Goal: Task Accomplishment & Management: Manage account settings

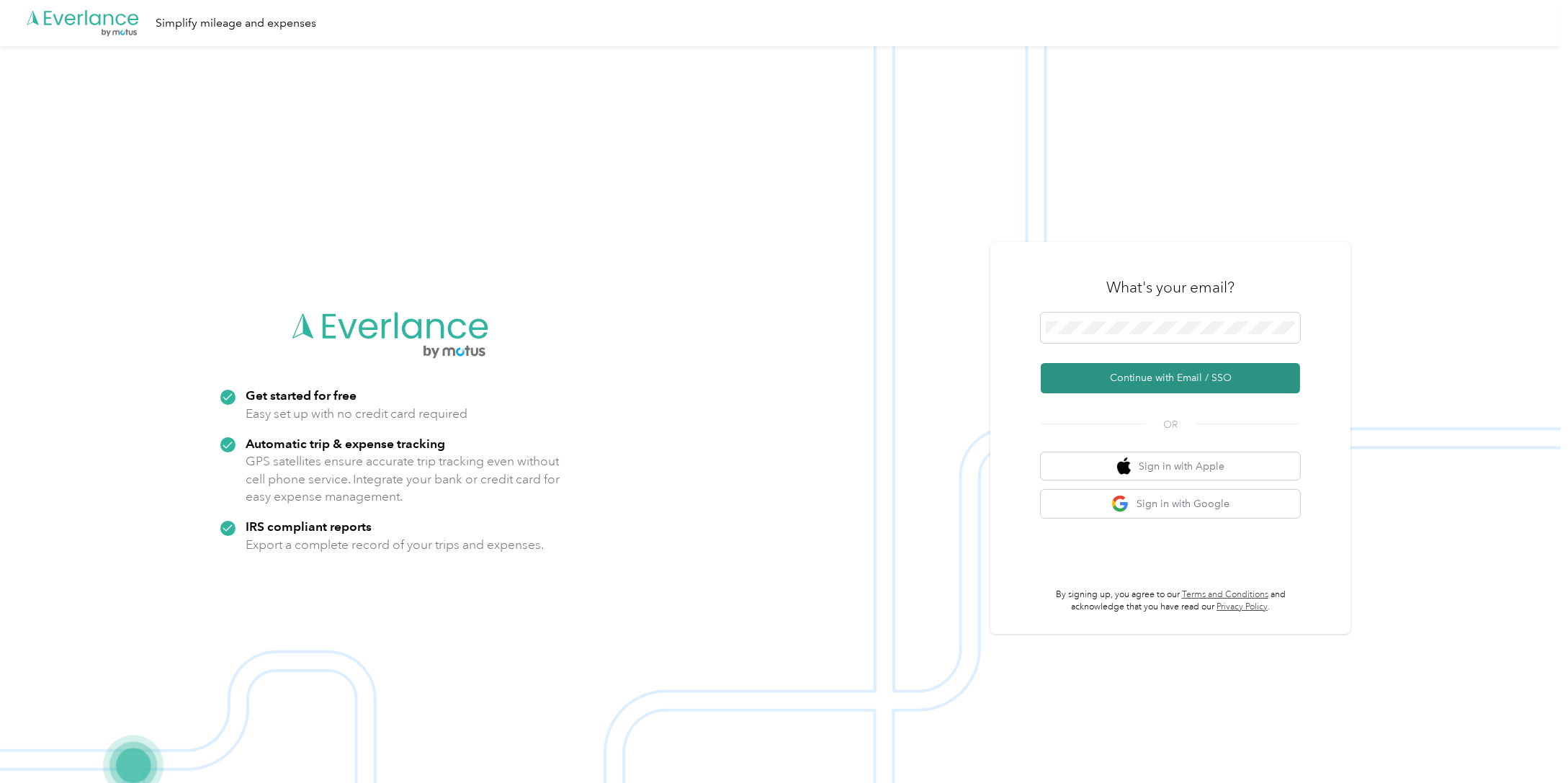
click at [1164, 381] on button "Continue with Email / SSO" at bounding box center [1171, 378] width 259 height 31
click at [1131, 380] on button "Continue with Email / SSO" at bounding box center [1171, 378] width 259 height 31
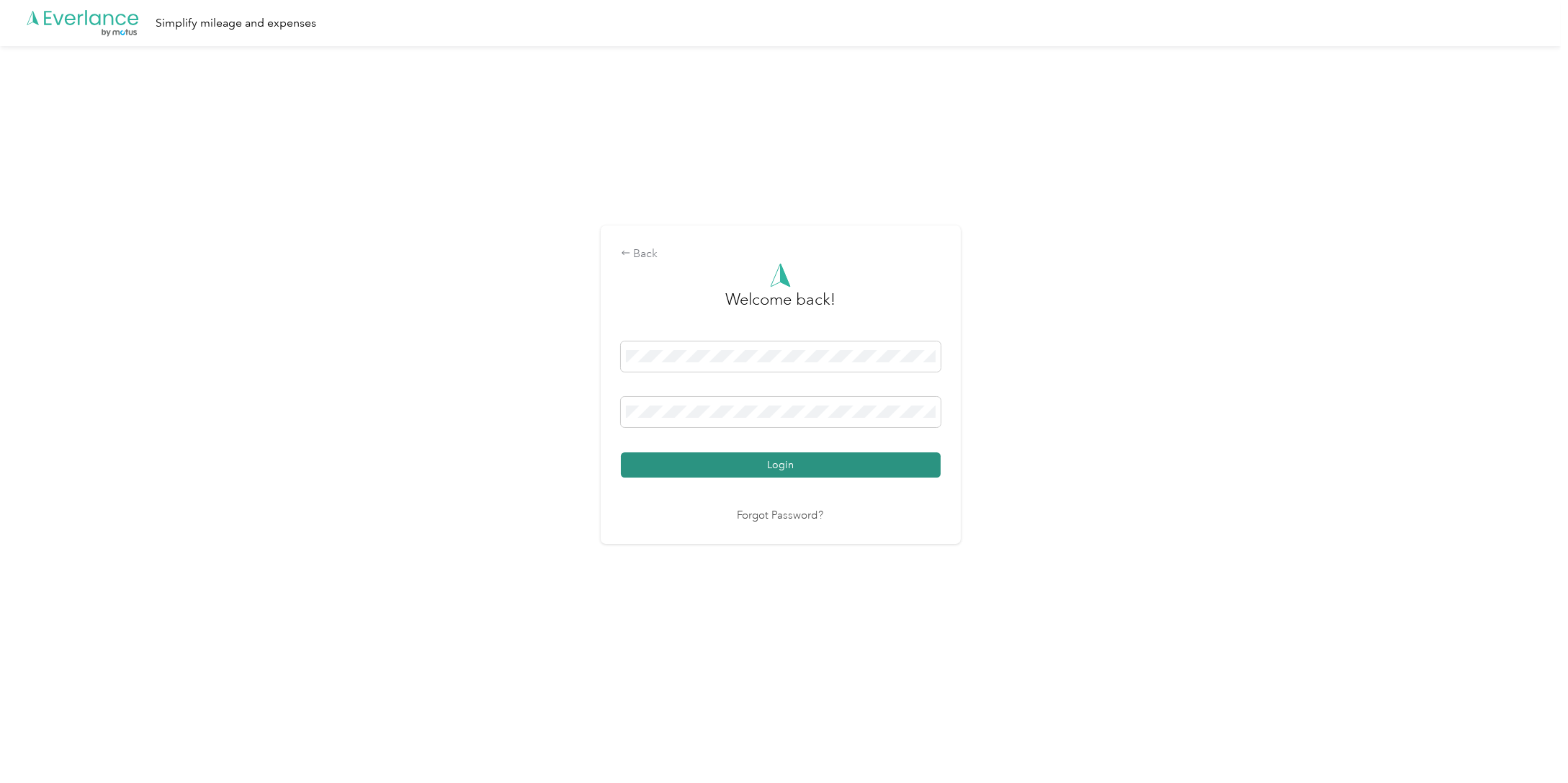
click at [708, 468] on button "Login" at bounding box center [780, 465] width 320 height 25
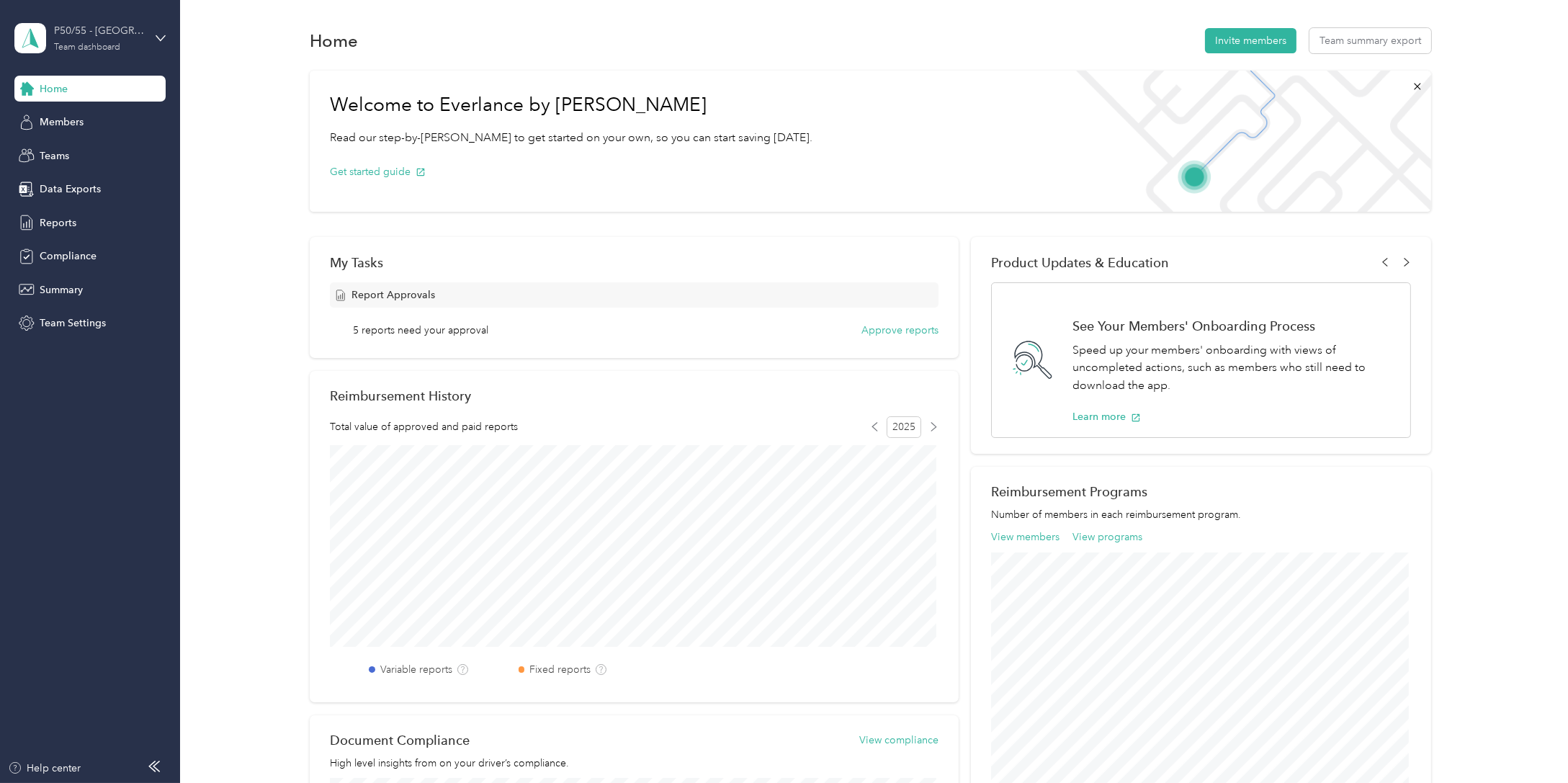
click at [91, 33] on div "P50/55 - [GEOGRAPHIC_DATA] and [GEOGRAPHIC_DATA]" at bounding box center [98, 31] width 90 height 15
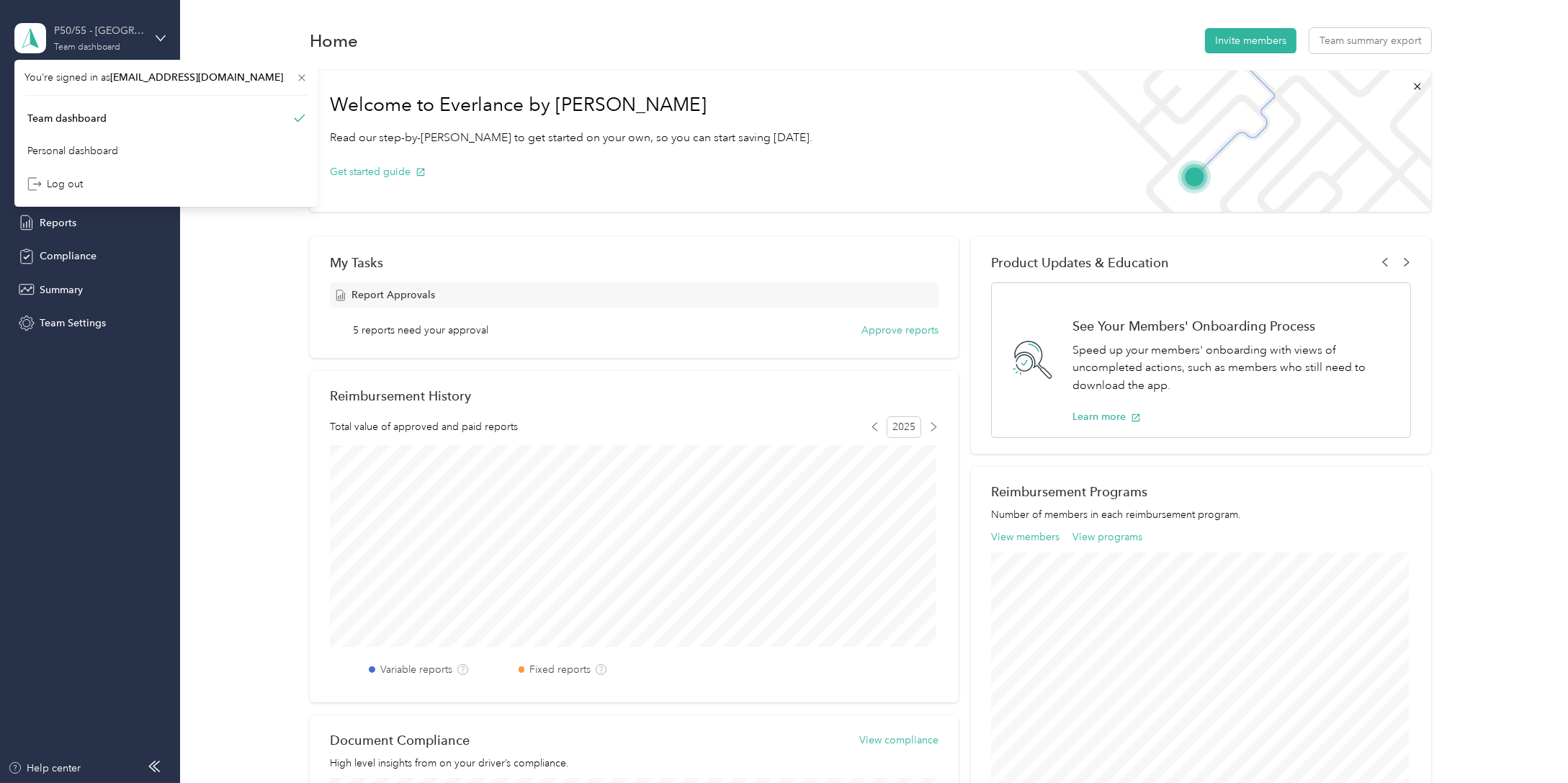
click at [91, 33] on div "P50/55 - [GEOGRAPHIC_DATA] and [GEOGRAPHIC_DATA]" at bounding box center [98, 31] width 90 height 15
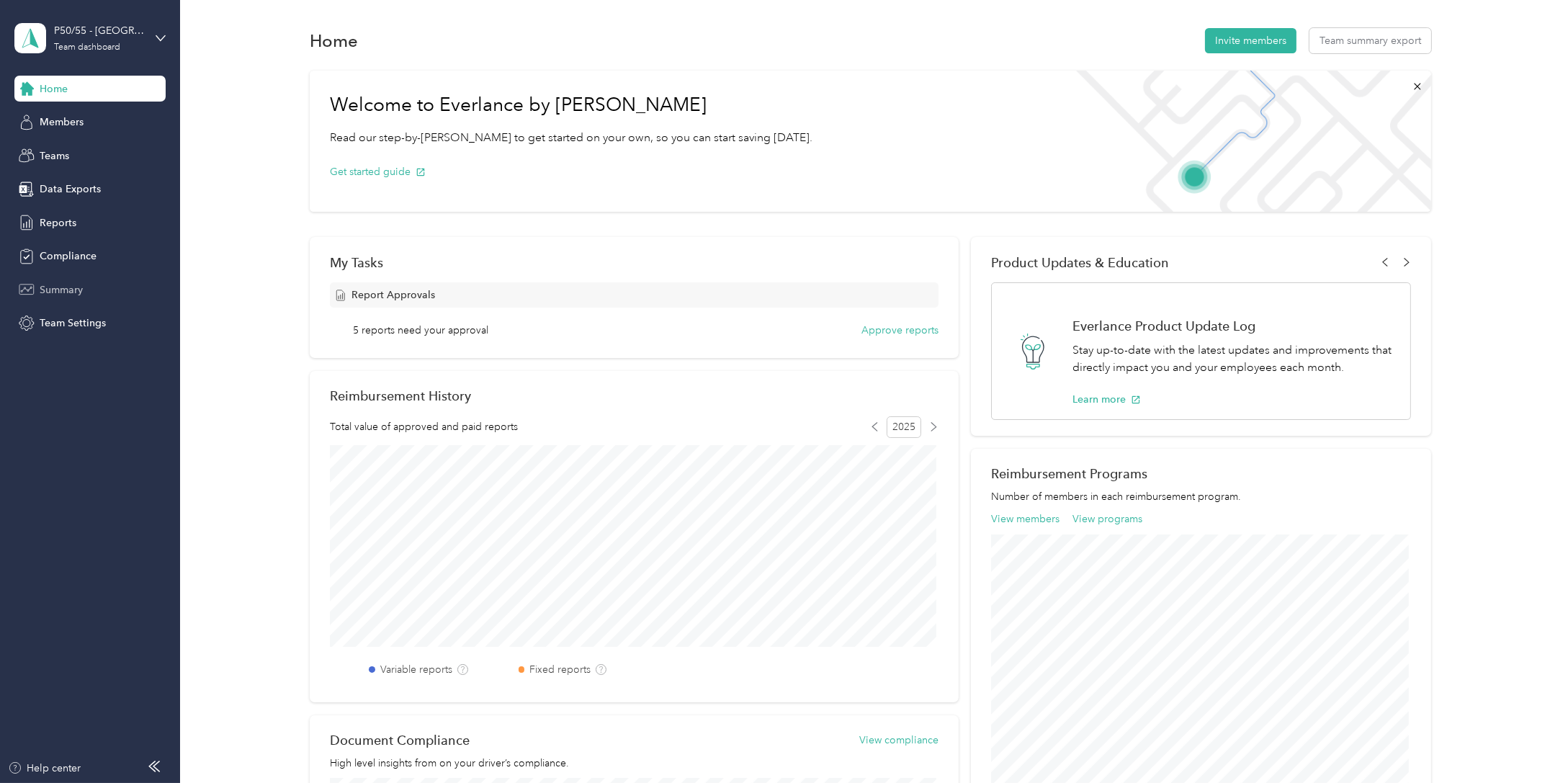
click at [64, 288] on span "Summary" at bounding box center [61, 290] width 43 height 15
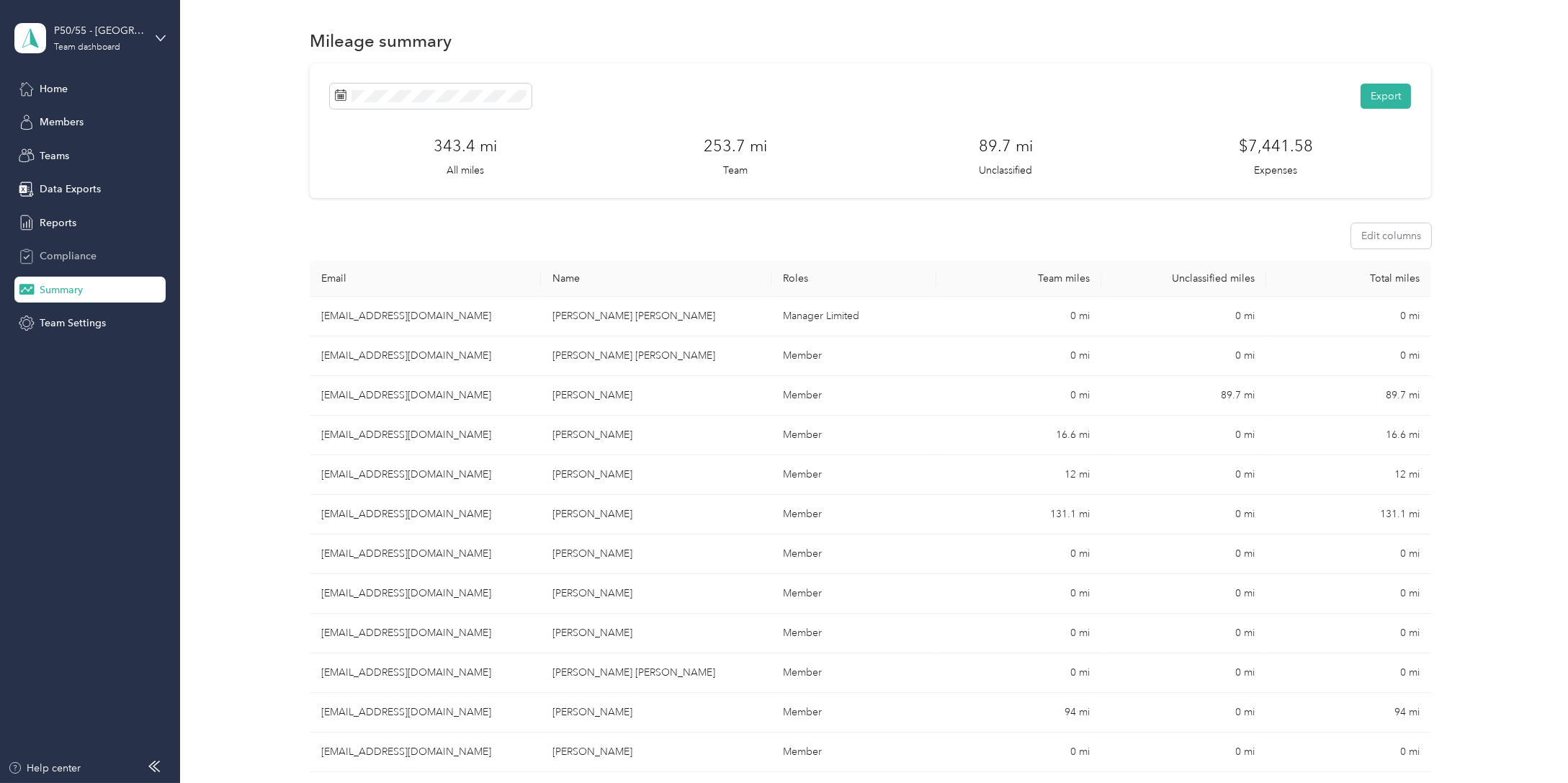
click at [59, 256] on span "Compliance" at bounding box center [68, 256] width 57 height 15
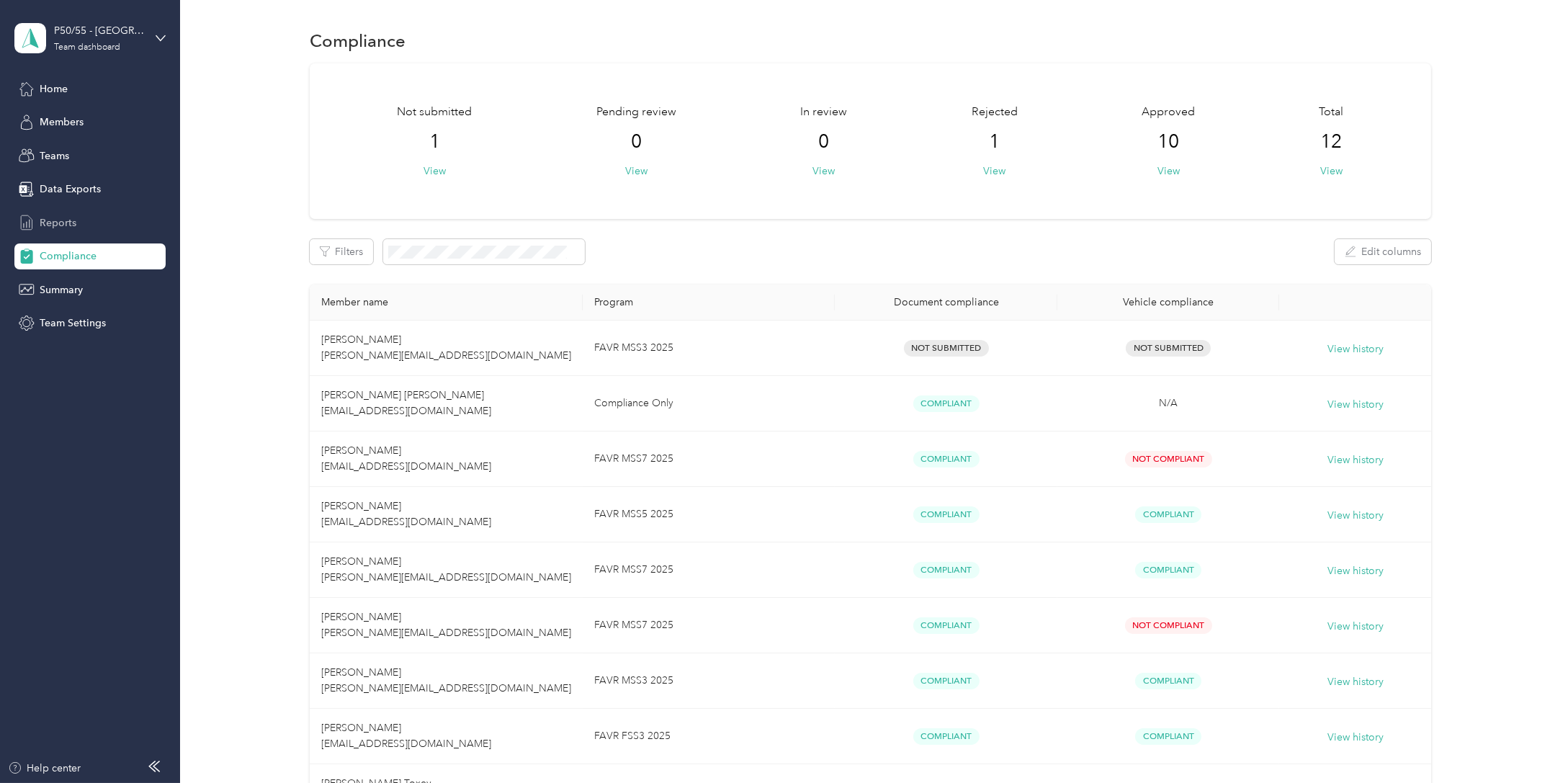
click at [56, 218] on span "Reports" at bounding box center [57, 223] width 37 height 15
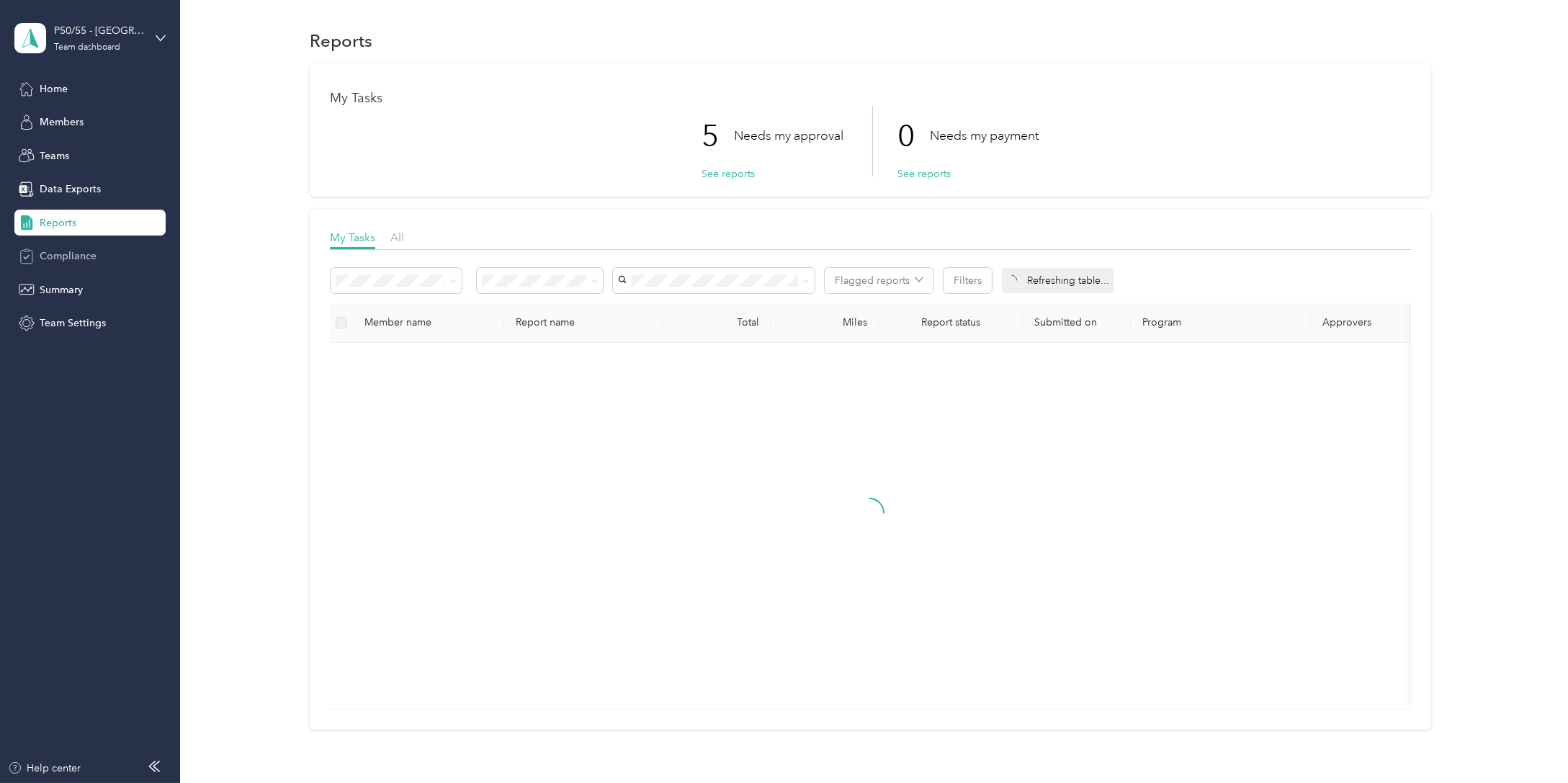
click at [73, 264] on div "Compliance" at bounding box center [89, 256] width 151 height 26
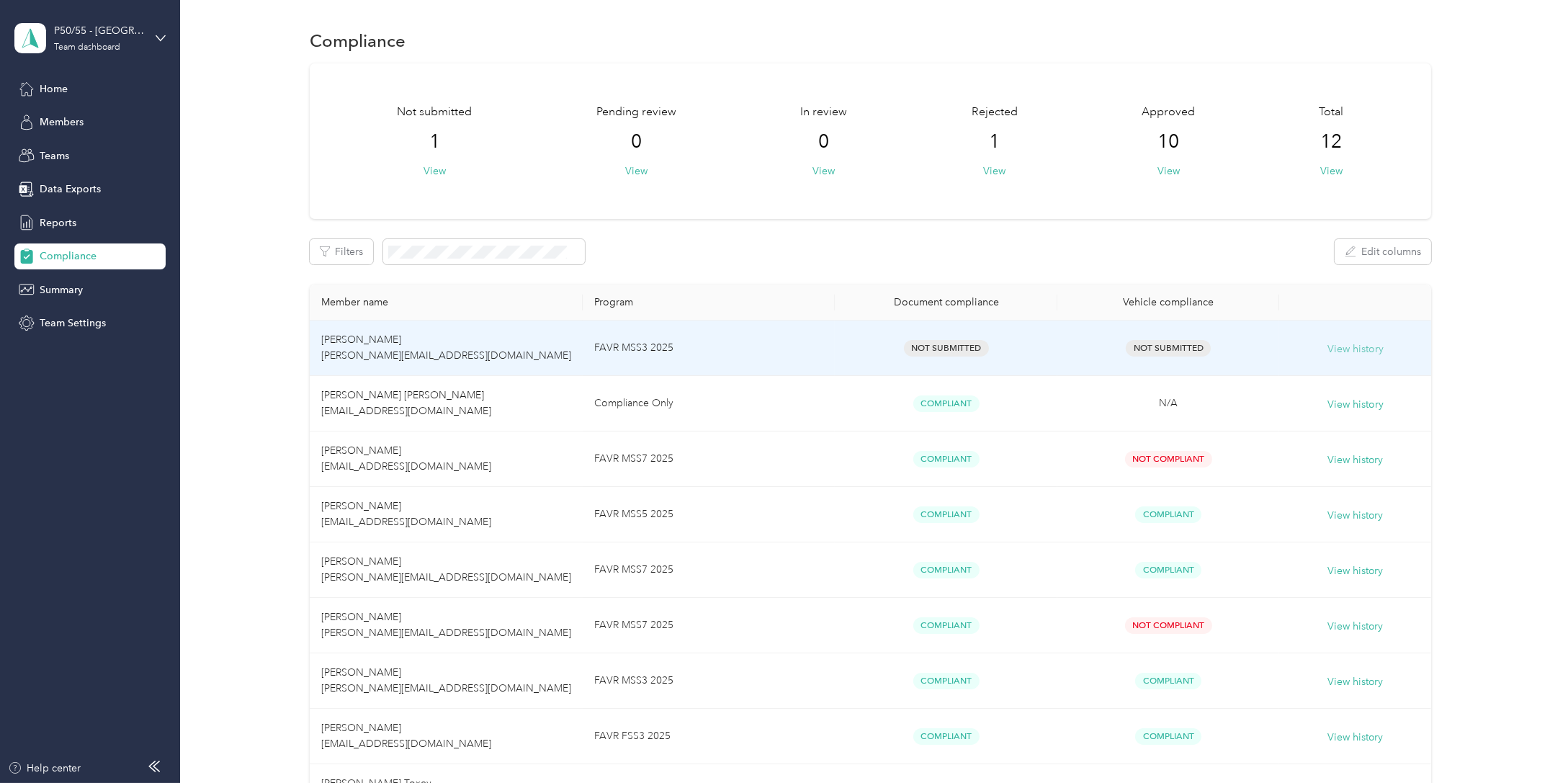
click at [1347, 348] on button "View history" at bounding box center [1355, 349] width 56 height 16
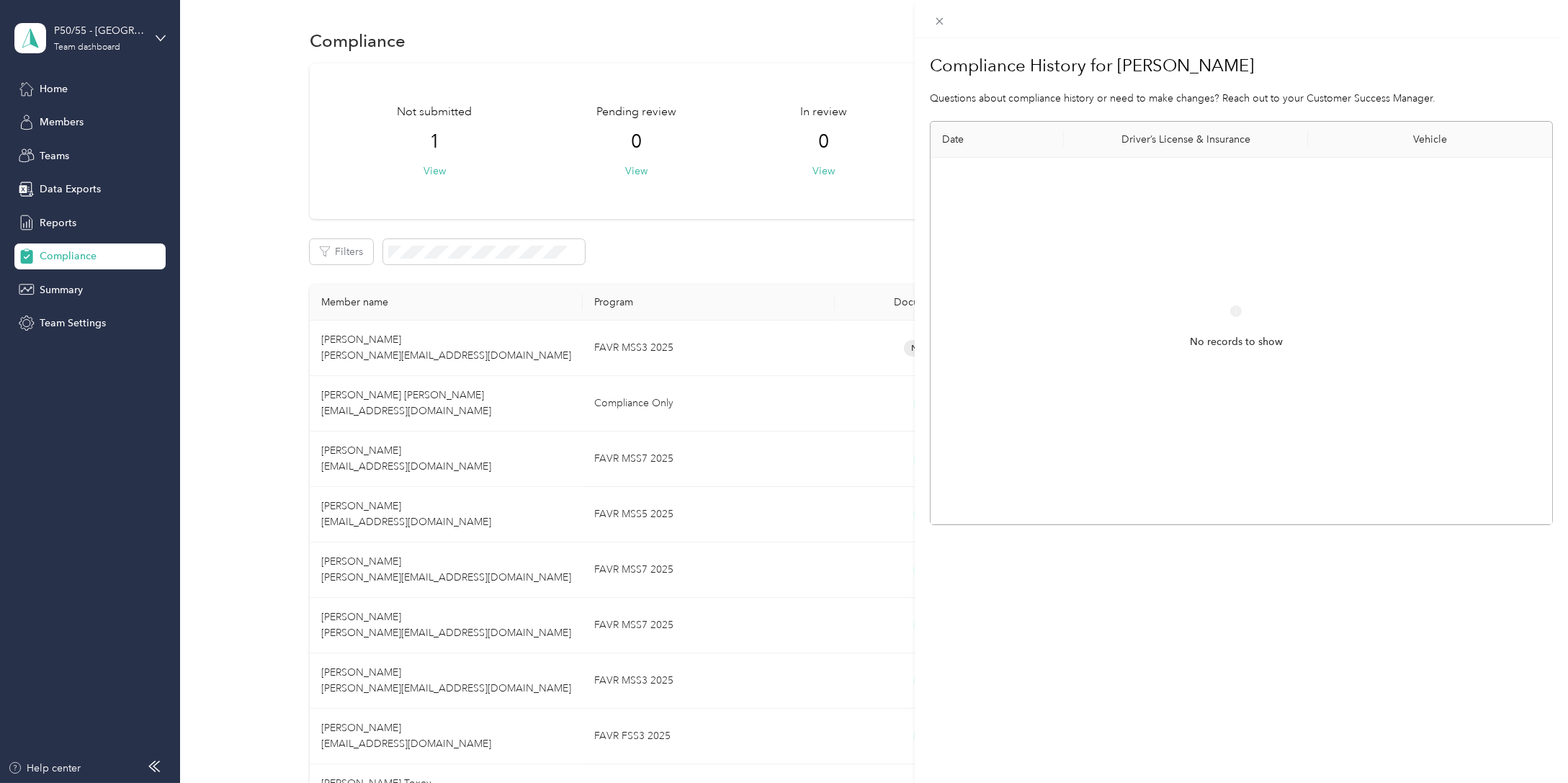
click at [1167, 139] on th "Driver’s License & Insurance" at bounding box center [1186, 139] width 244 height 36
drag, startPoint x: 1411, startPoint y: 137, endPoint x: 1160, endPoint y: 130, distance: 251.1
click at [1409, 137] on th "Vehicle" at bounding box center [1430, 139] width 244 height 36
click at [892, 121] on div "Compliance History for Paola Coronel Questions about compliance history or need…" at bounding box center [784, 391] width 1568 height 783
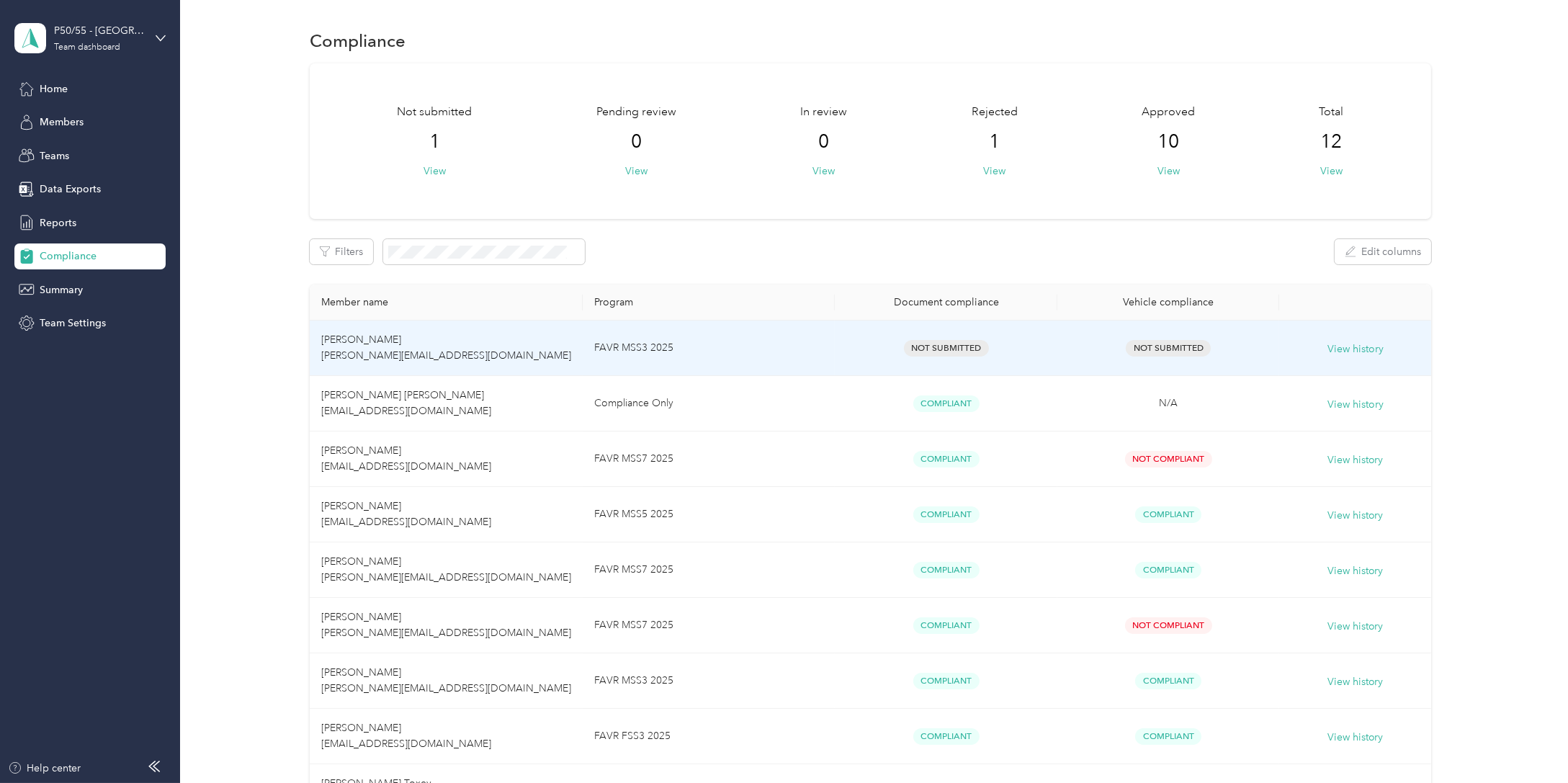
click at [353, 349] on span "[PERSON_NAME] [PERSON_NAME][EMAIL_ADDRESS][DOMAIN_NAME]" at bounding box center [446, 348] width 250 height 28
drag, startPoint x: 353, startPoint y: 349, endPoint x: 439, endPoint y: 173, distance: 195.9
click at [439, 173] on button "View" at bounding box center [434, 171] width 22 height 15
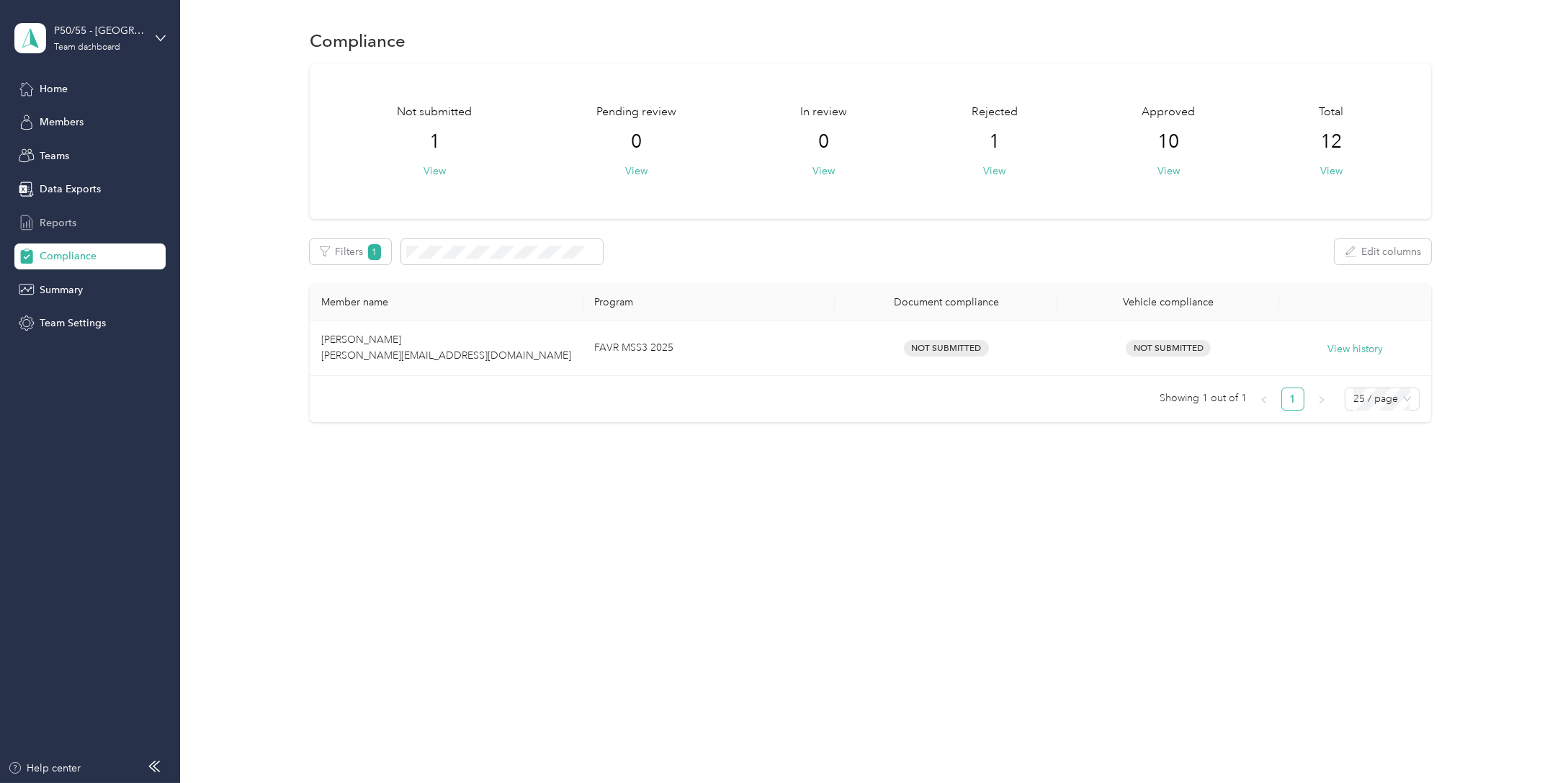
click at [55, 224] on span "Reports" at bounding box center [57, 223] width 37 height 15
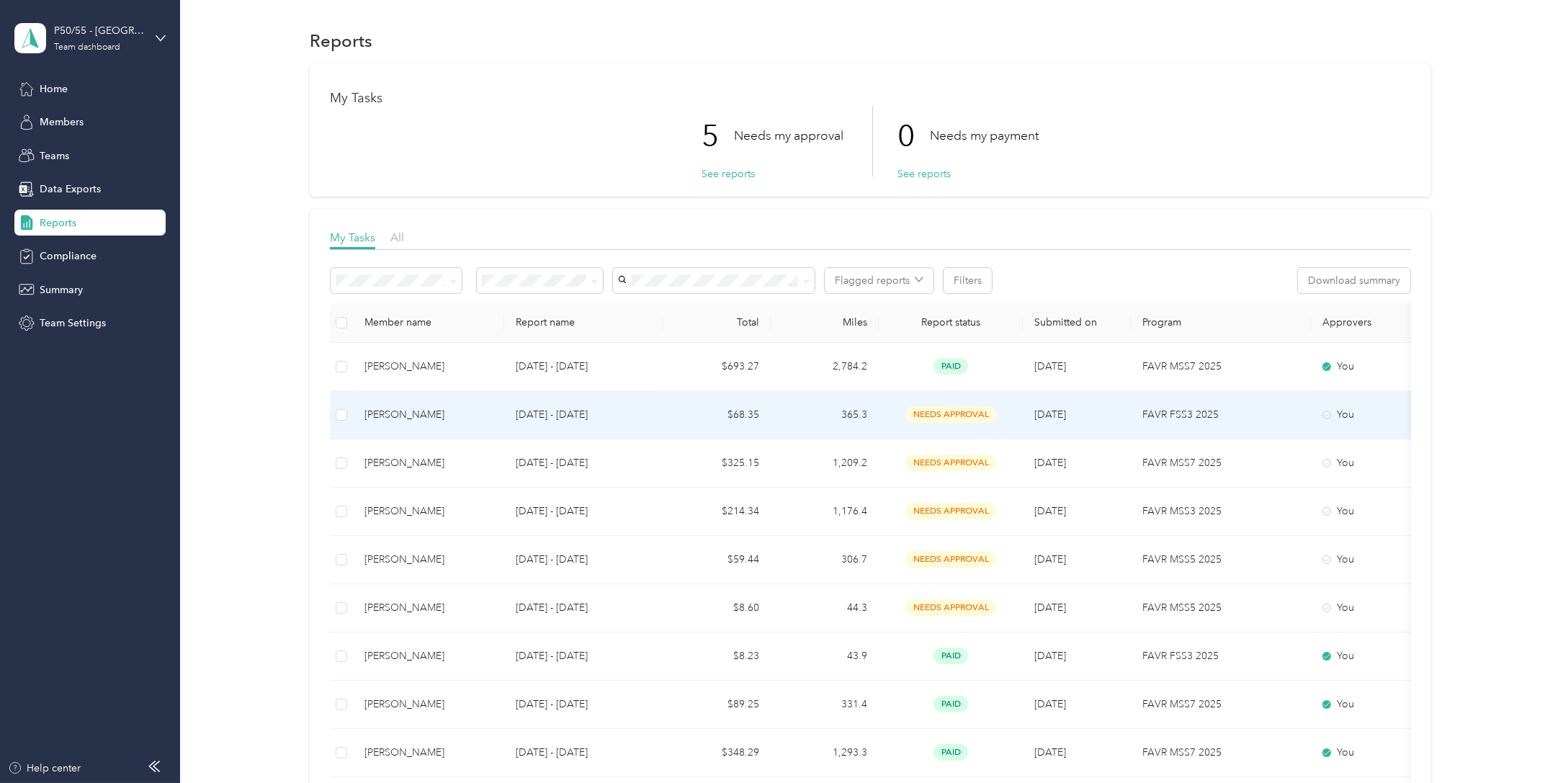
click at [431, 419] on div "[PERSON_NAME]" at bounding box center [429, 414] width 128 height 16
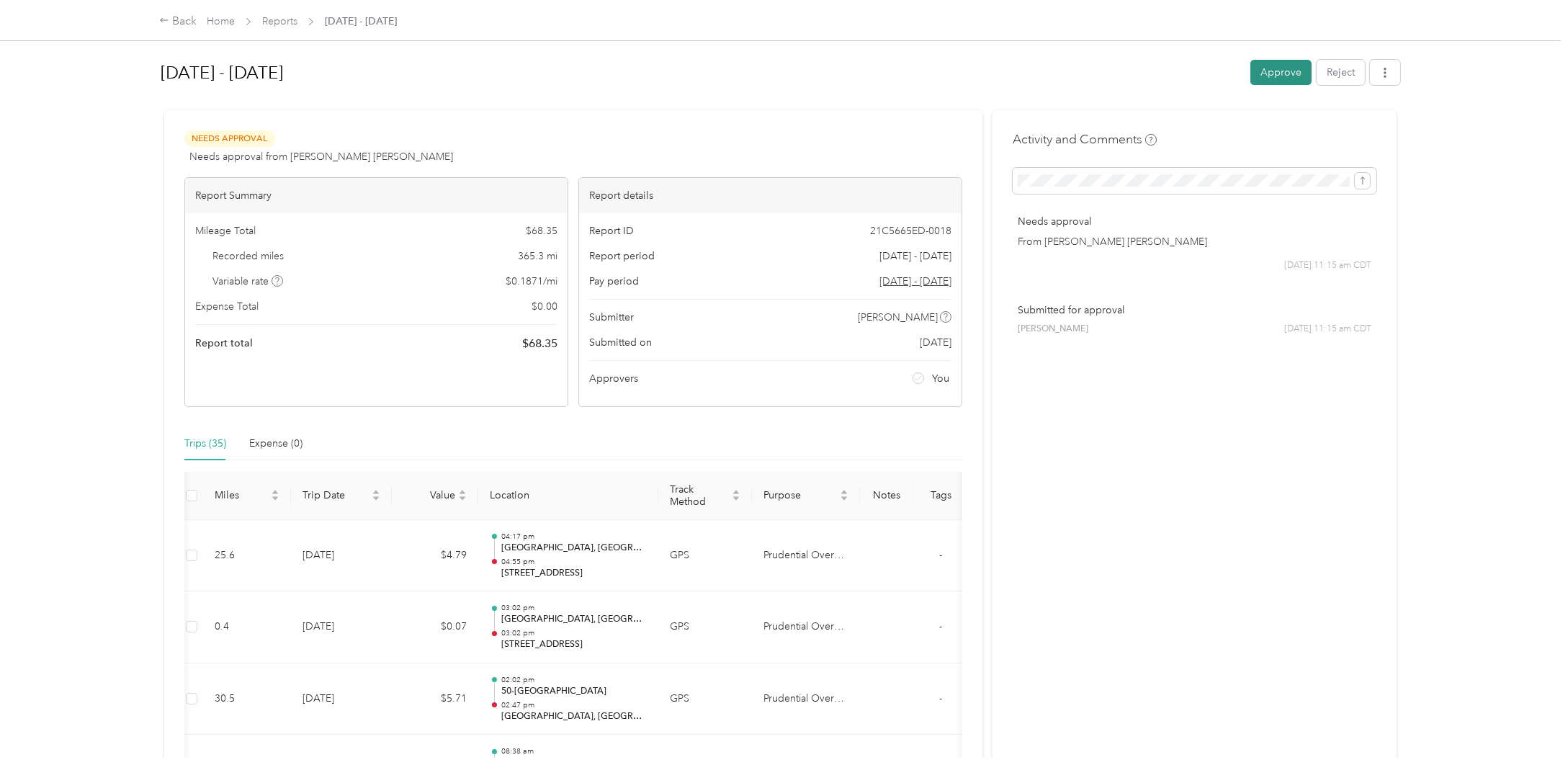
click at [1262, 71] on button "Approve" at bounding box center [1281, 72] width 61 height 25
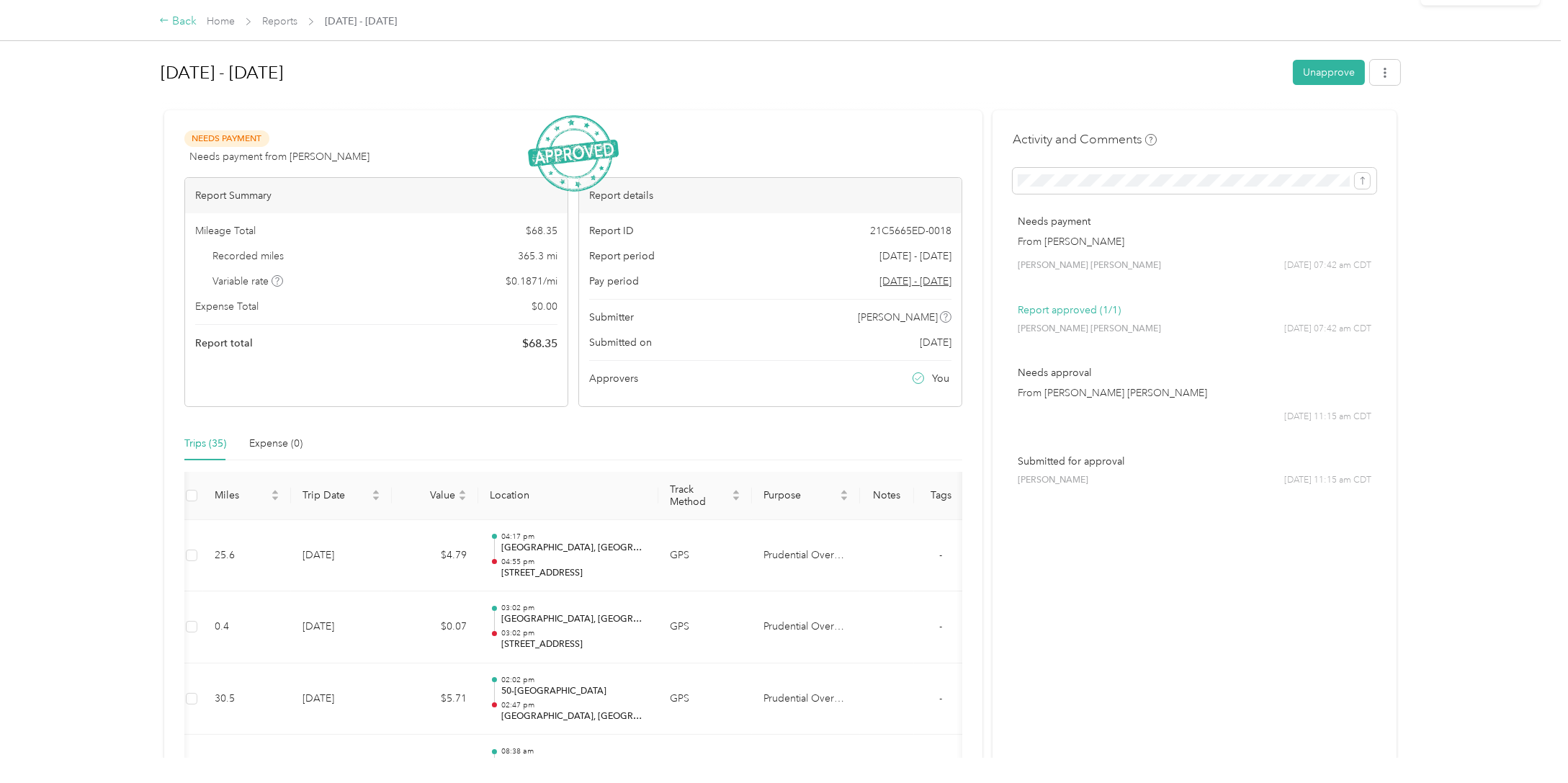
click at [174, 22] on div "Back" at bounding box center [178, 21] width 37 height 17
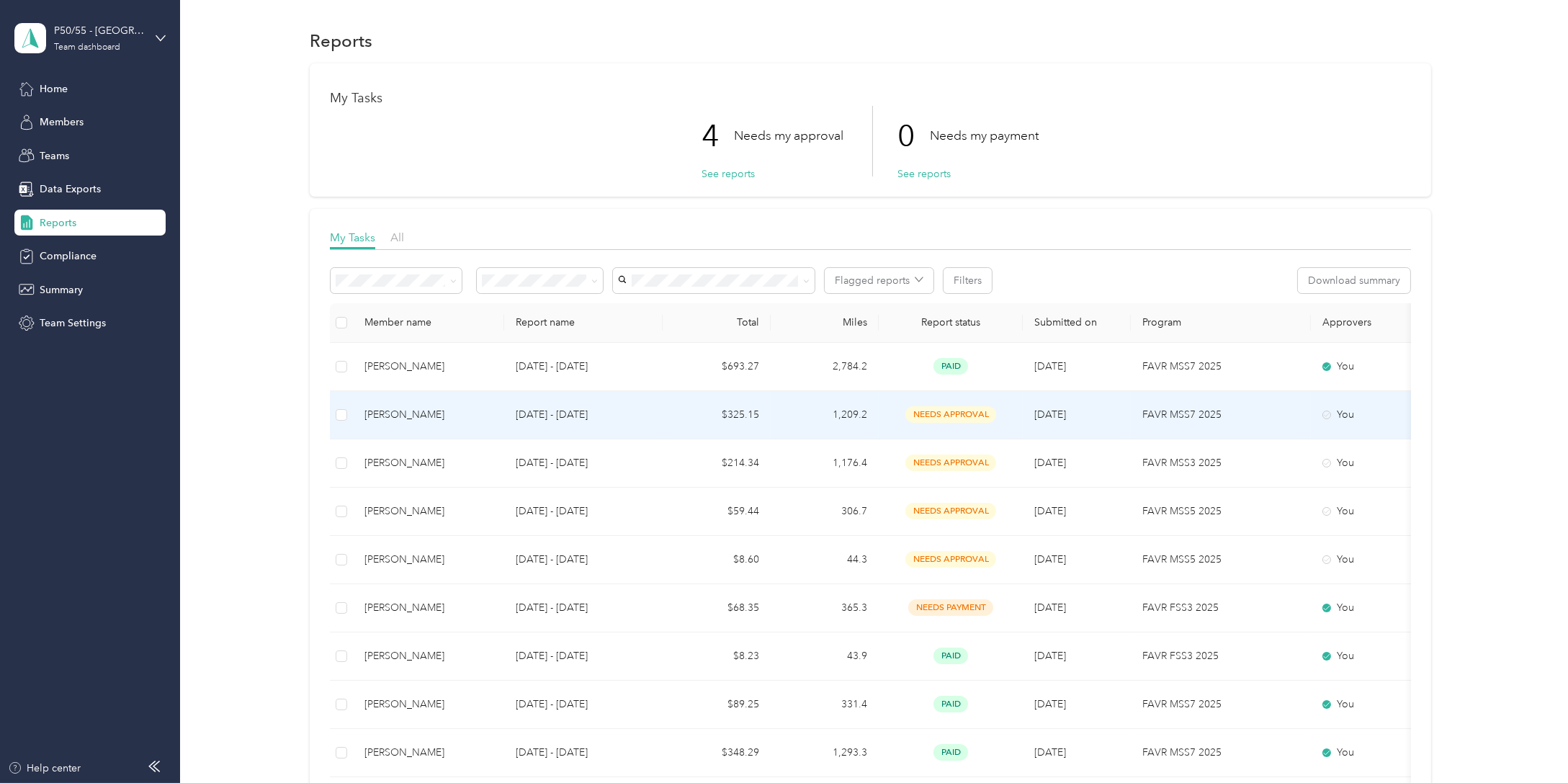
click at [419, 409] on div "[PERSON_NAME]" at bounding box center [429, 414] width 128 height 16
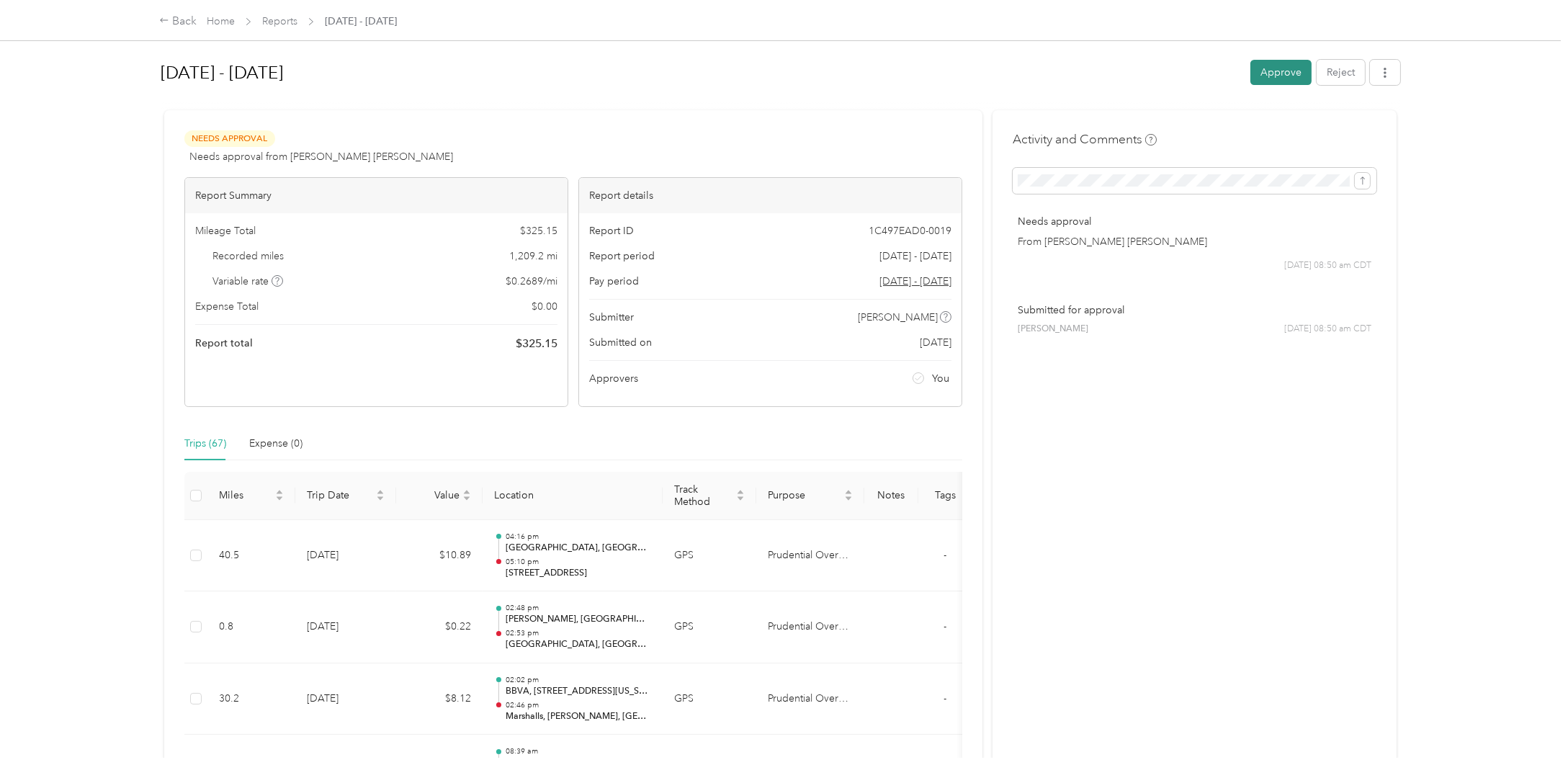
click at [1283, 72] on button "Approve" at bounding box center [1281, 72] width 61 height 25
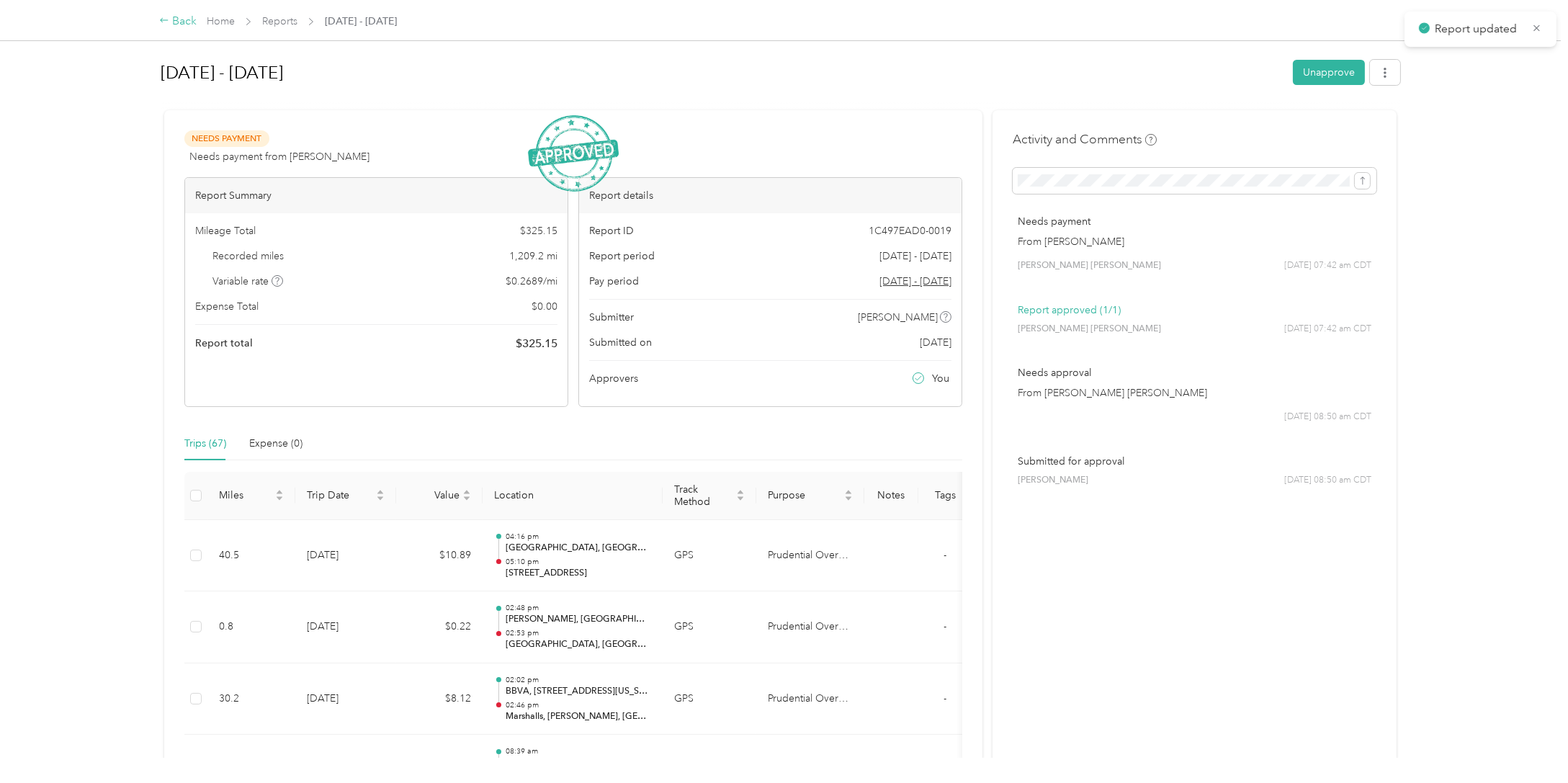
click at [174, 17] on div "Back" at bounding box center [178, 21] width 37 height 17
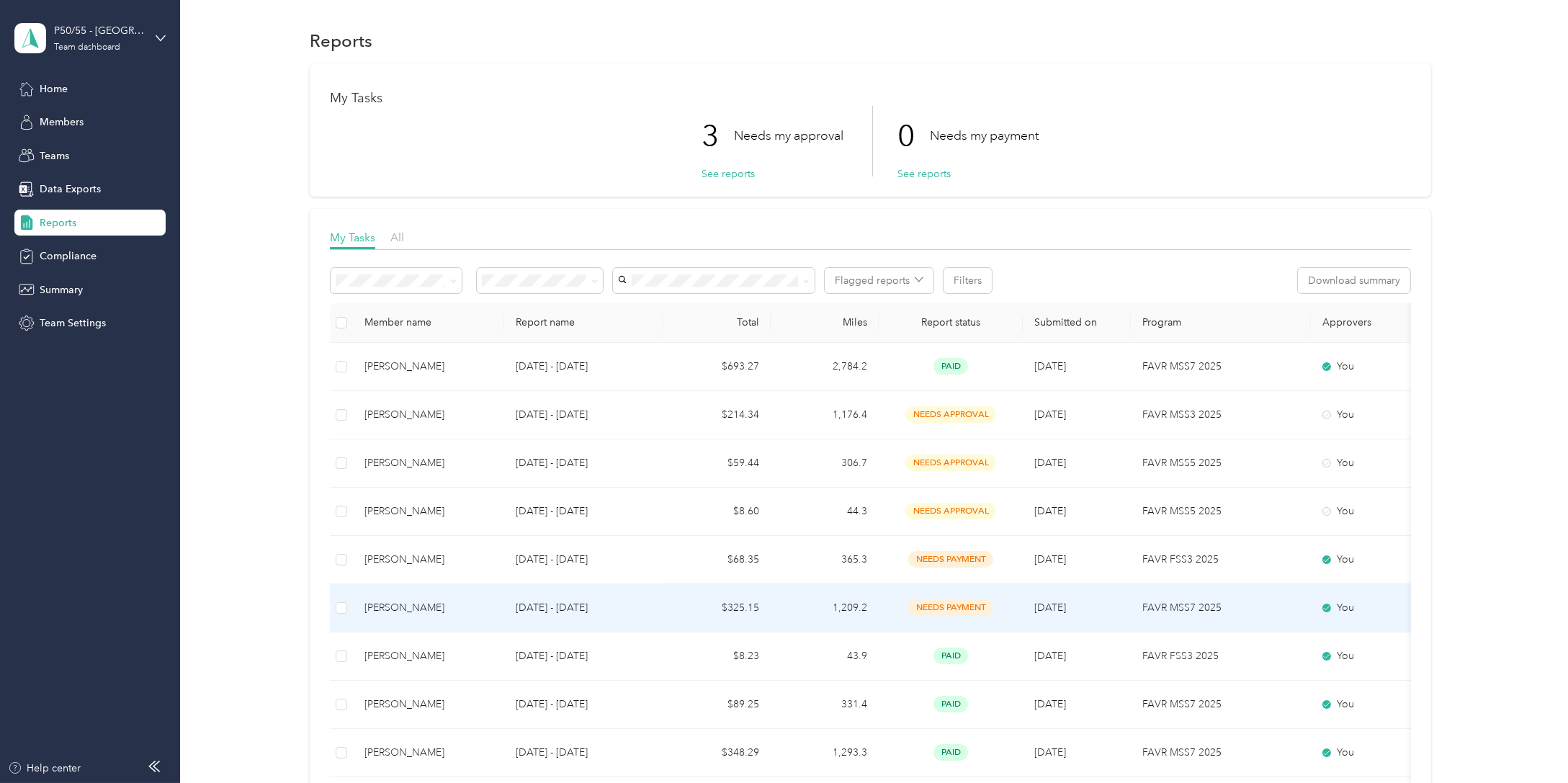
click at [443, 606] on div "[PERSON_NAME]" at bounding box center [429, 607] width 128 height 16
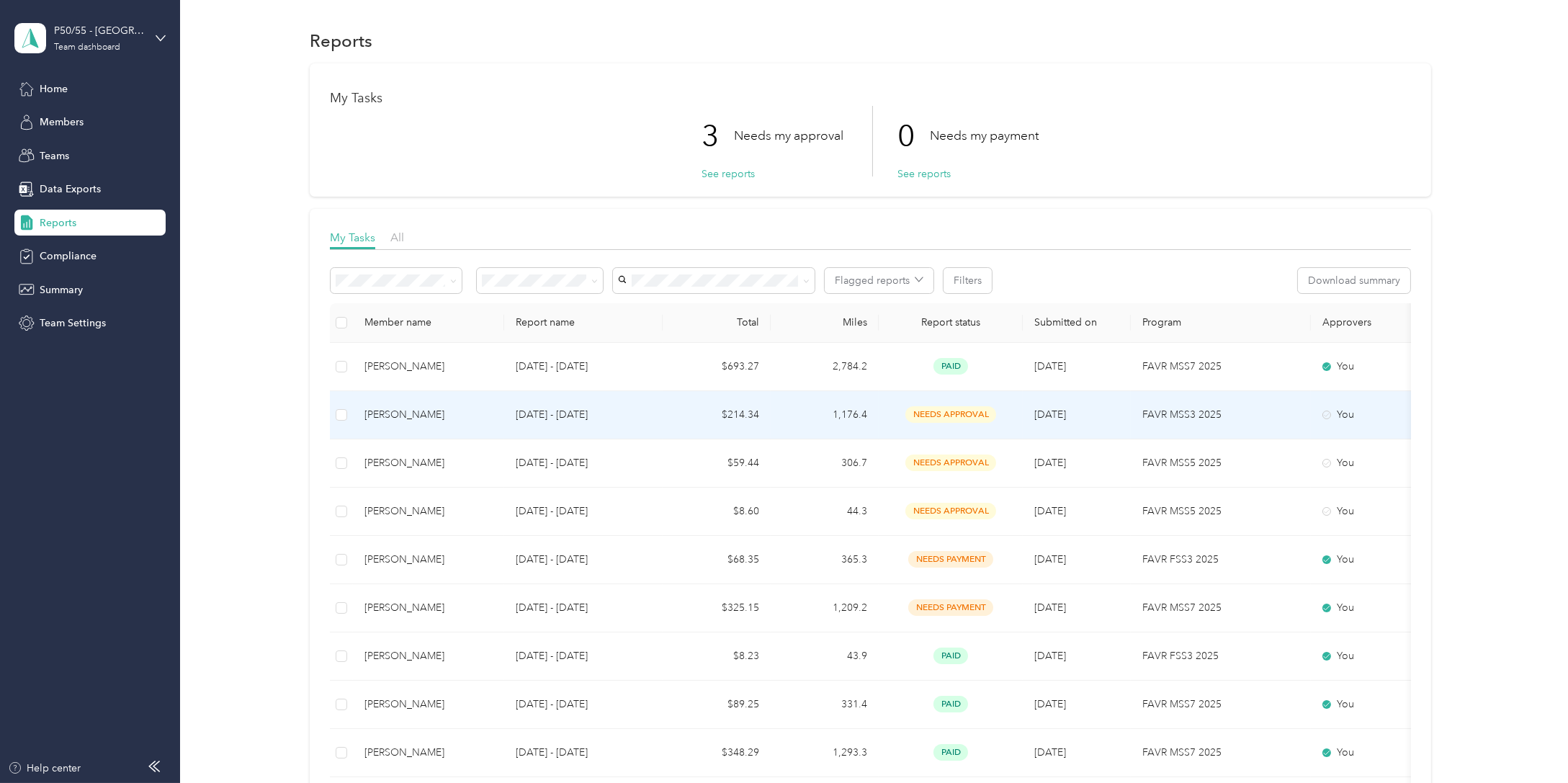
click at [439, 403] on td "[PERSON_NAME]" at bounding box center [429, 415] width 151 height 48
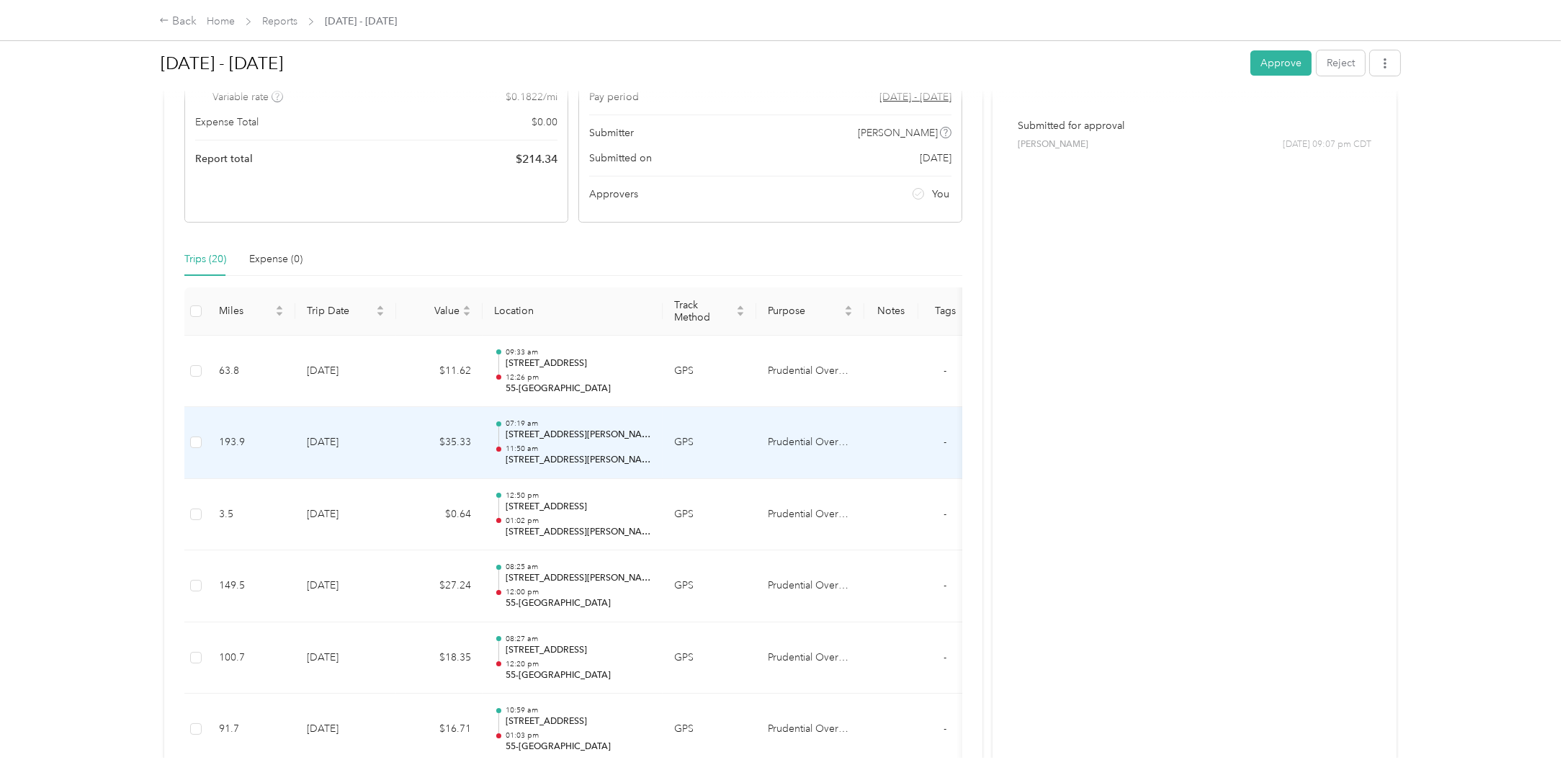
scroll to position [216, 0]
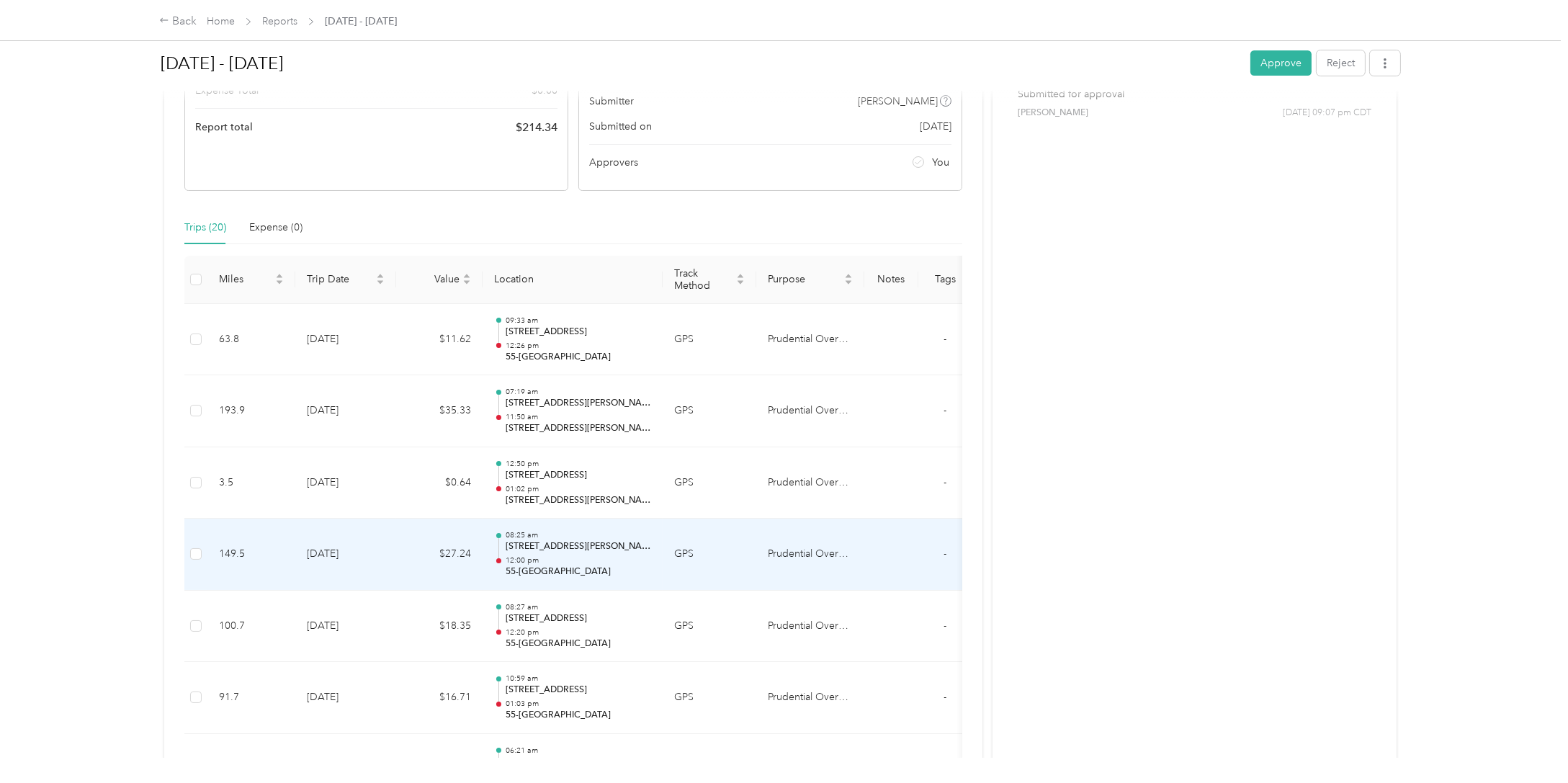
click at [619, 545] on p "1203 Meyers Mdw, New Braunfels, TX 78130, USA" at bounding box center [578, 546] width 145 height 13
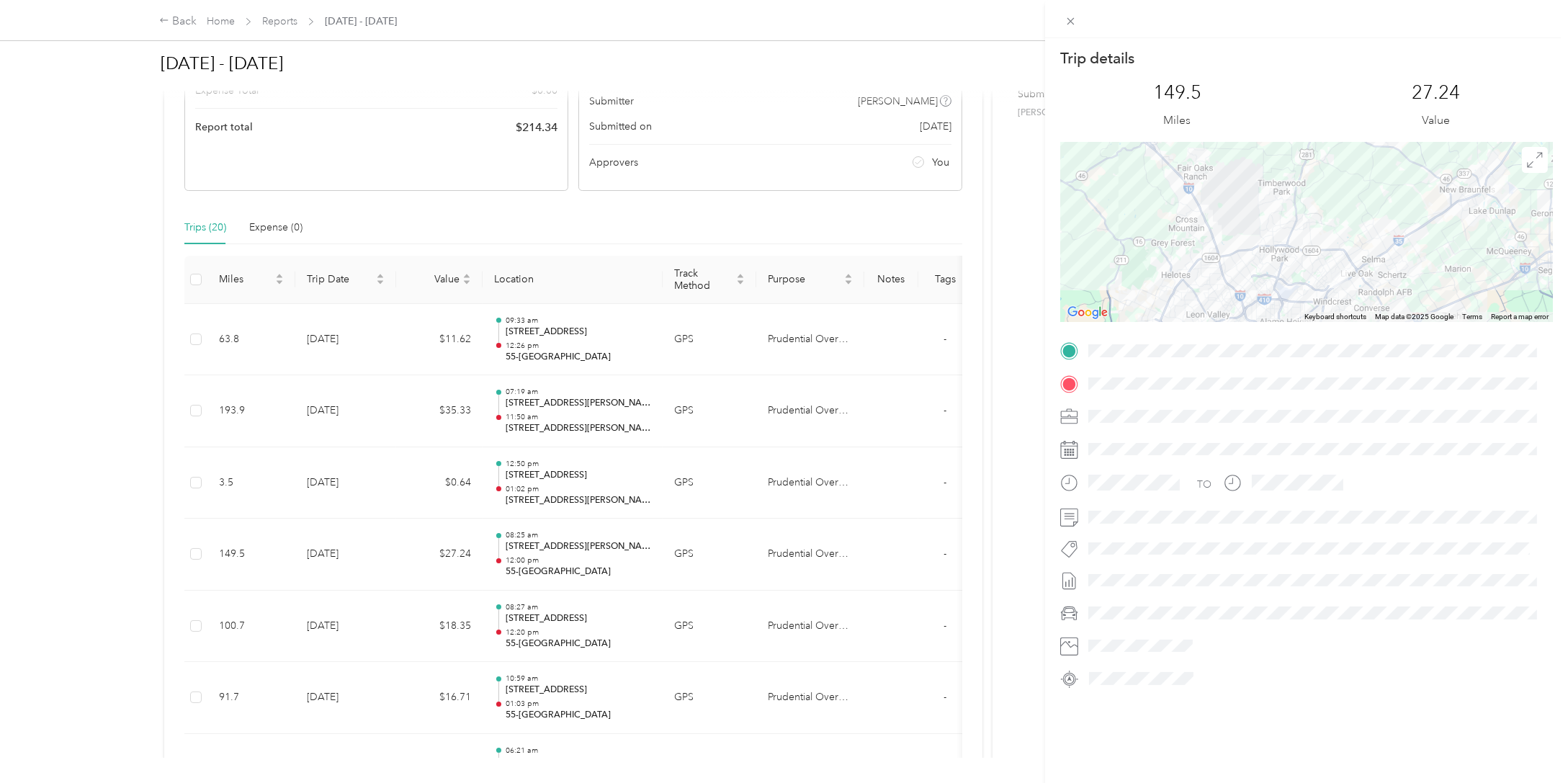
drag, startPoint x: 1433, startPoint y: 254, endPoint x: 1347, endPoint y: 101, distance: 175.5
click at [1347, 101] on div "Trip details This trip cannot be edited because it is either under review, appr…" at bounding box center [1306, 369] width 493 height 641
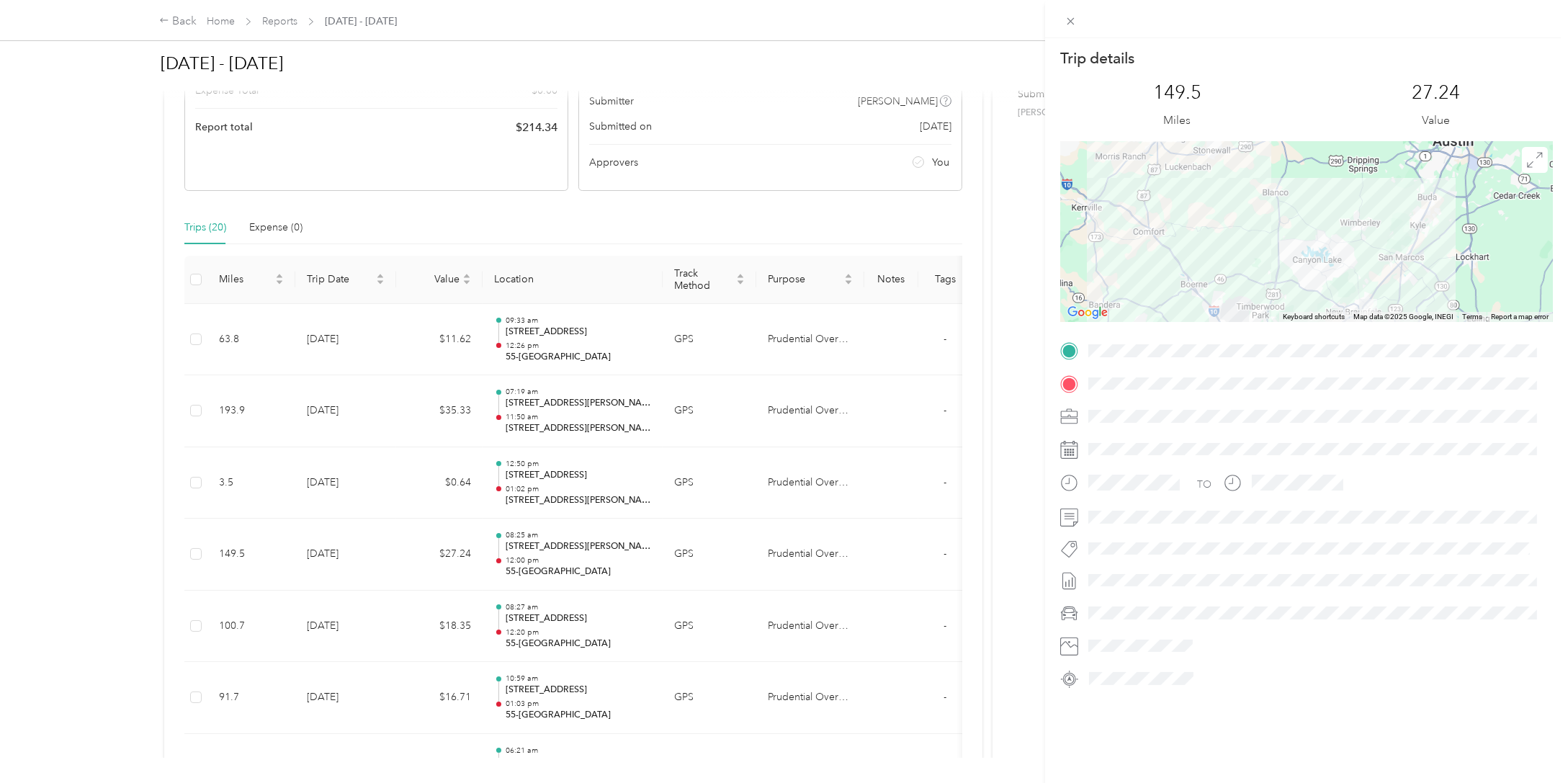
drag, startPoint x: 1254, startPoint y: 238, endPoint x: 1421, endPoint y: 302, distance: 178.8
click at [1421, 302] on div at bounding box center [1306, 232] width 493 height 180
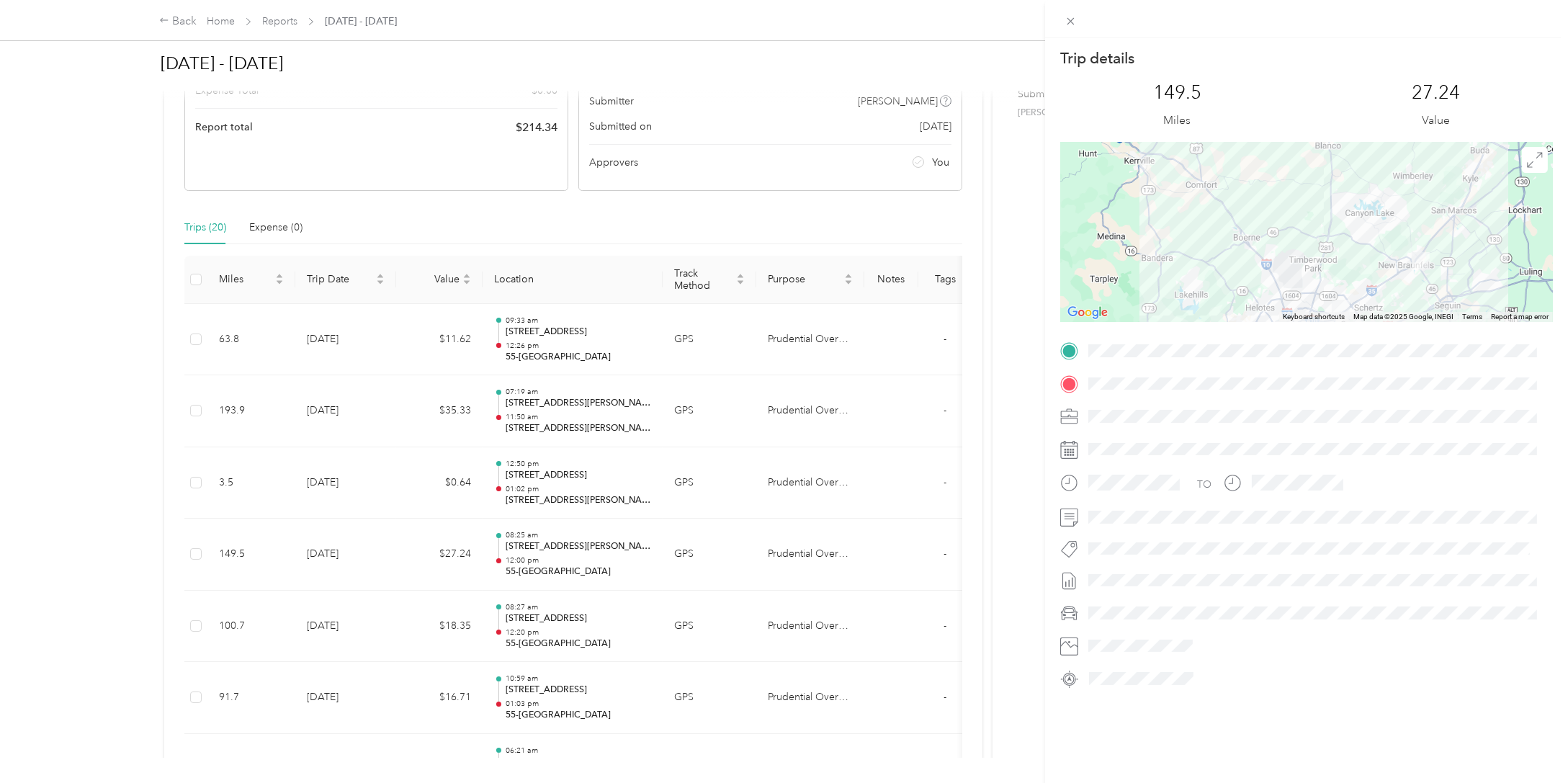
drag, startPoint x: 1197, startPoint y: 206, endPoint x: 1286, endPoint y: 188, distance: 90.8
click at [1286, 188] on div at bounding box center [1306, 232] width 493 height 180
click at [569, 625] on div "Trip details This trip cannot be edited because it is either under review, appr…" at bounding box center [784, 391] width 1568 height 783
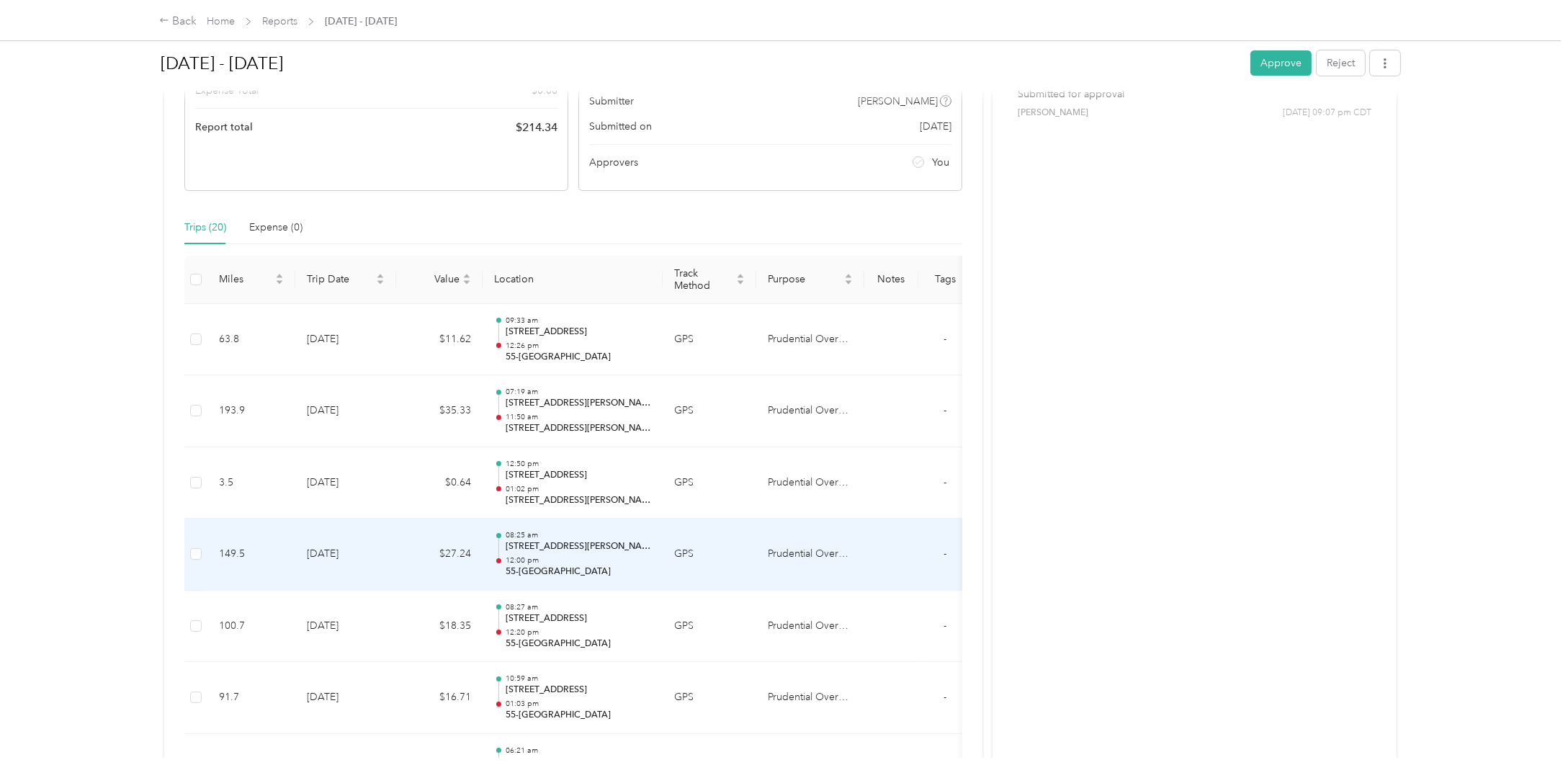
click at [564, 549] on p "1203 Meyers Mdw, New Braunfels, TX 78130, USA" at bounding box center [578, 546] width 145 height 13
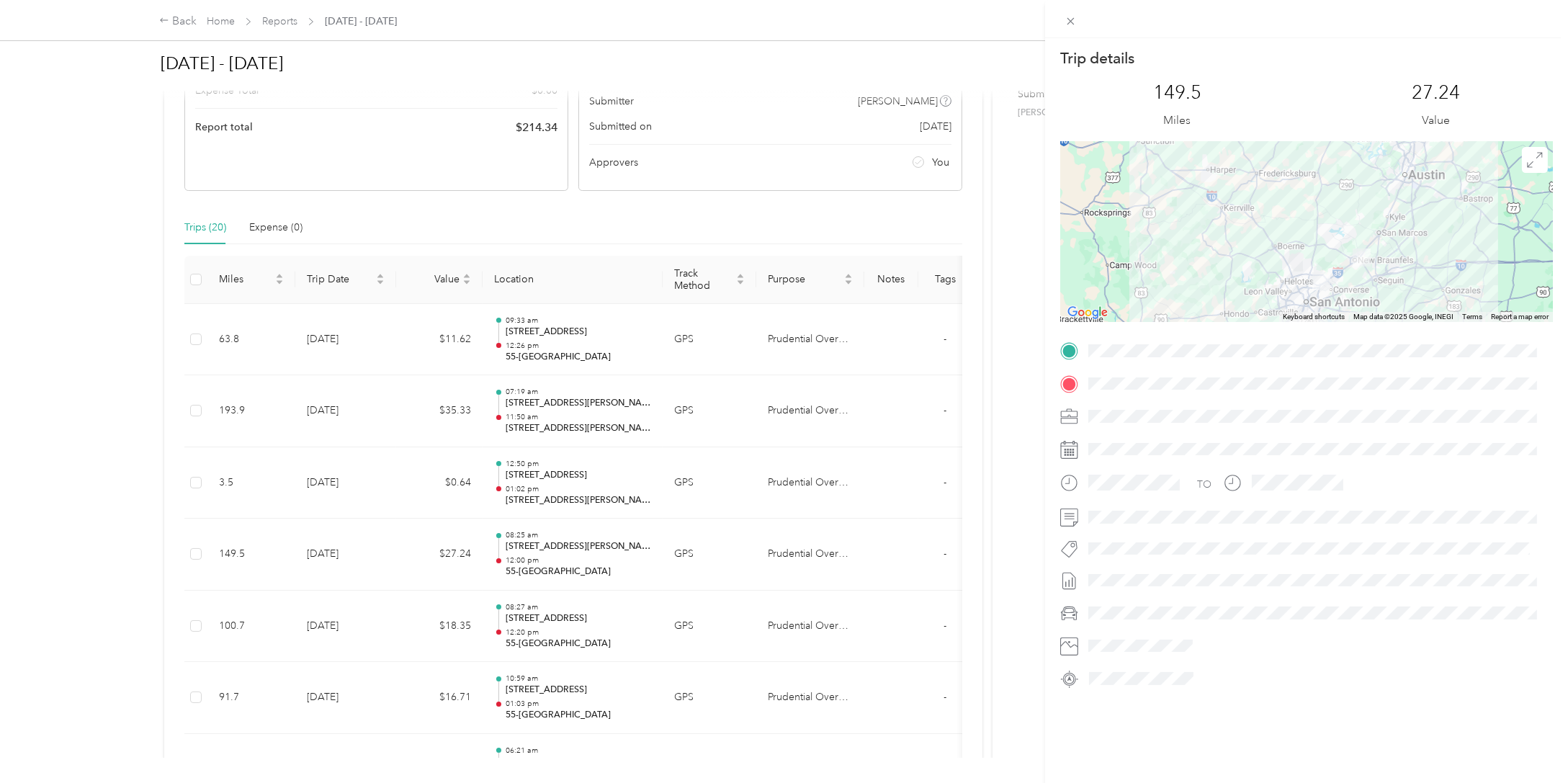
click at [554, 619] on div "Trip details This trip cannot be edited because it is either under review, appr…" at bounding box center [784, 391] width 1568 height 783
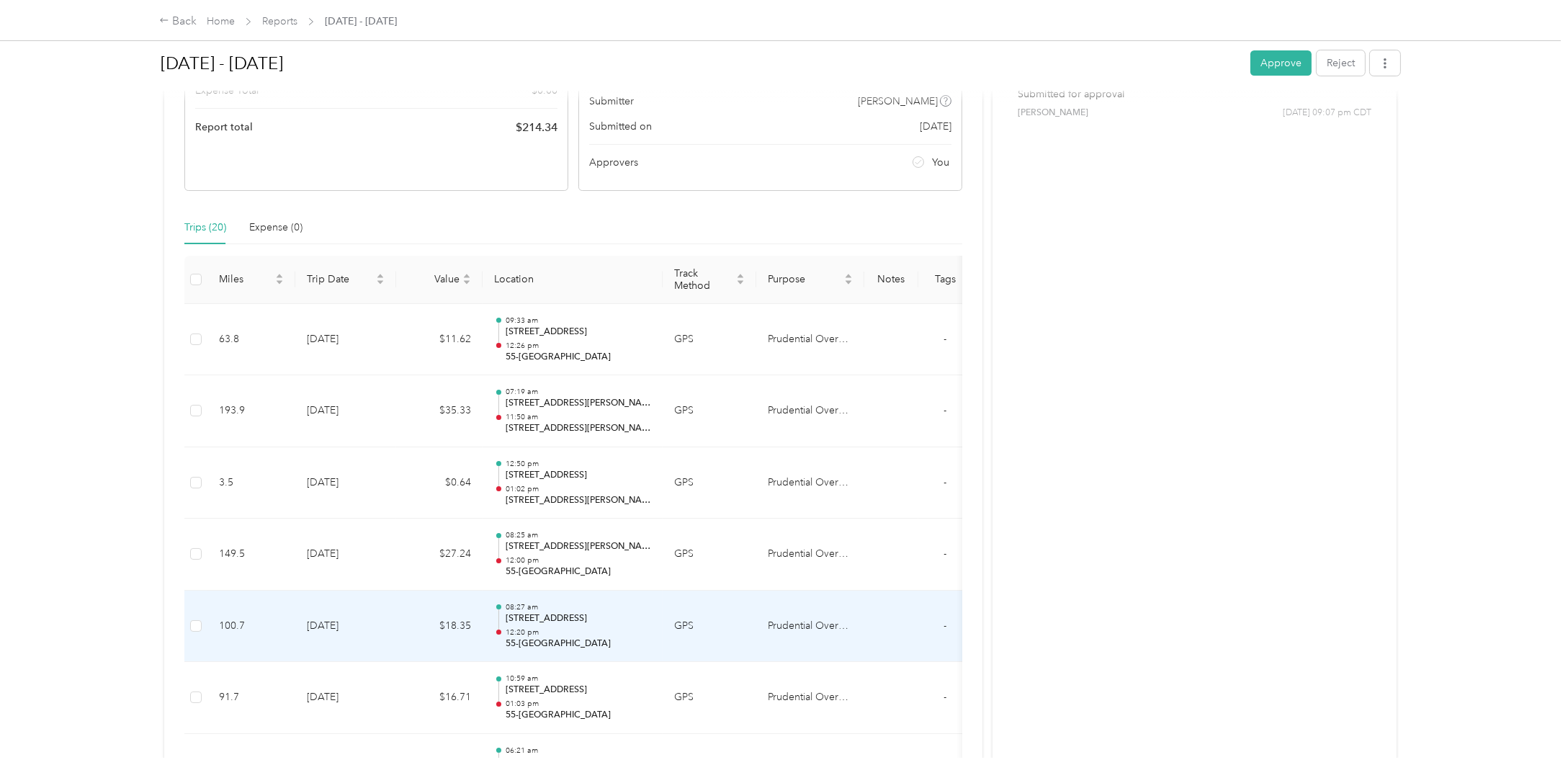
click at [574, 612] on p "972 Barbarosa Rd, New Braunfels, TX 78130, USA" at bounding box center [578, 618] width 145 height 13
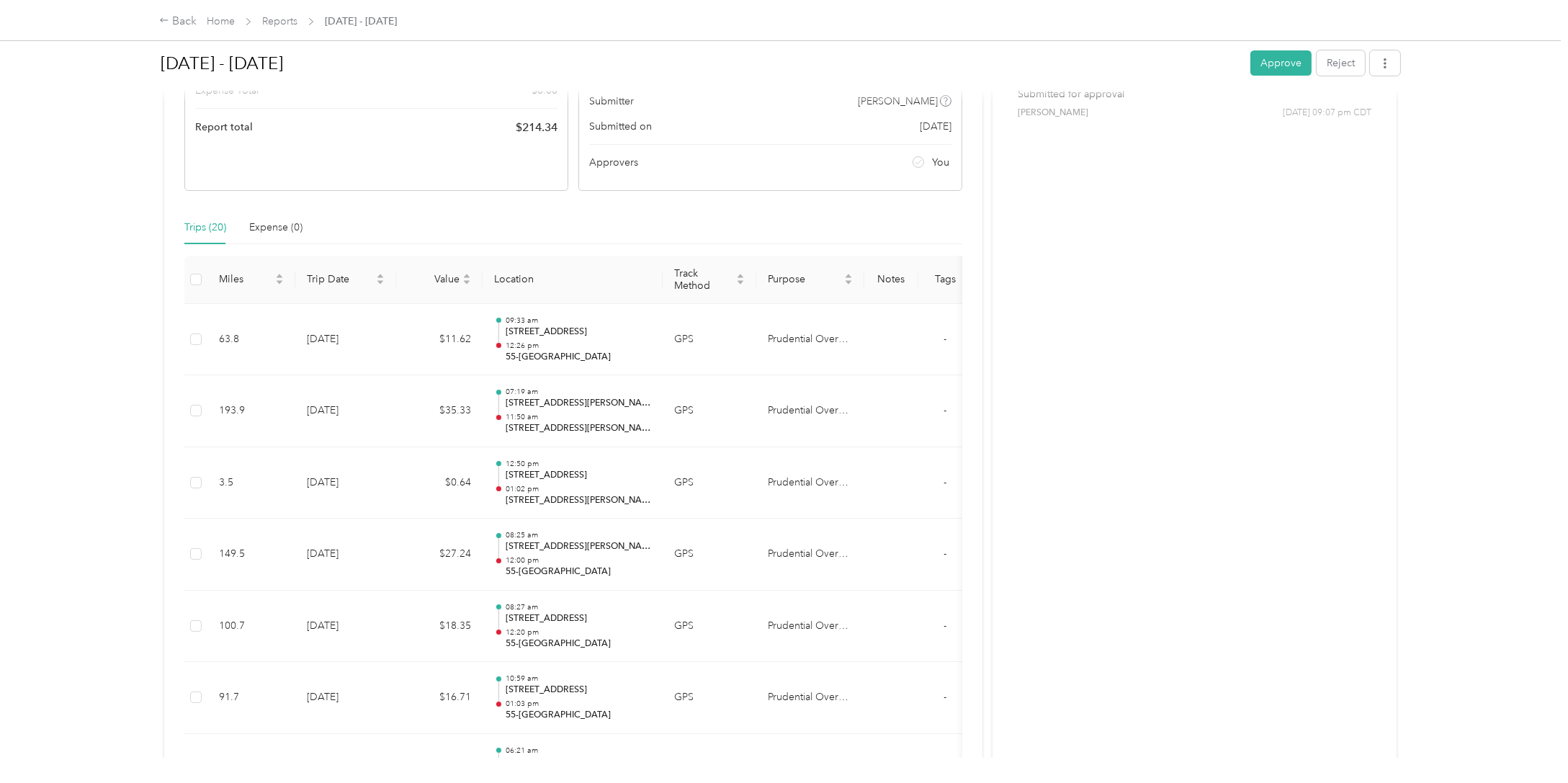
click at [574, 782] on div at bounding box center [780, 783] width 1561 height 0
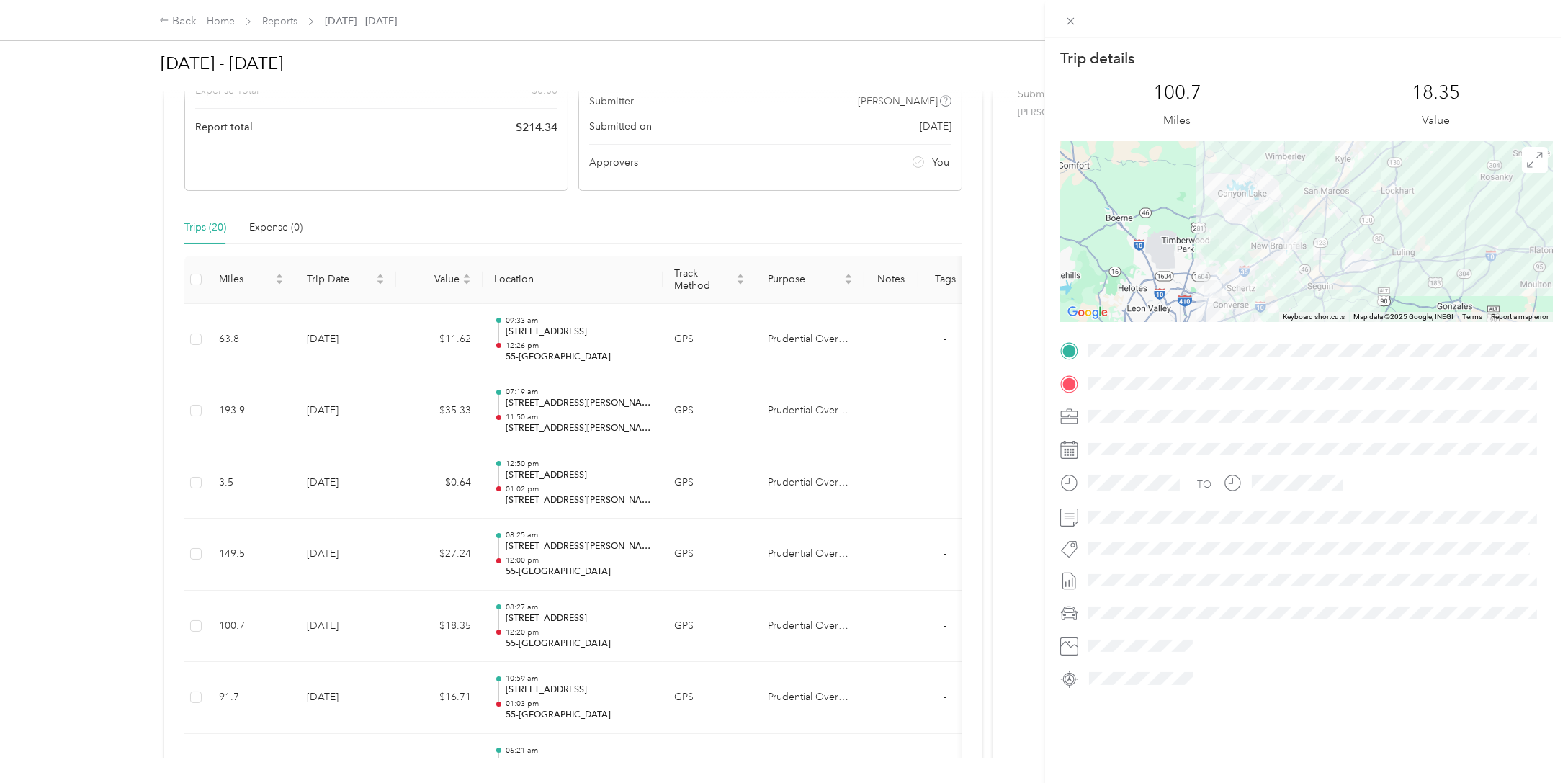
click at [856, 606] on div "Trip details This trip cannot be edited because it is either under review, appr…" at bounding box center [784, 391] width 1568 height 783
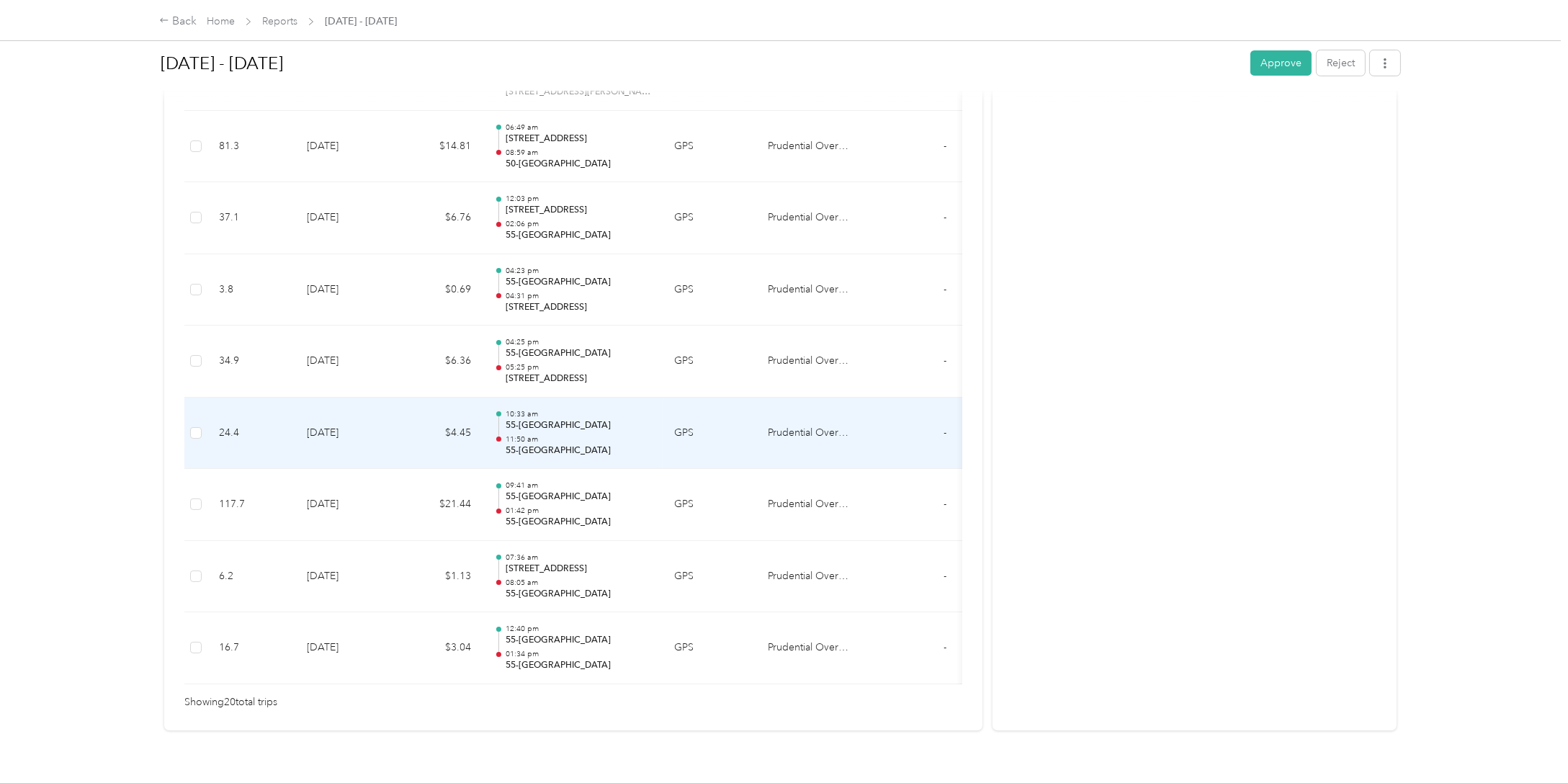
scroll to position [1296, 0]
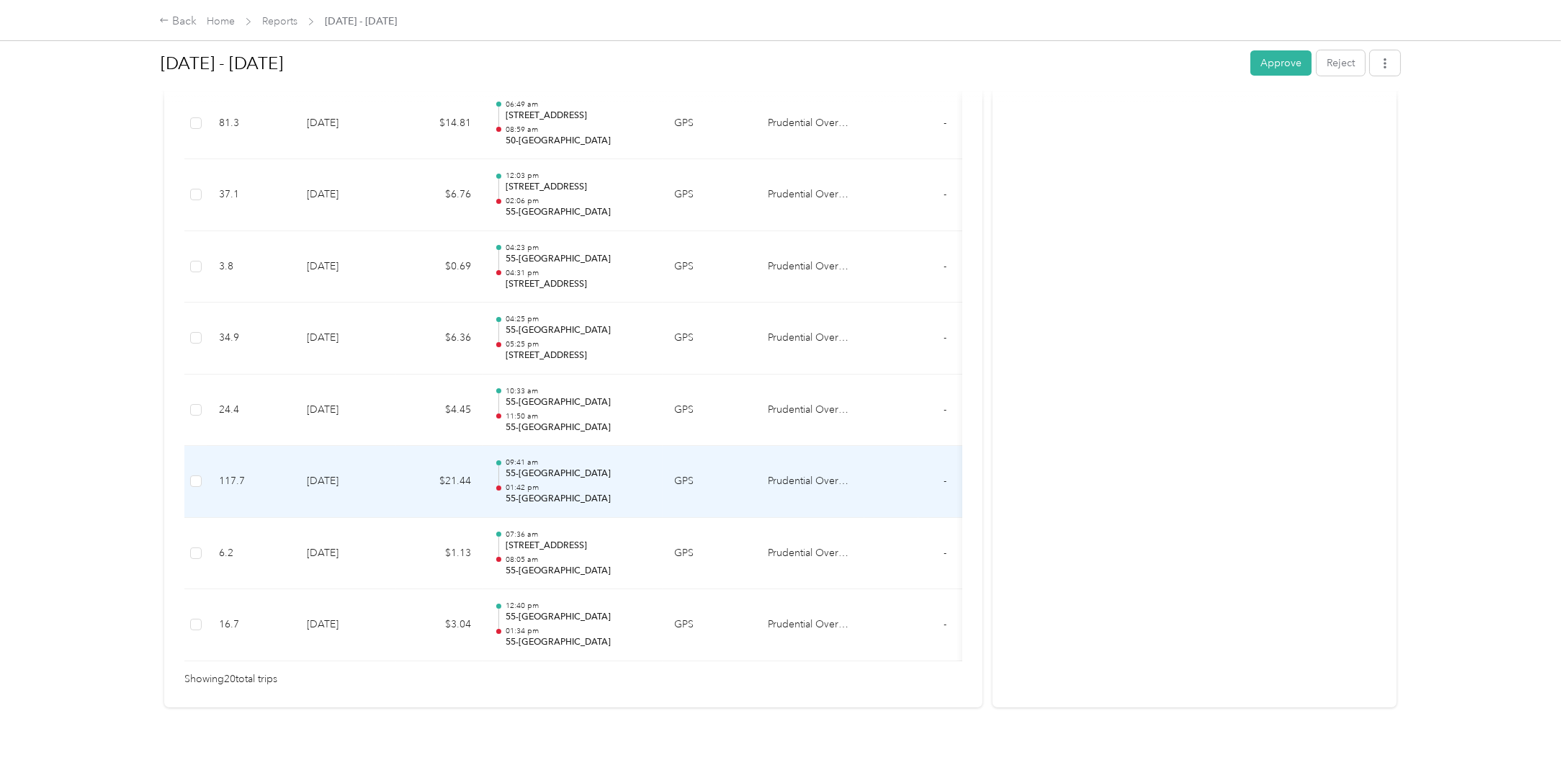
click at [584, 483] on p "01:42 pm" at bounding box center [578, 488] width 145 height 10
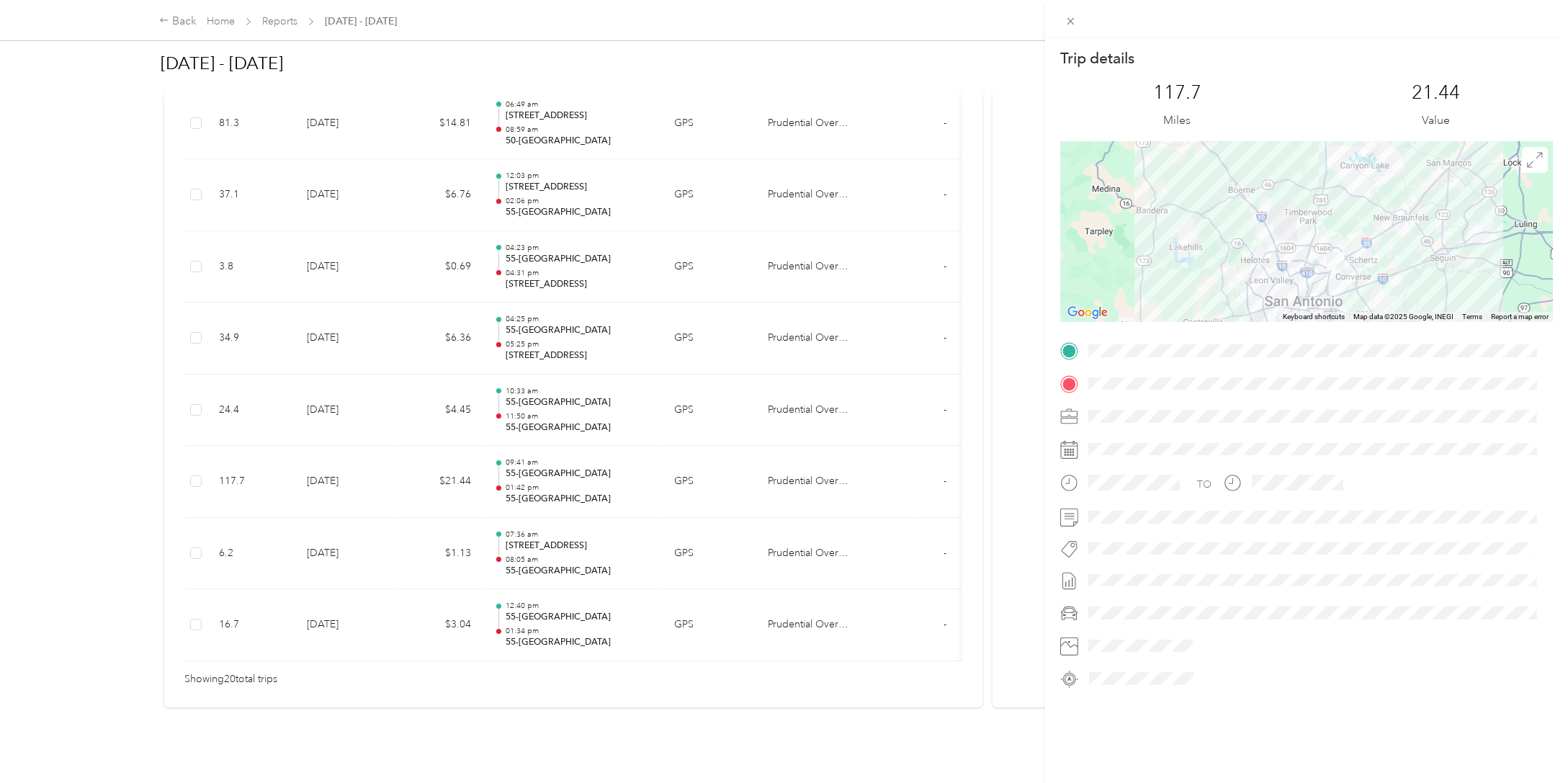
click at [565, 542] on div "Trip details This trip cannot be edited because it is either under review, appr…" at bounding box center [784, 391] width 1568 height 783
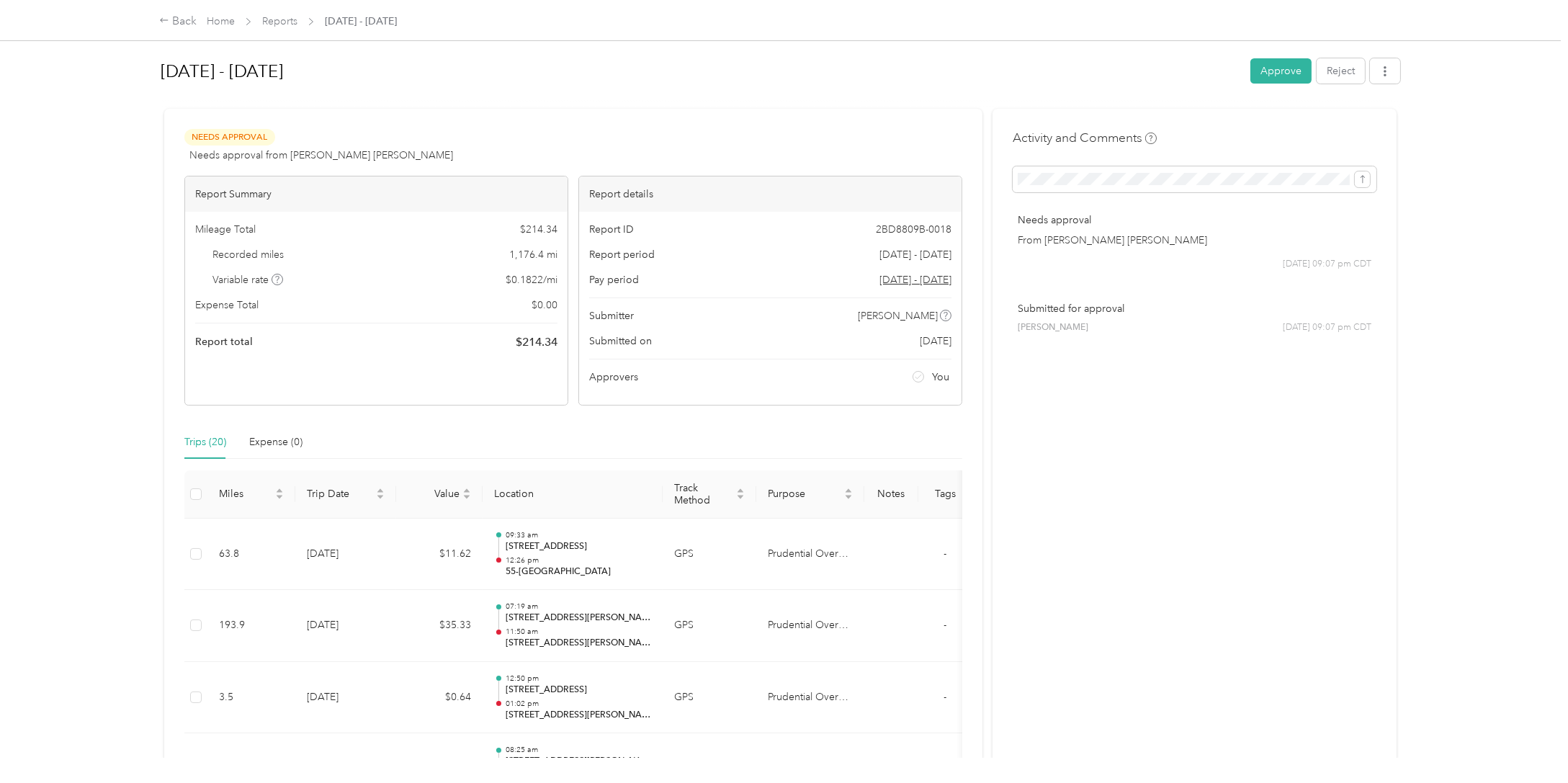
scroll to position [0, 0]
click at [1294, 77] on button "Approve" at bounding box center [1281, 72] width 61 height 25
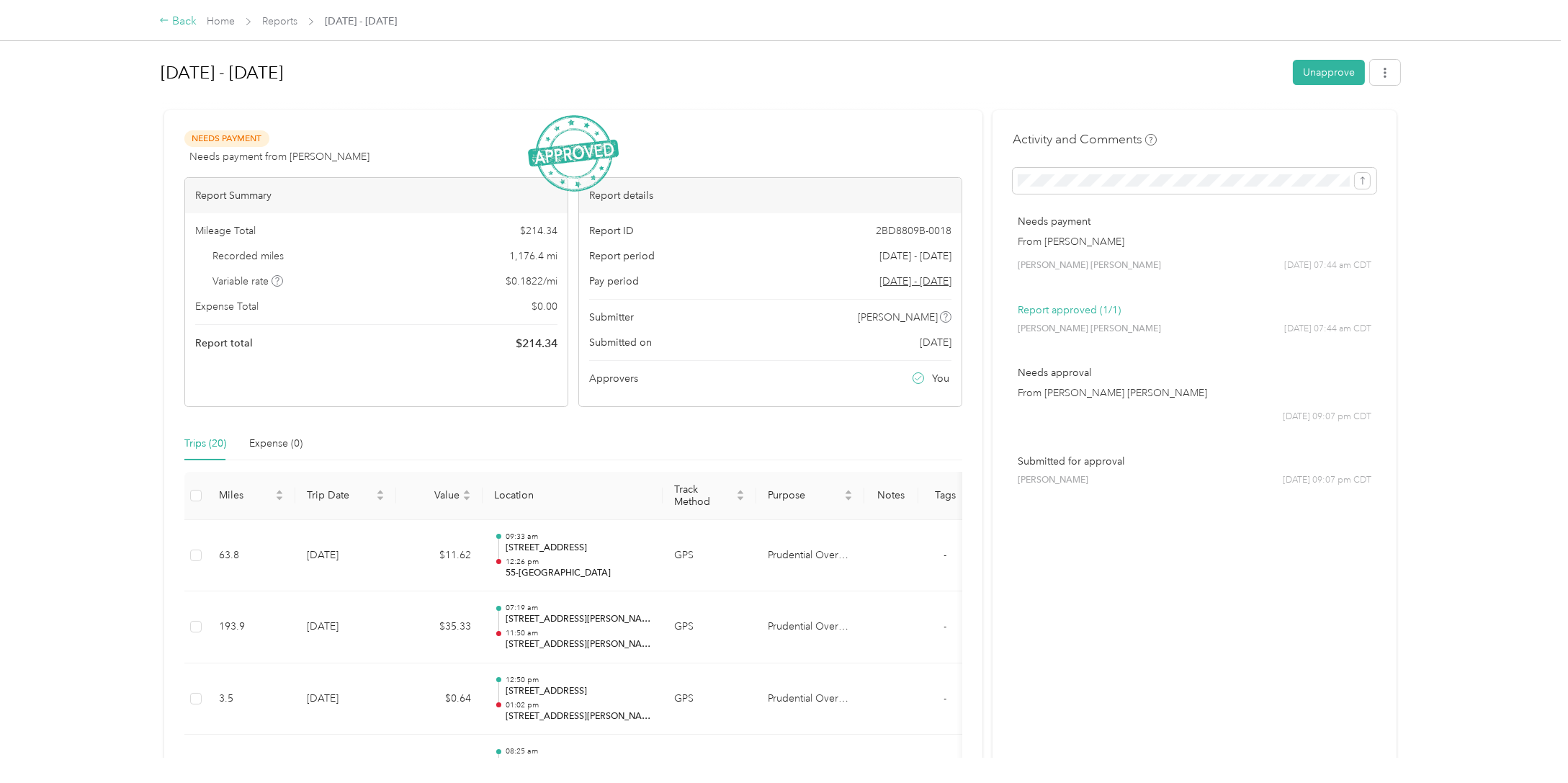
click at [177, 23] on div "Back" at bounding box center [178, 21] width 37 height 17
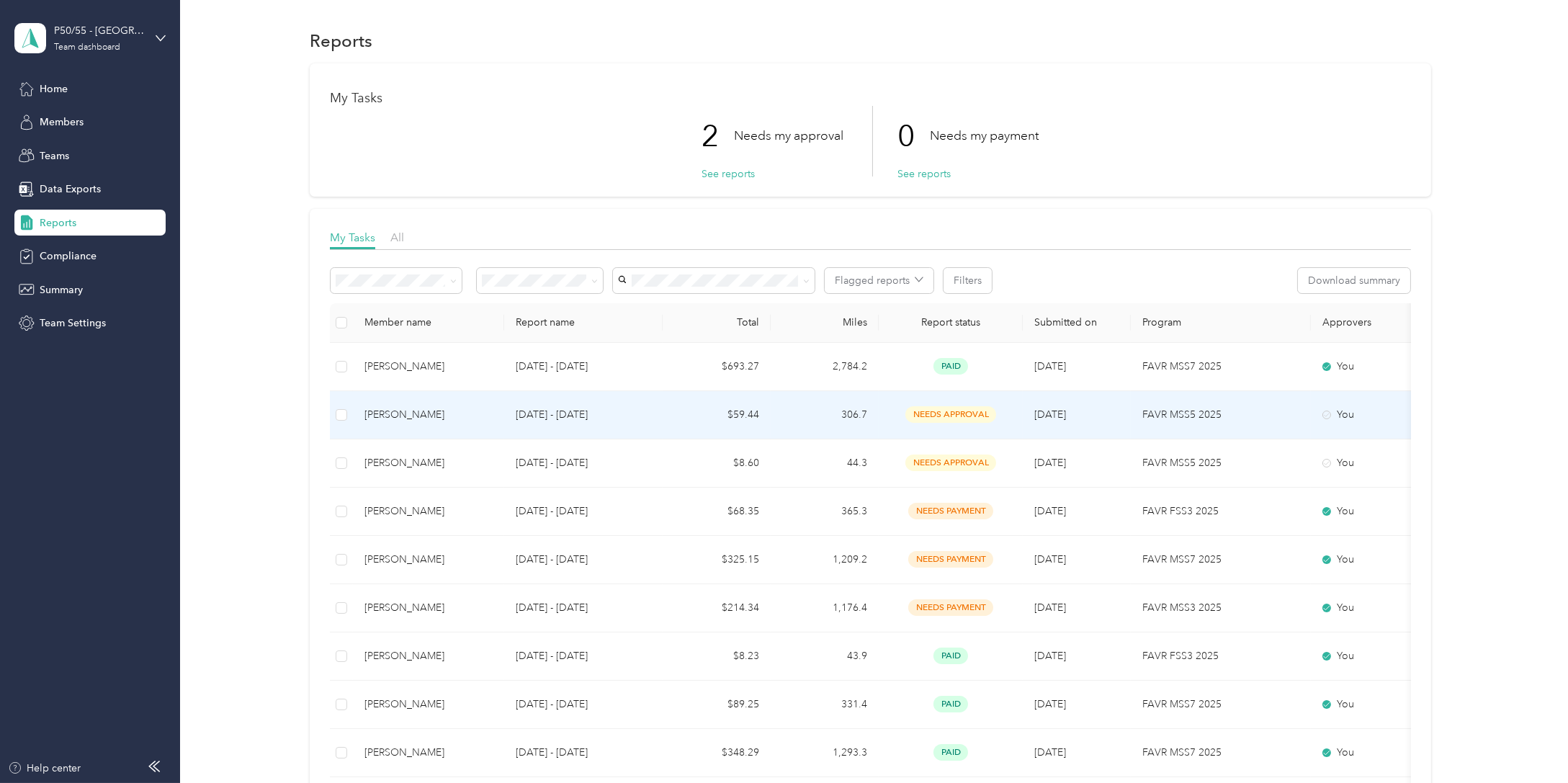
click at [415, 416] on div "[PERSON_NAME]" at bounding box center [429, 414] width 128 height 16
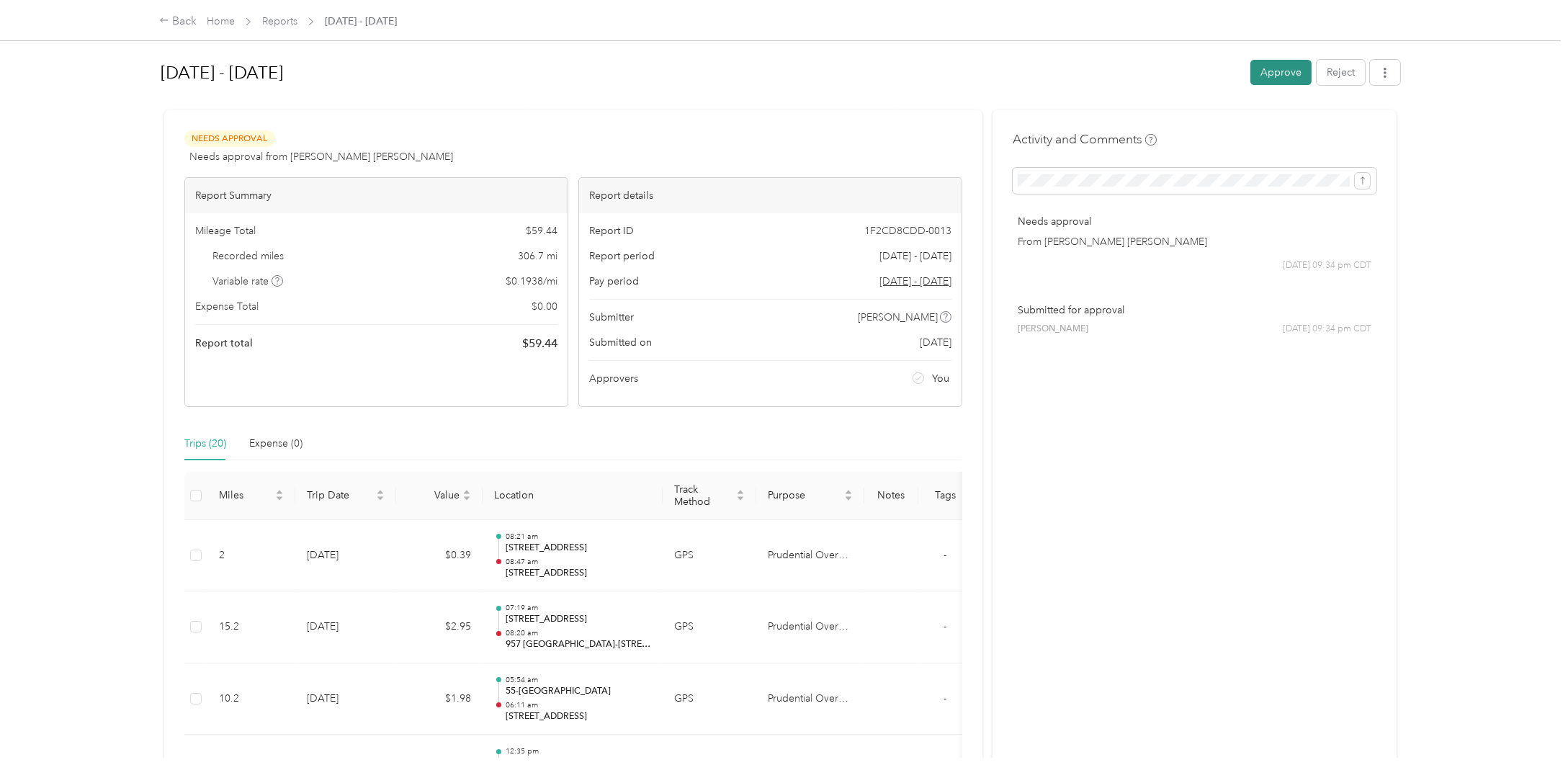
click at [1274, 73] on button "Approve" at bounding box center [1281, 72] width 61 height 25
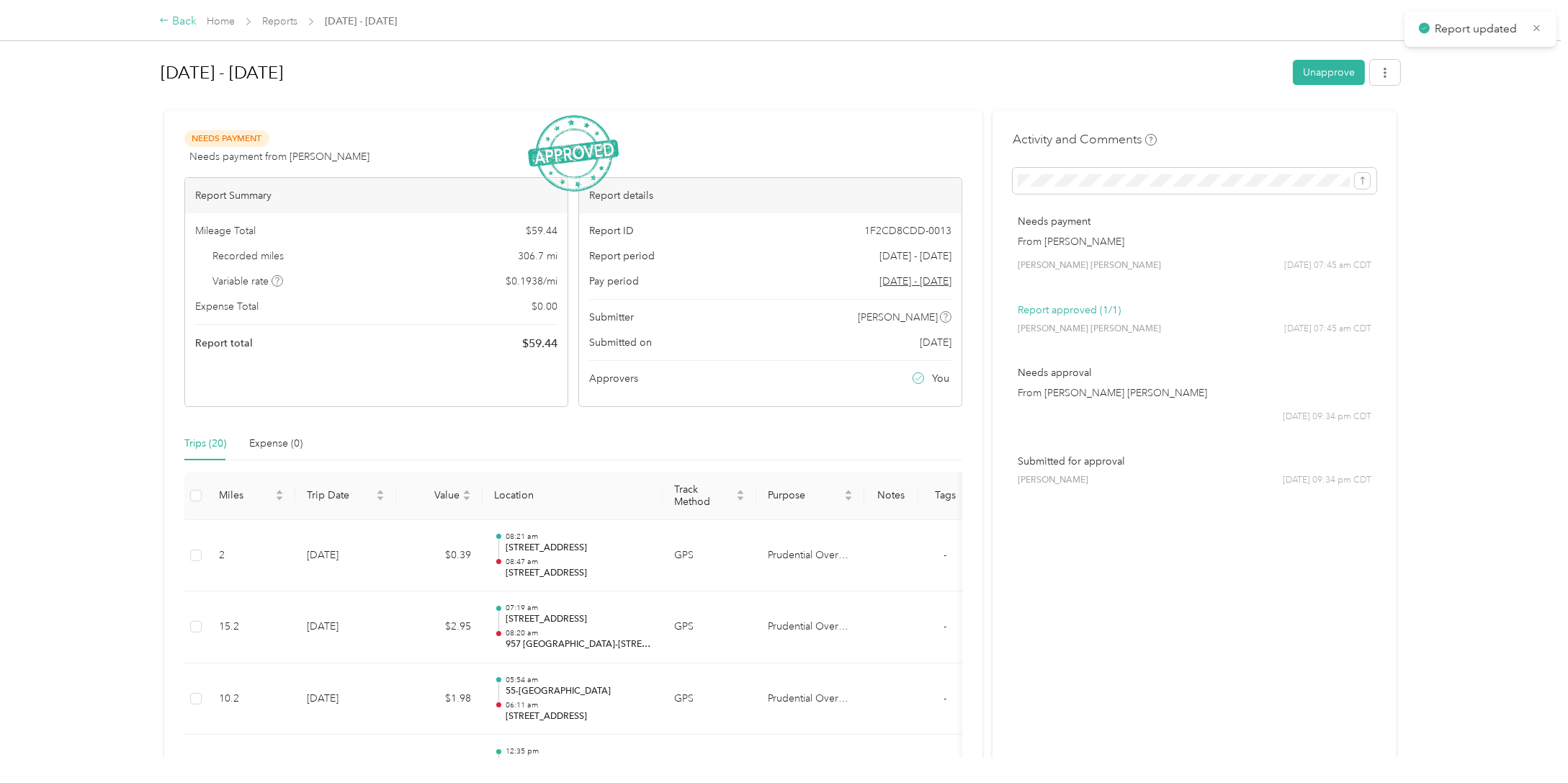
click at [173, 16] on div "Back" at bounding box center [178, 21] width 37 height 17
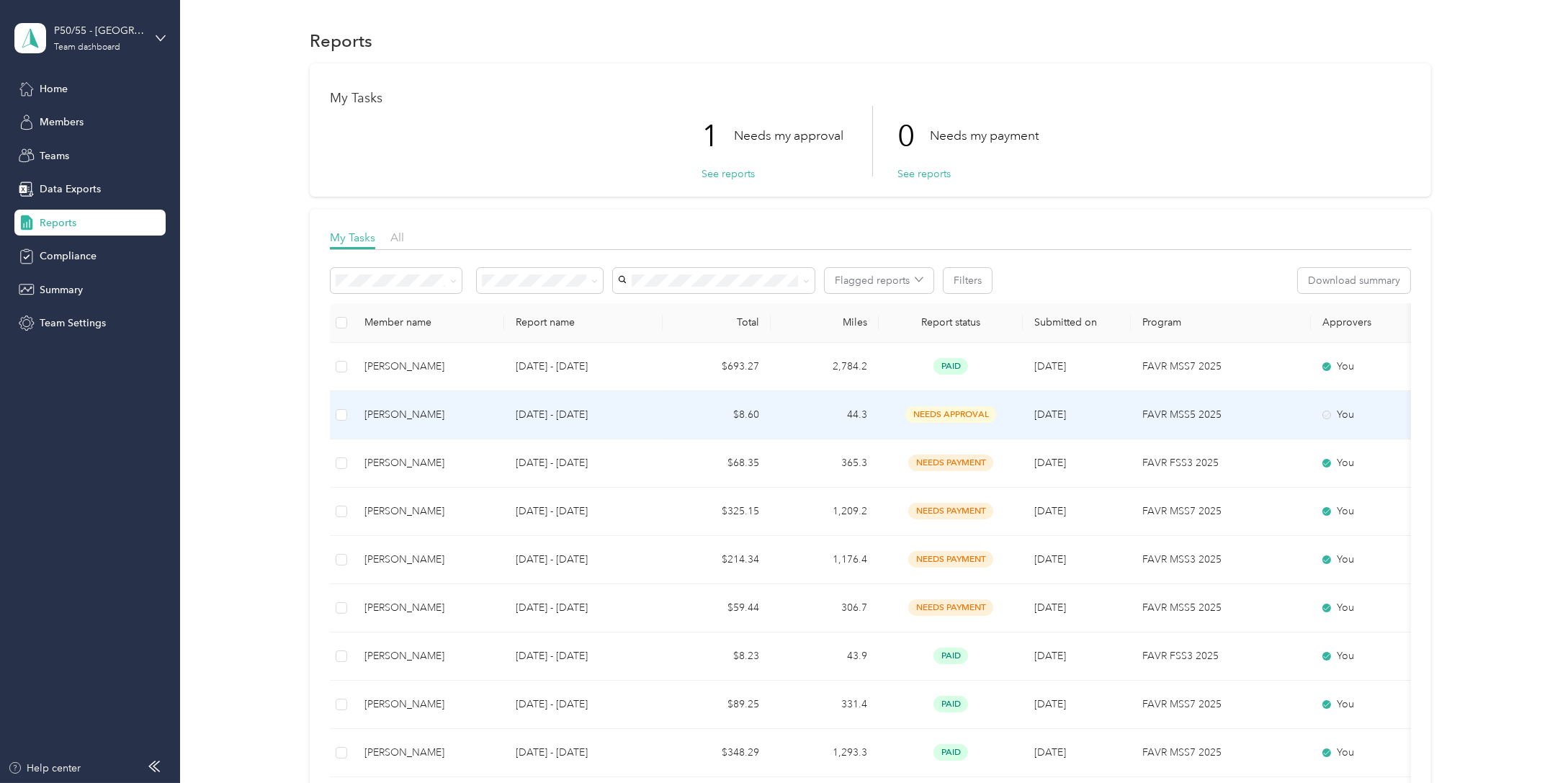
click at [427, 427] on td "[PERSON_NAME]" at bounding box center [429, 415] width 151 height 48
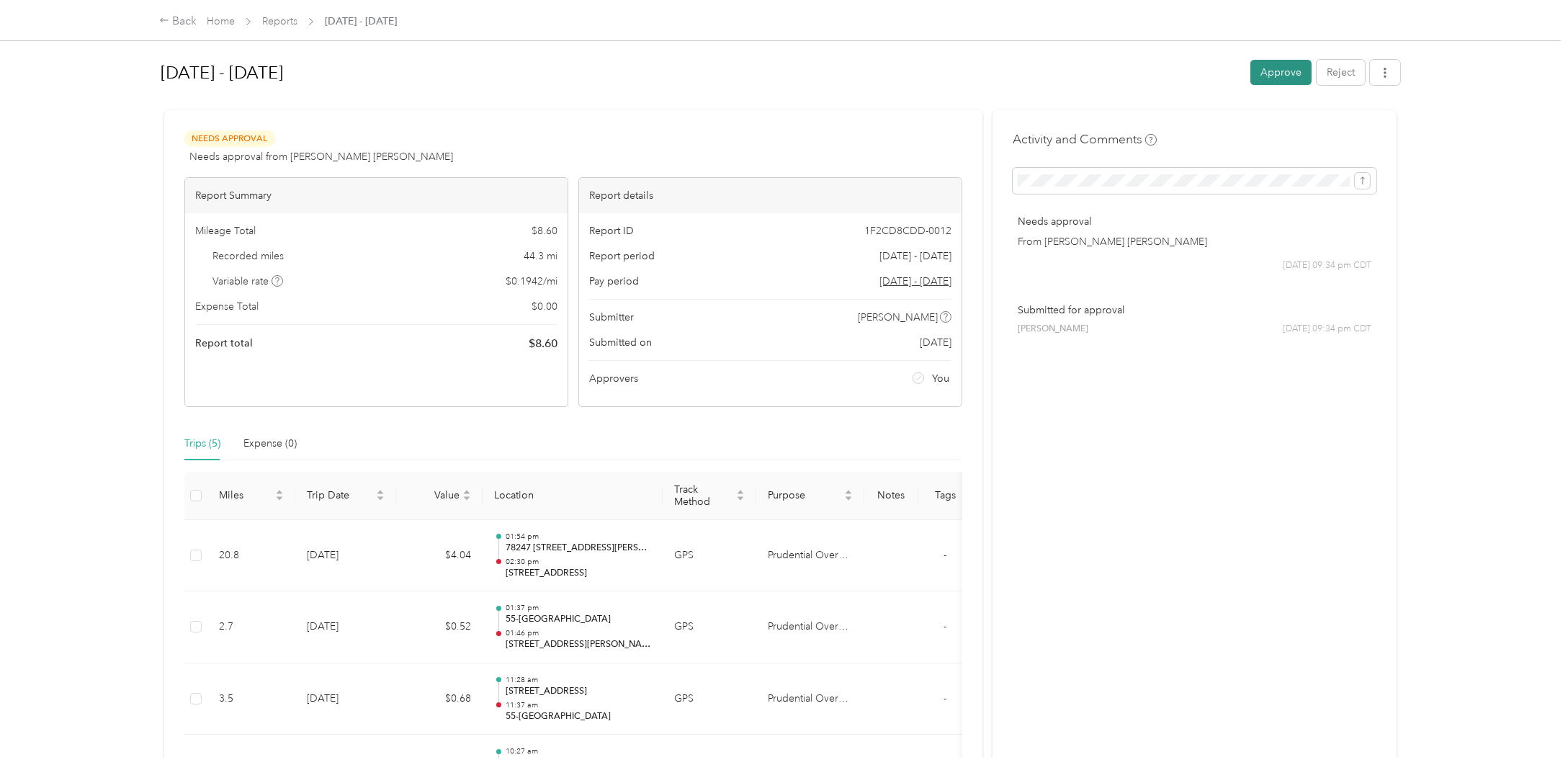
click at [1277, 76] on button "Approve" at bounding box center [1281, 72] width 61 height 25
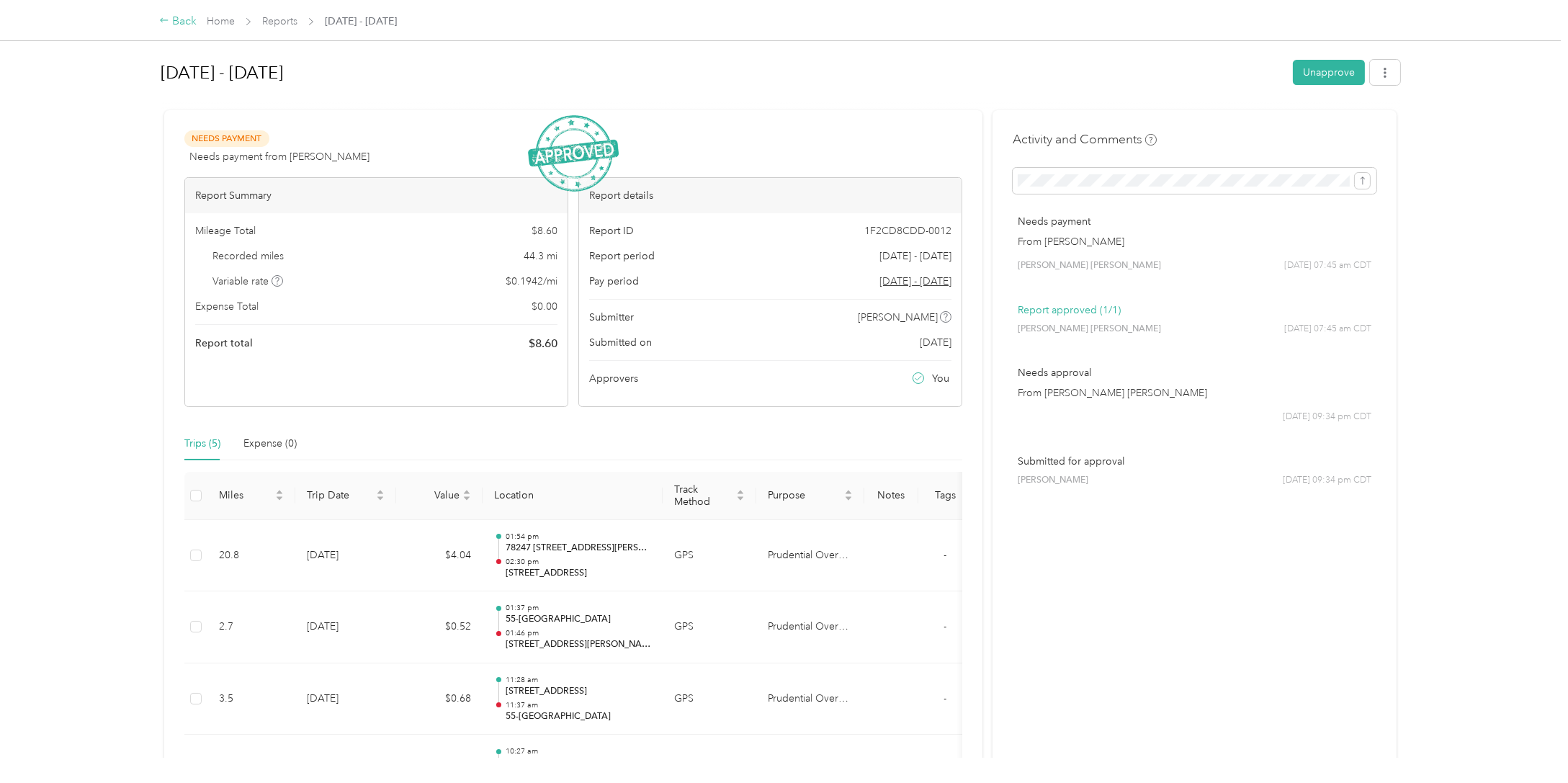
click at [173, 23] on div "Back" at bounding box center [178, 21] width 37 height 17
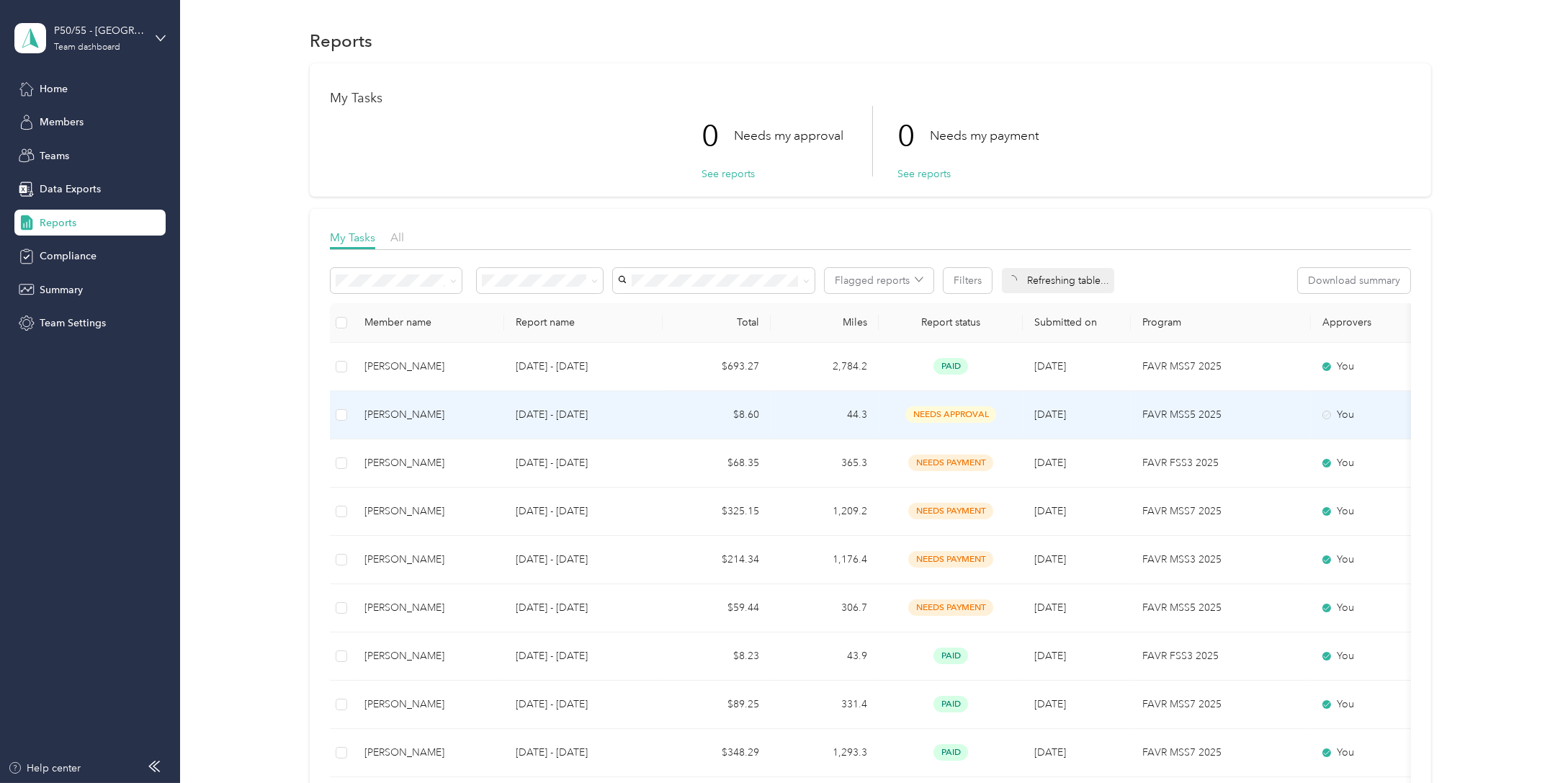
click at [946, 420] on span "needs approval" at bounding box center [951, 414] width 91 height 16
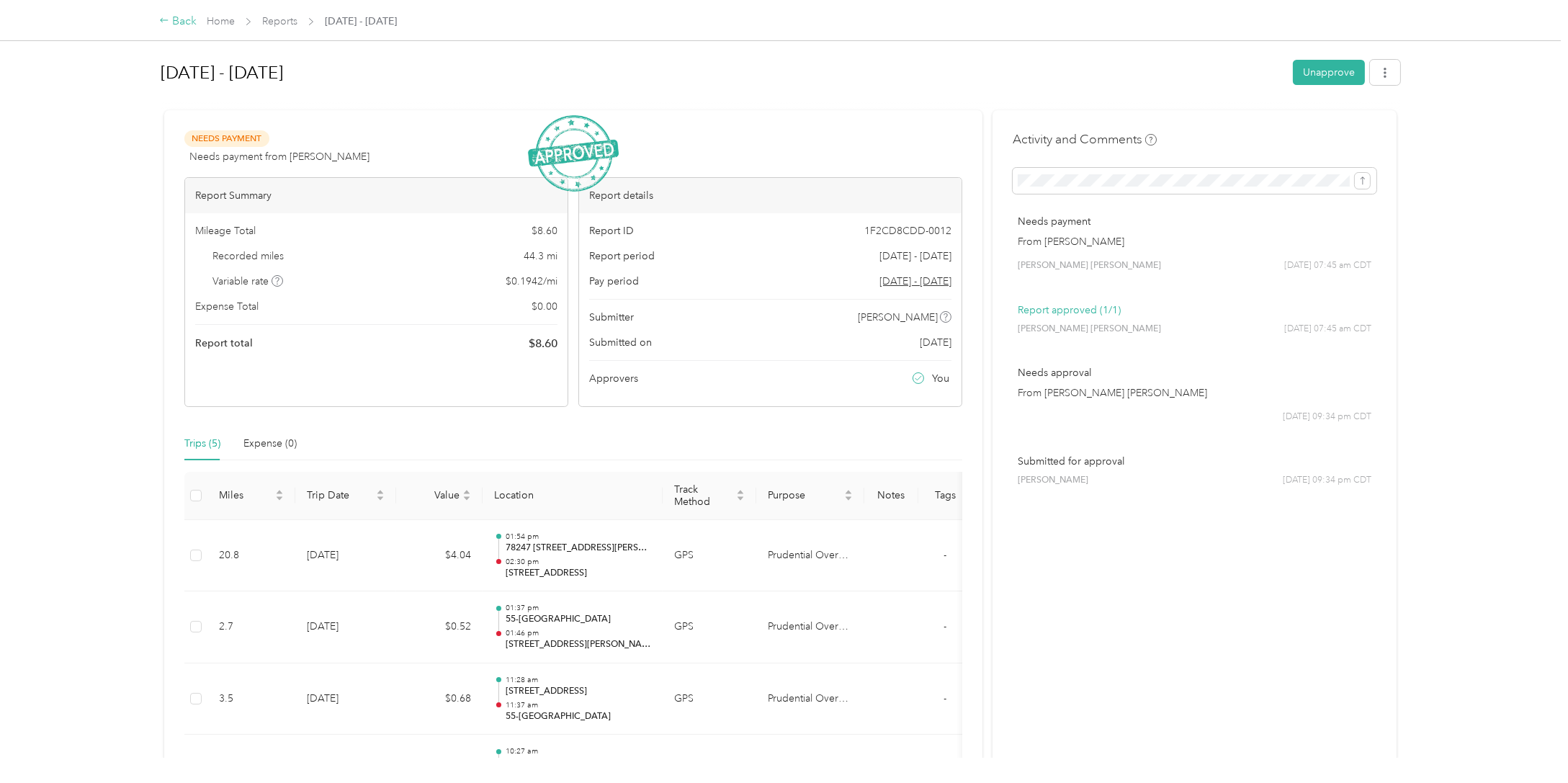
click at [183, 19] on div "Back" at bounding box center [178, 21] width 37 height 17
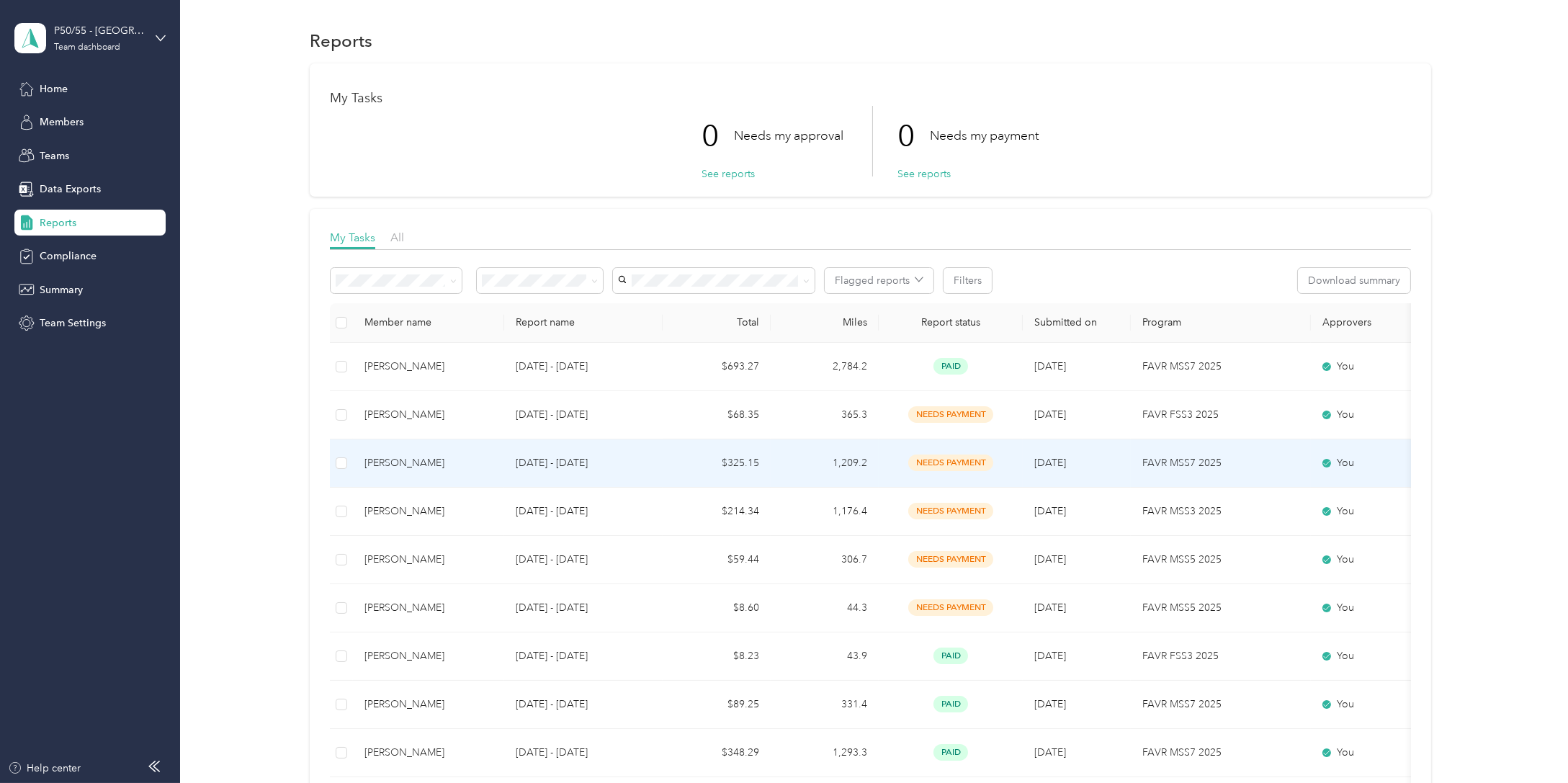
click at [462, 460] on div "[PERSON_NAME]" at bounding box center [429, 463] width 128 height 16
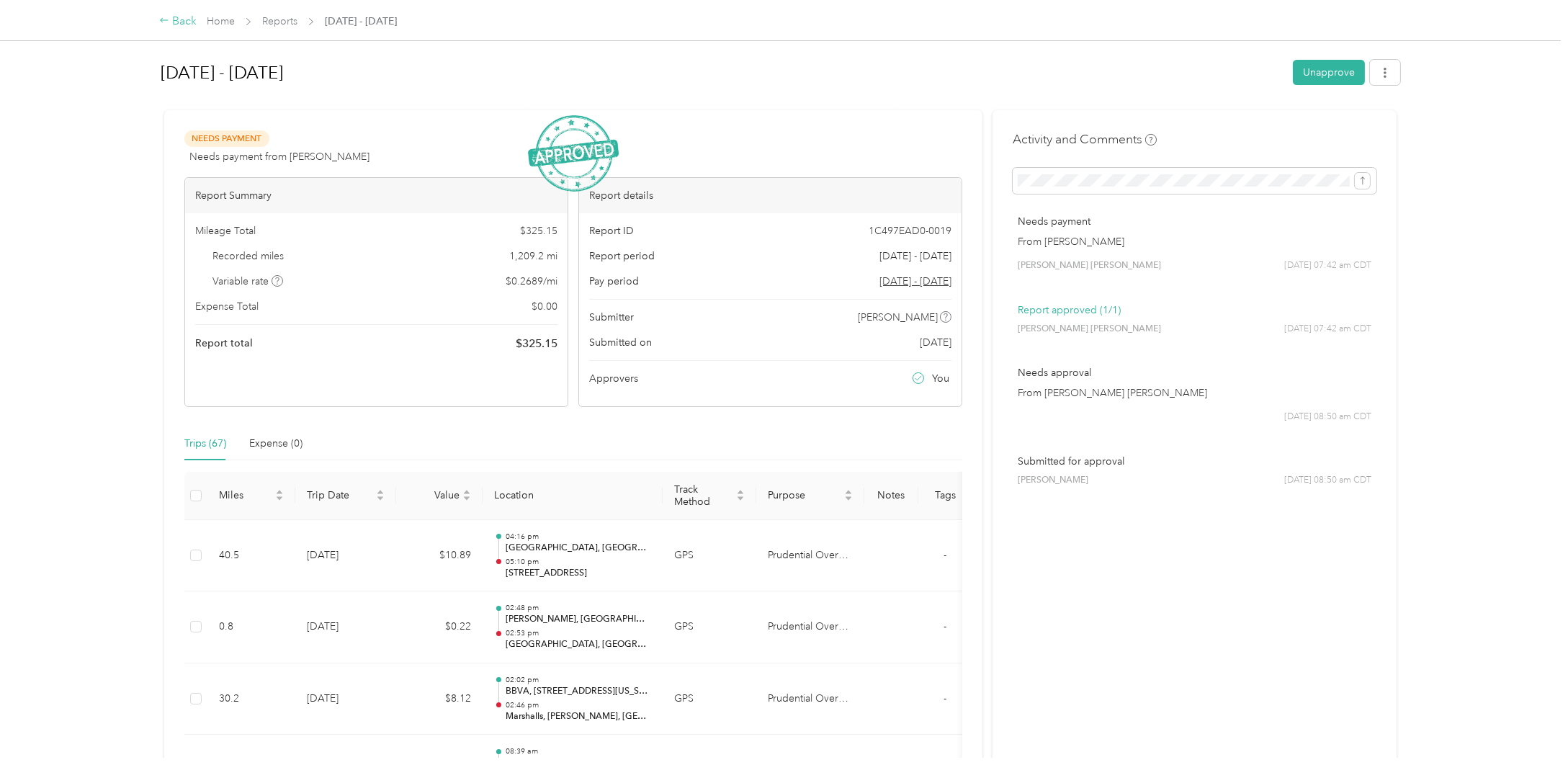
click at [177, 17] on div "Back" at bounding box center [178, 21] width 37 height 17
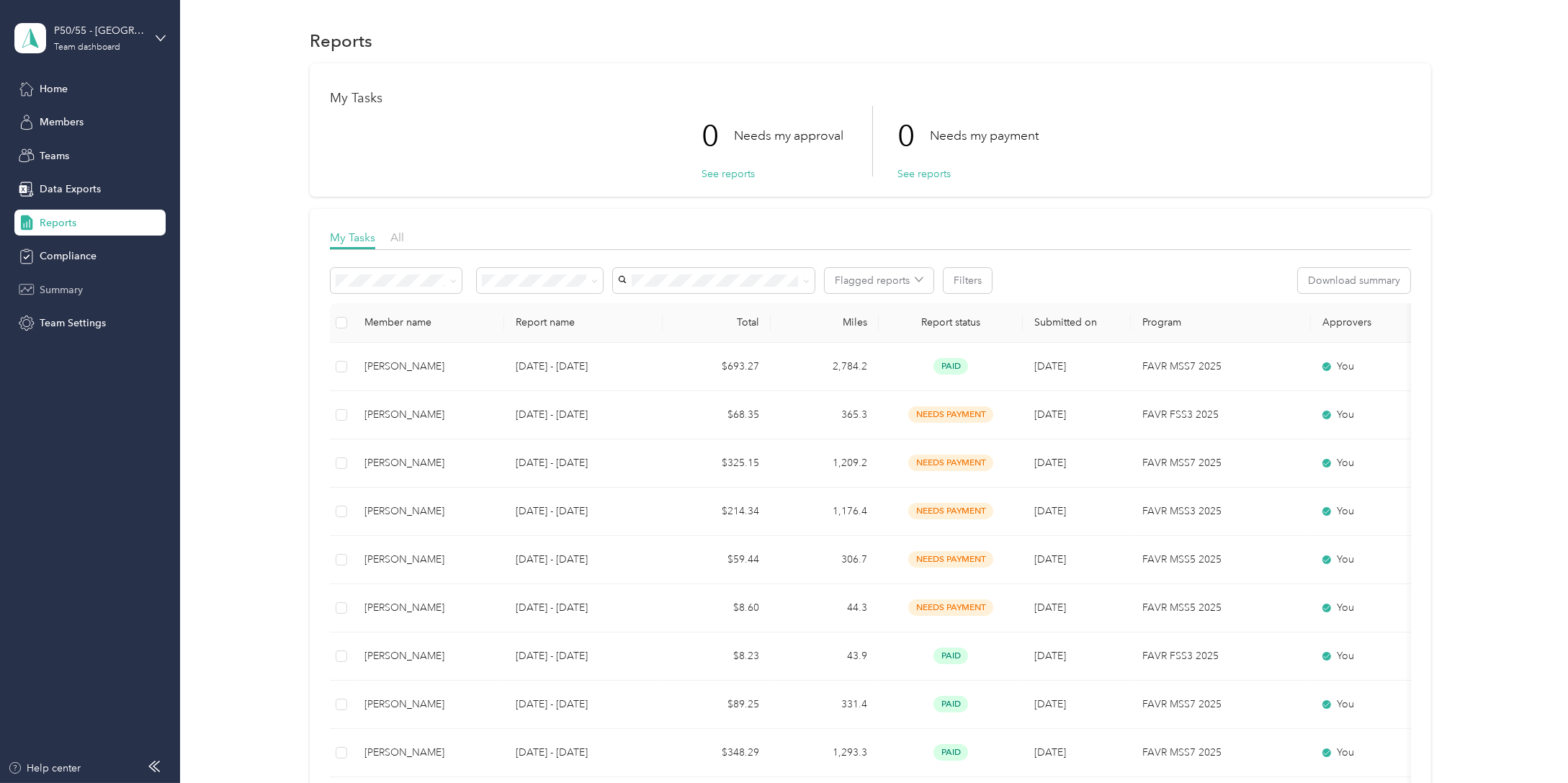
click at [66, 288] on span "Summary" at bounding box center [61, 290] width 43 height 15
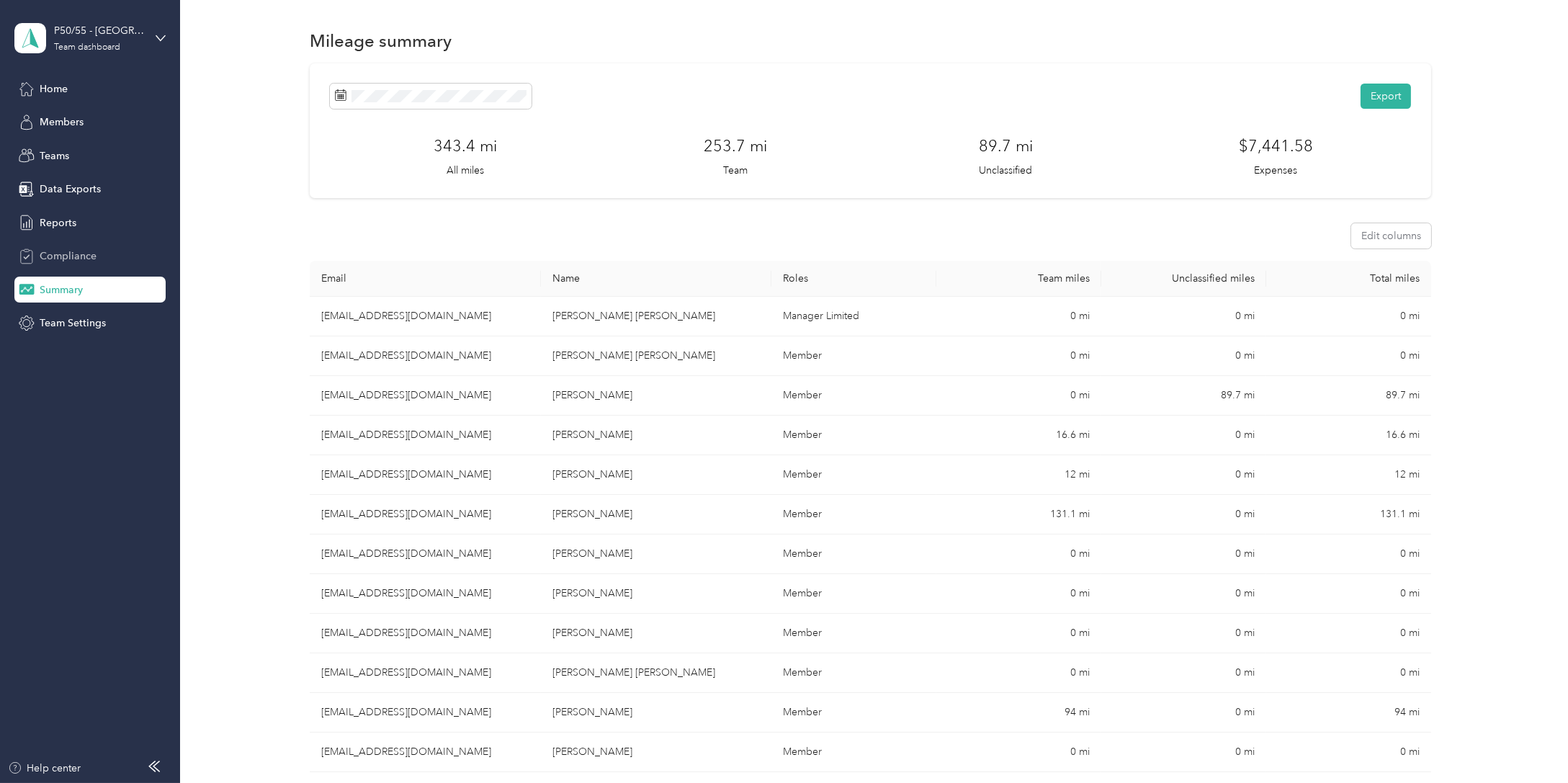
click at [81, 258] on span "Compliance" at bounding box center [68, 256] width 57 height 15
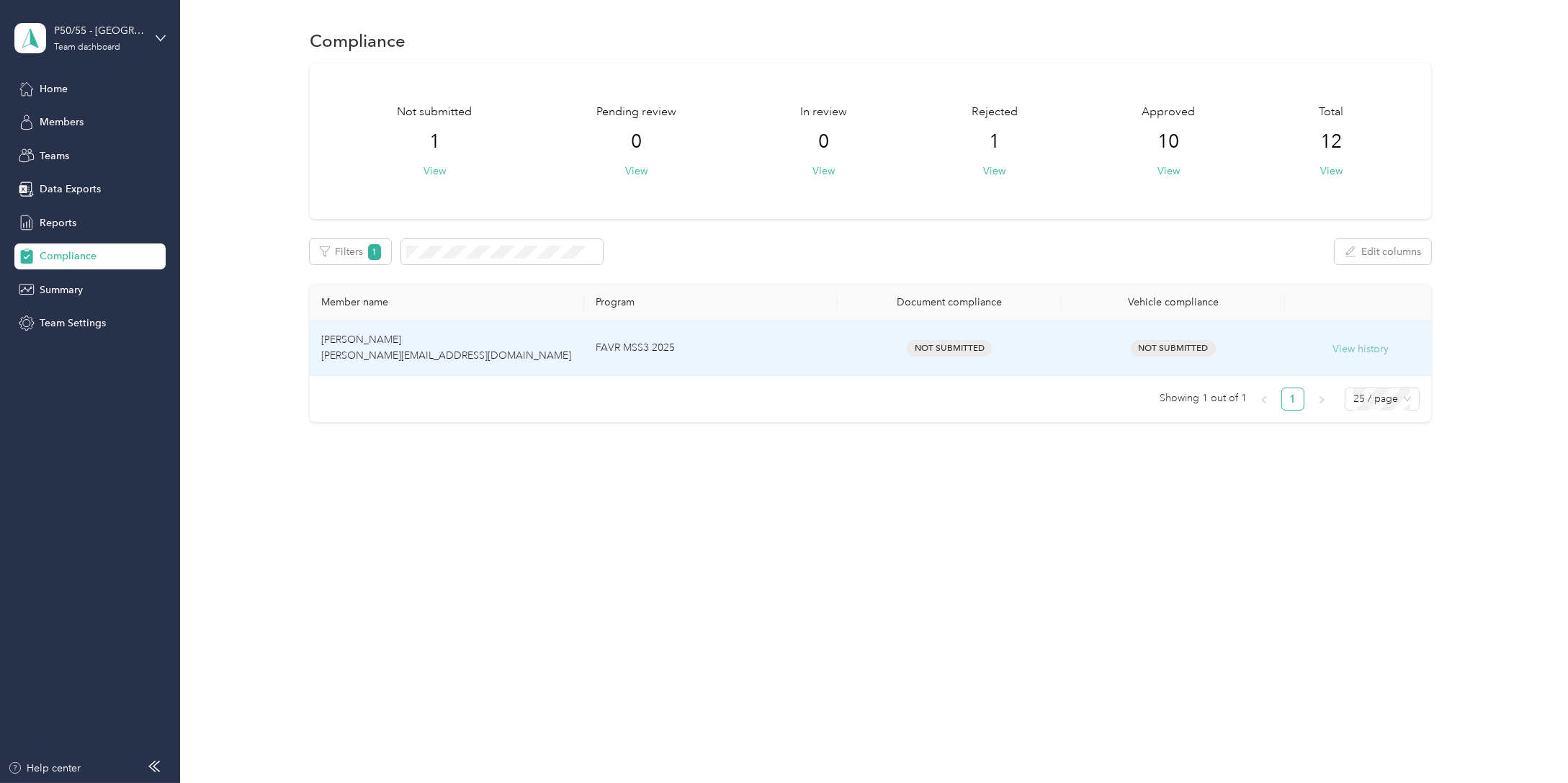
click at [1368, 350] on button "View history" at bounding box center [1361, 349] width 56 height 16
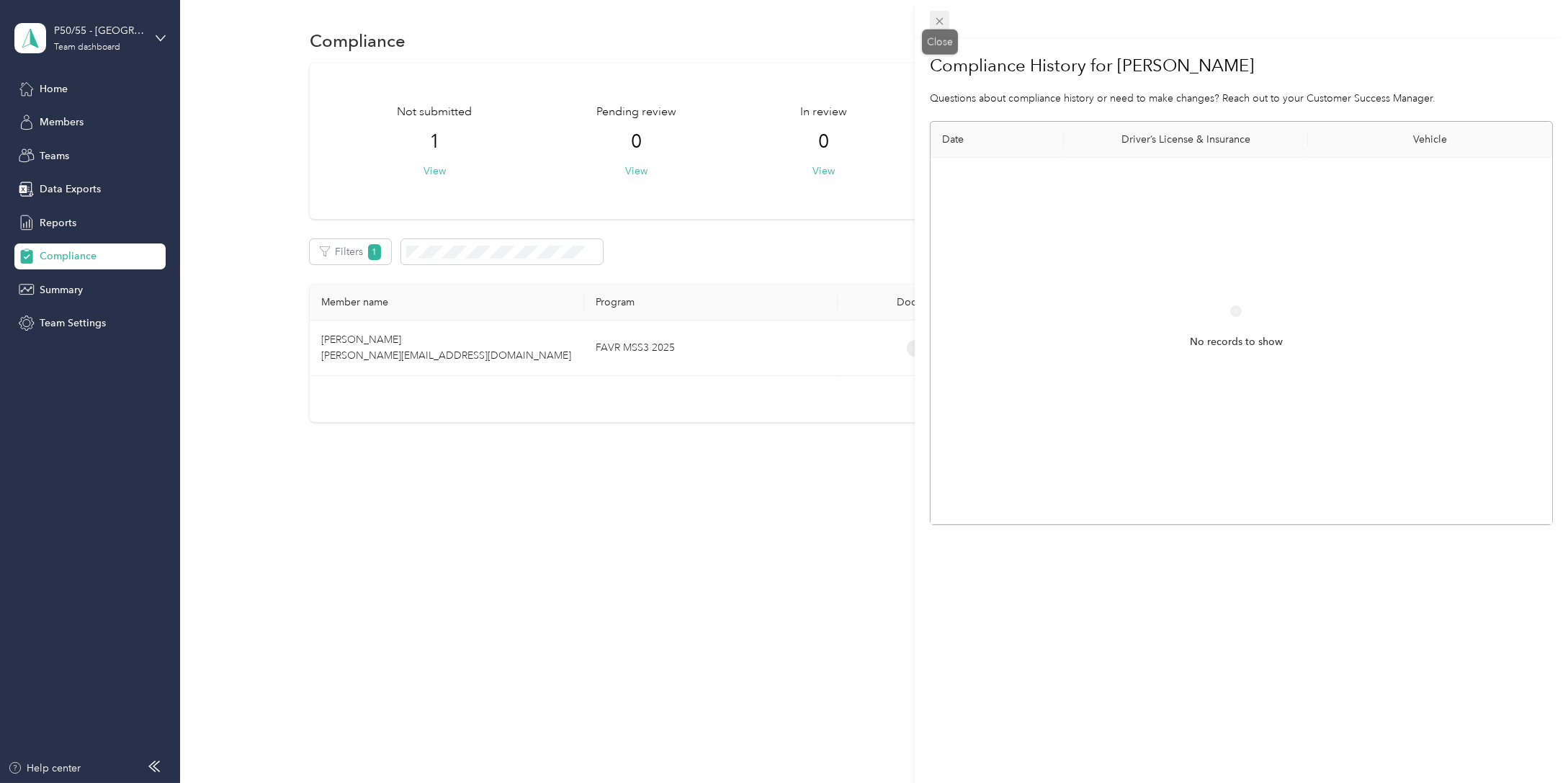
click at [938, 22] on icon at bounding box center [941, 22] width 7 height 7
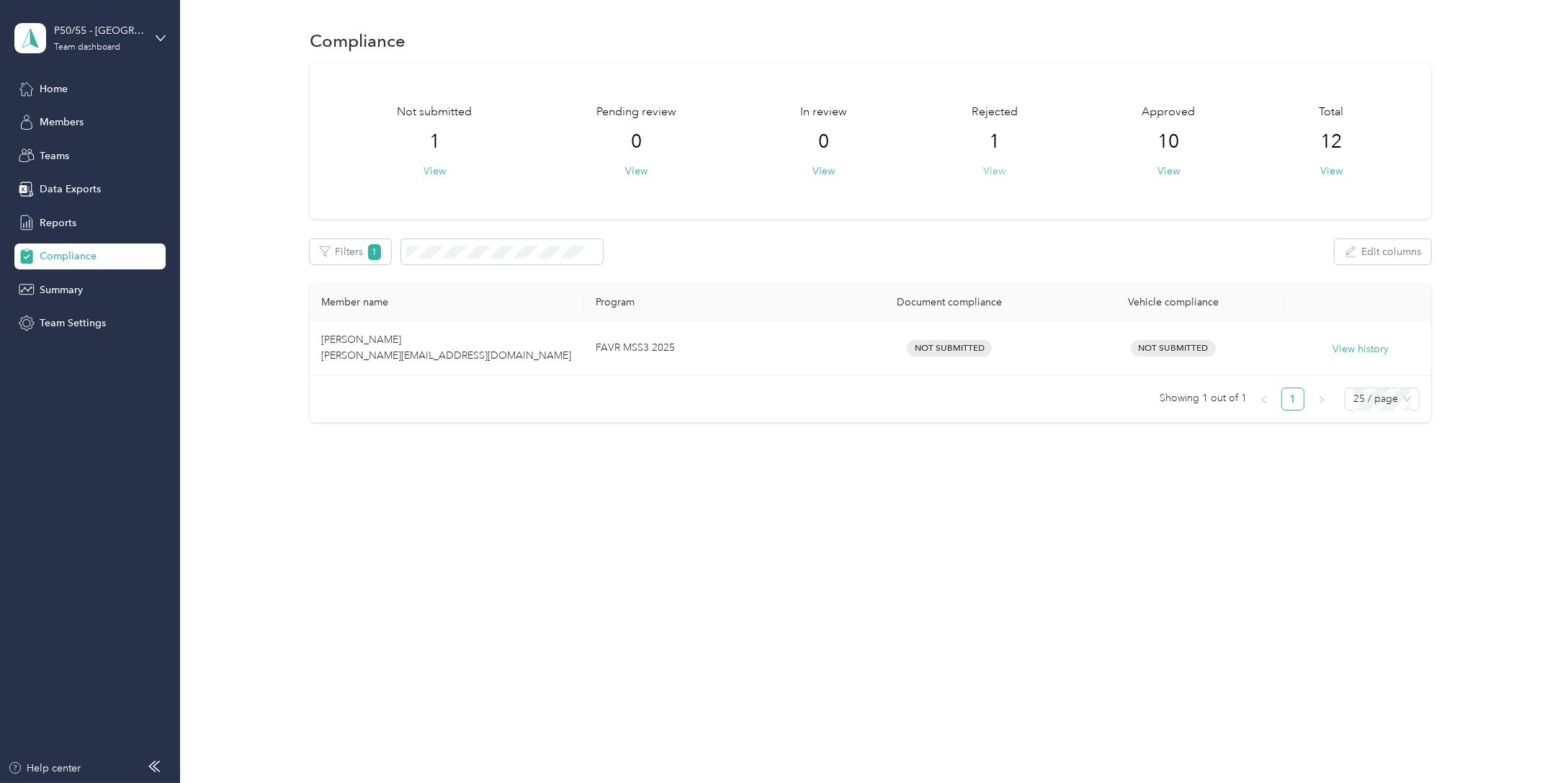
click at [1001, 170] on button "View" at bounding box center [994, 171] width 22 height 15
click at [443, 167] on button "View" at bounding box center [434, 171] width 22 height 15
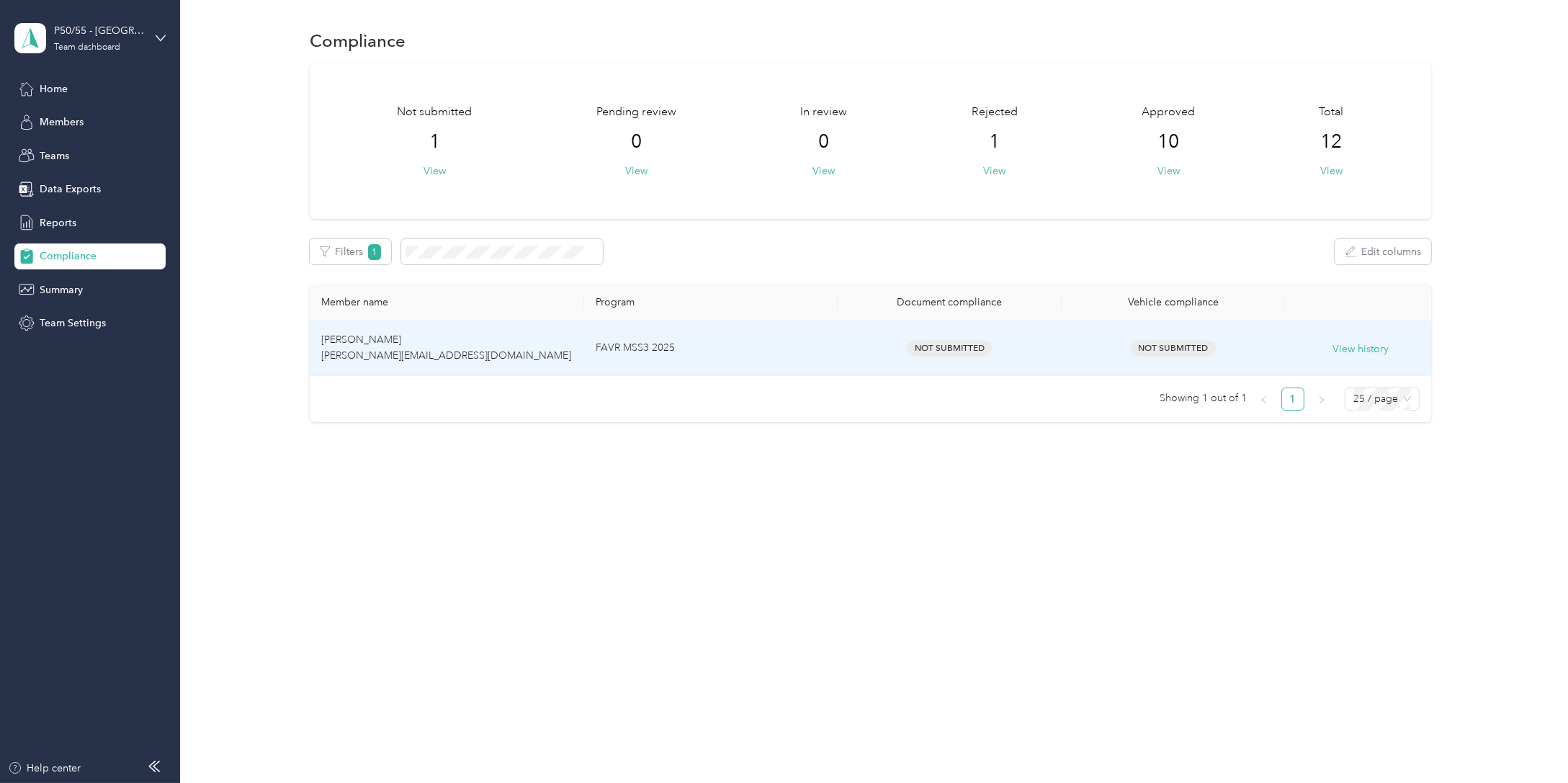
click at [946, 349] on span "Not Submitted" at bounding box center [949, 348] width 85 height 16
click at [1189, 346] on span "Not Submitted" at bounding box center [1174, 348] width 85 height 16
click at [1354, 349] on button "View history" at bounding box center [1361, 349] width 56 height 16
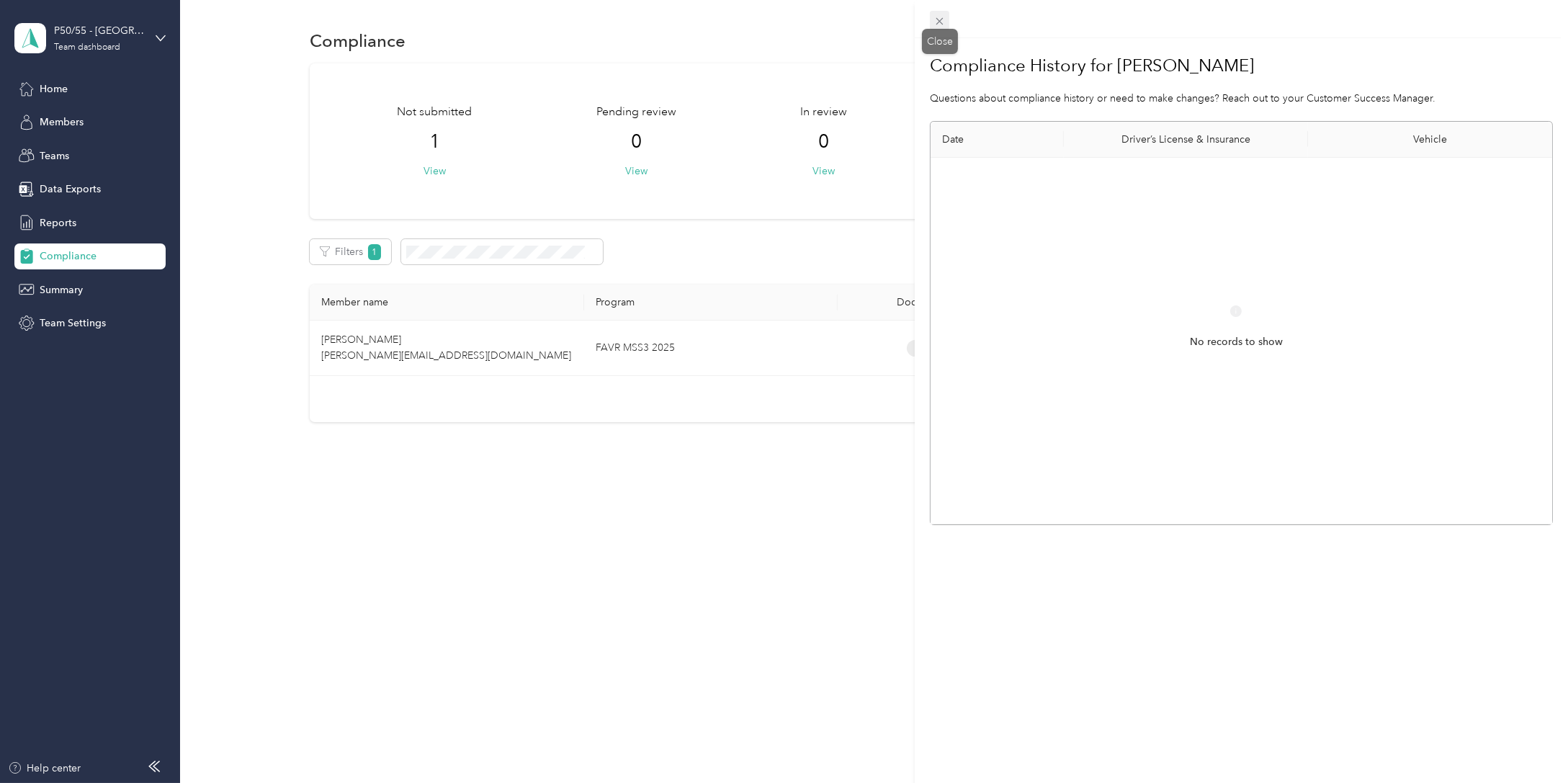
click at [938, 19] on icon at bounding box center [941, 22] width 7 height 7
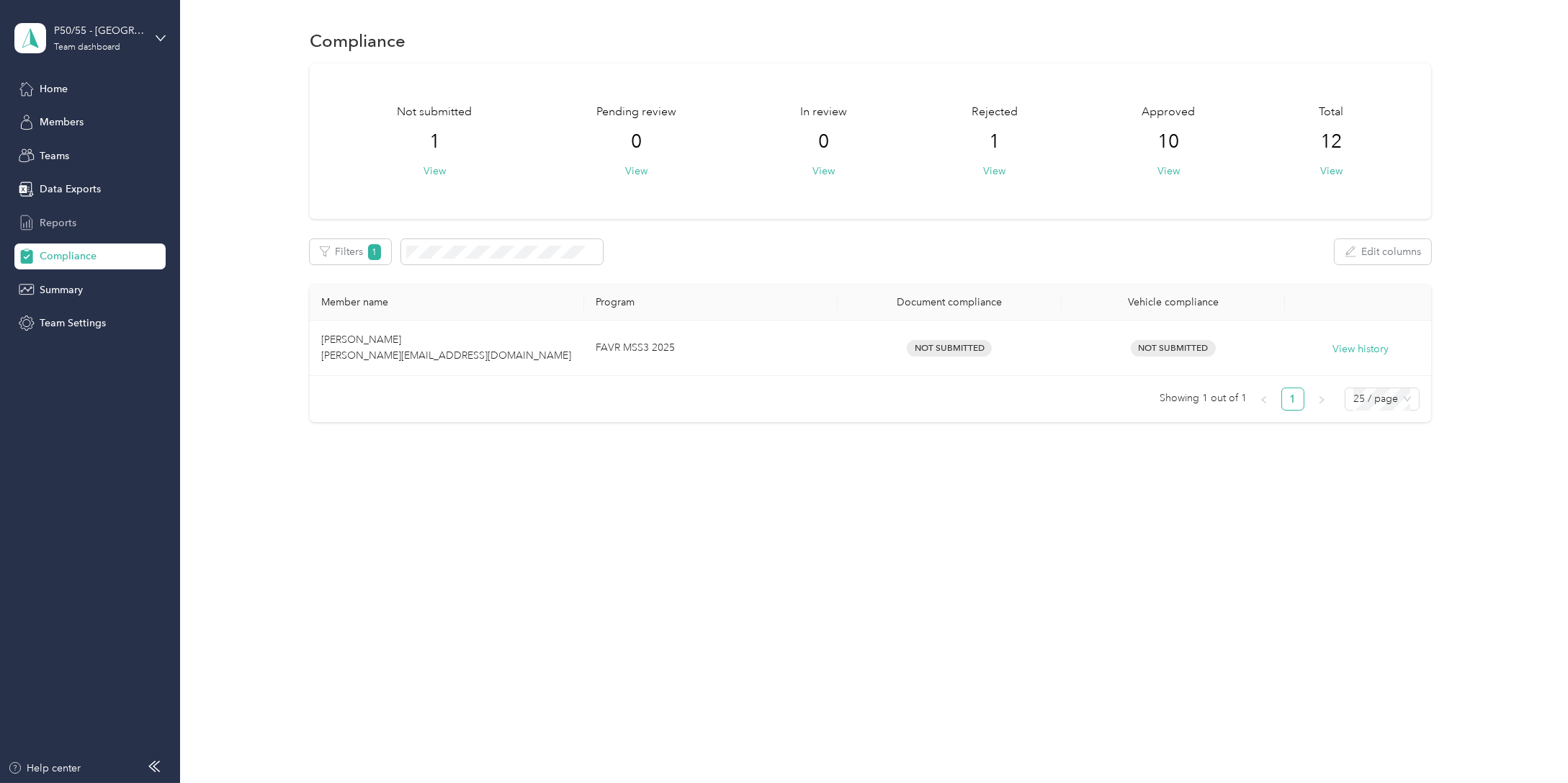
click at [58, 219] on span "Reports" at bounding box center [57, 223] width 37 height 15
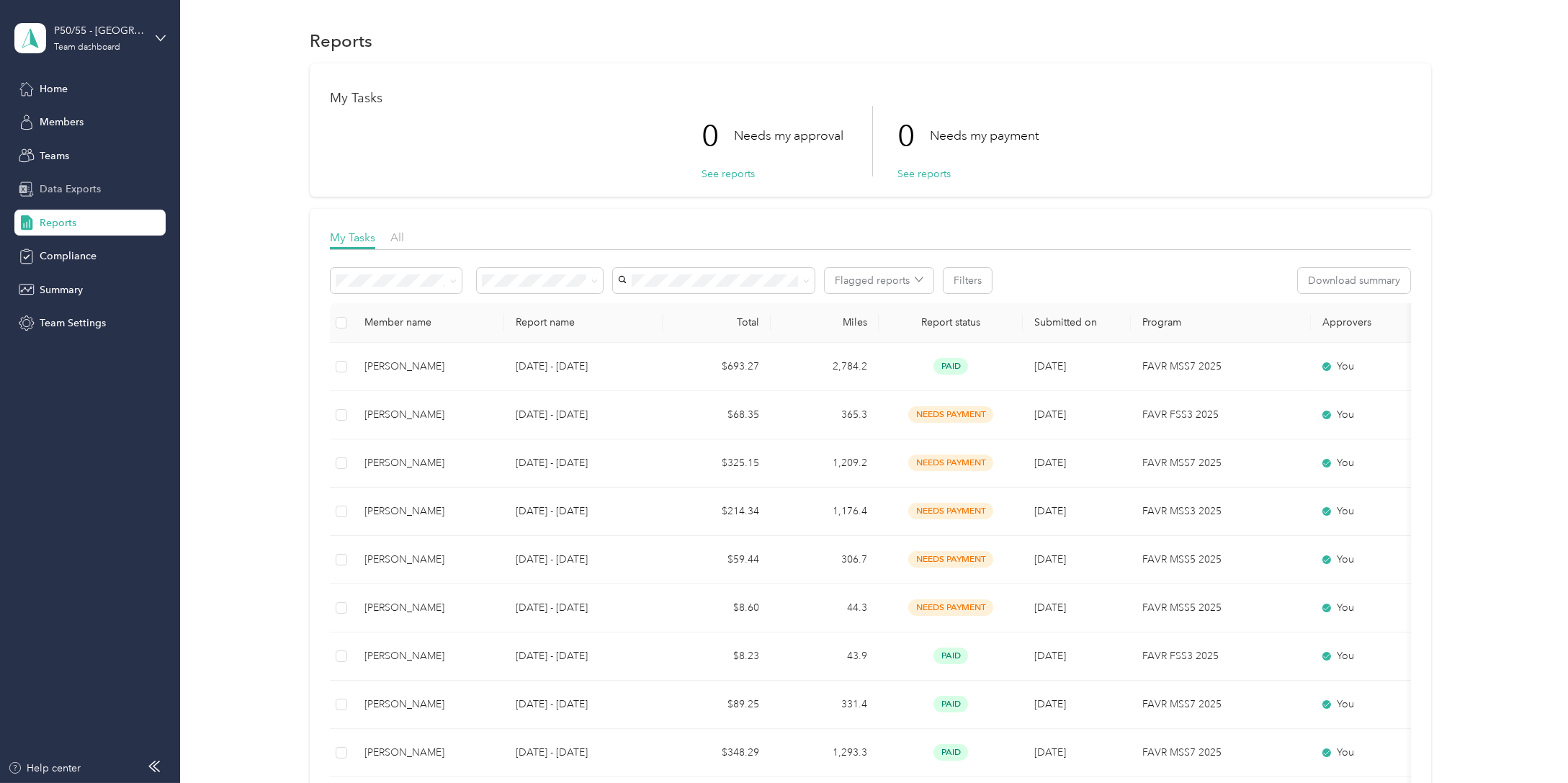
click at [66, 190] on span "Data Exports" at bounding box center [70, 189] width 61 height 15
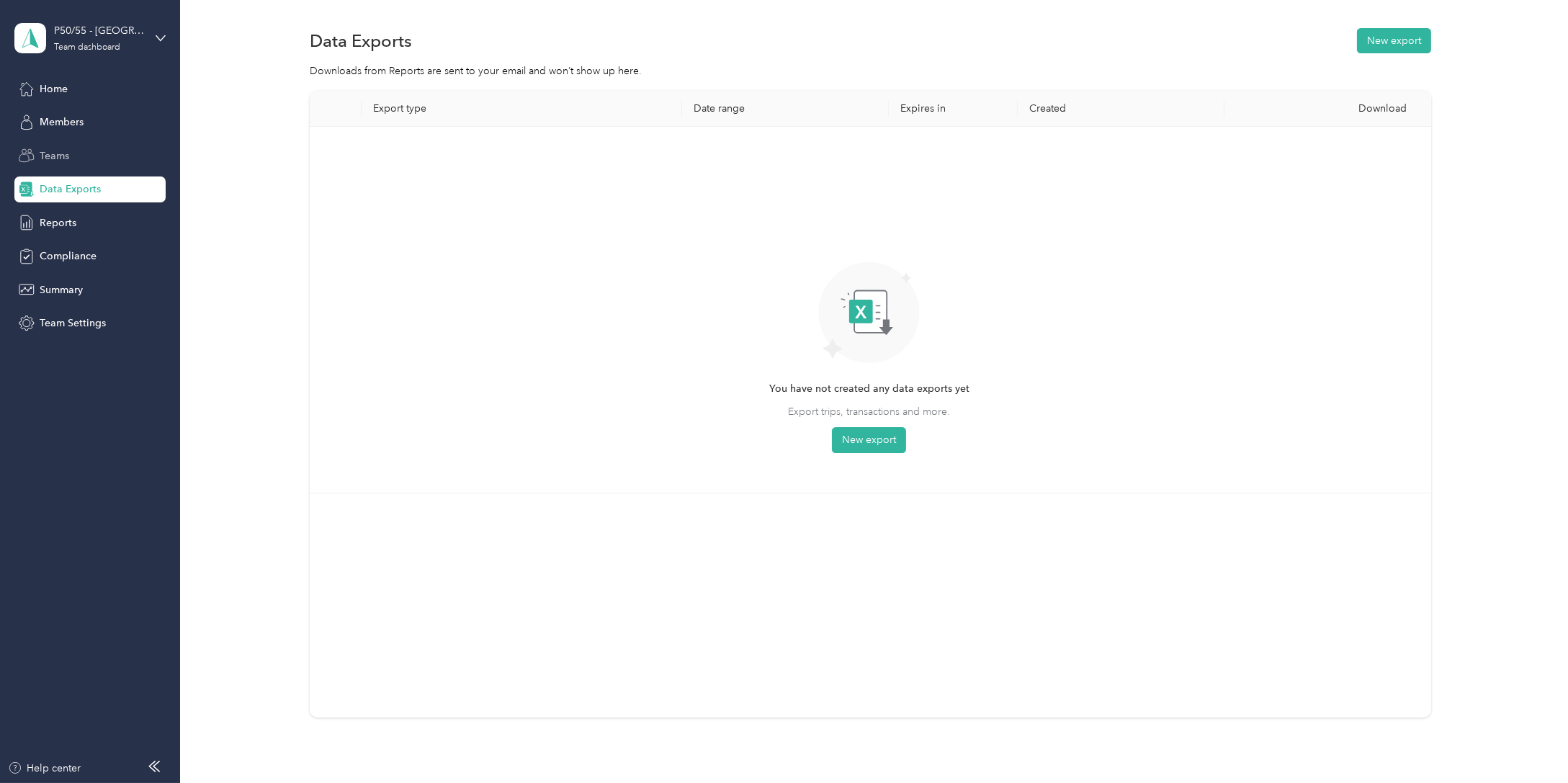
click at [62, 154] on span "Teams" at bounding box center [54, 156] width 30 height 15
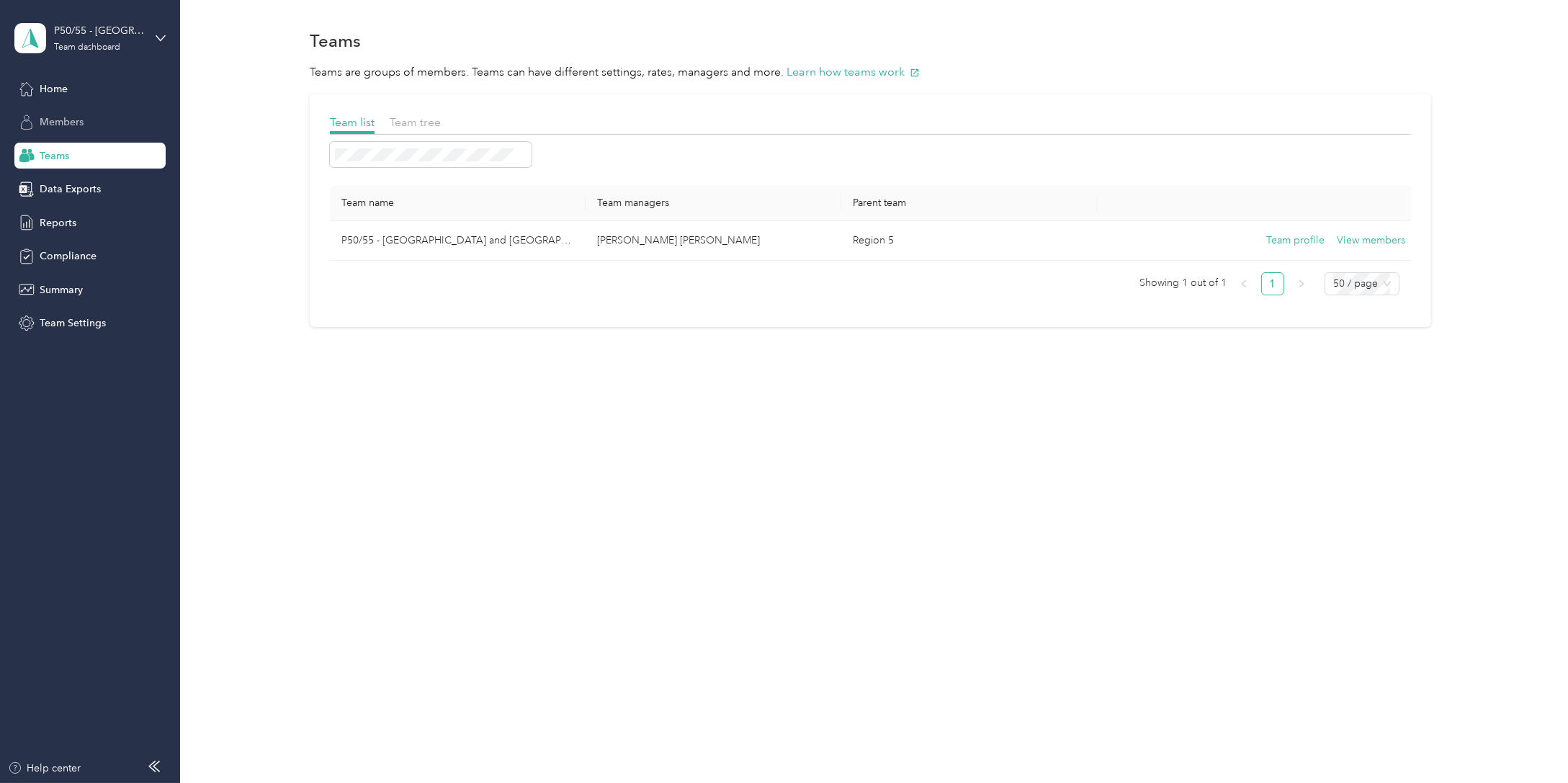
click at [78, 124] on span "Members" at bounding box center [61, 122] width 44 height 15
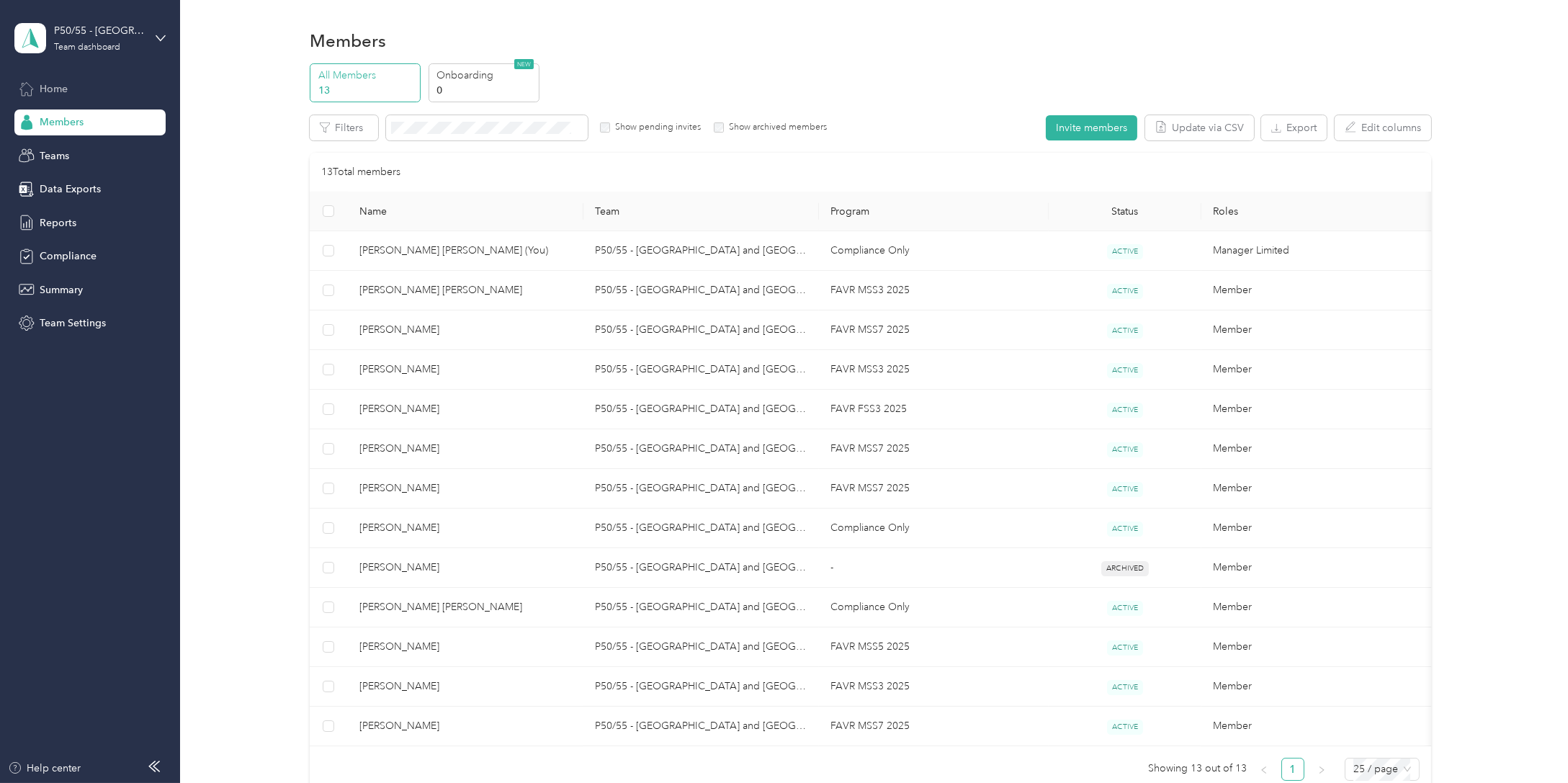
click at [66, 83] on span "Home" at bounding box center [54, 89] width 28 height 15
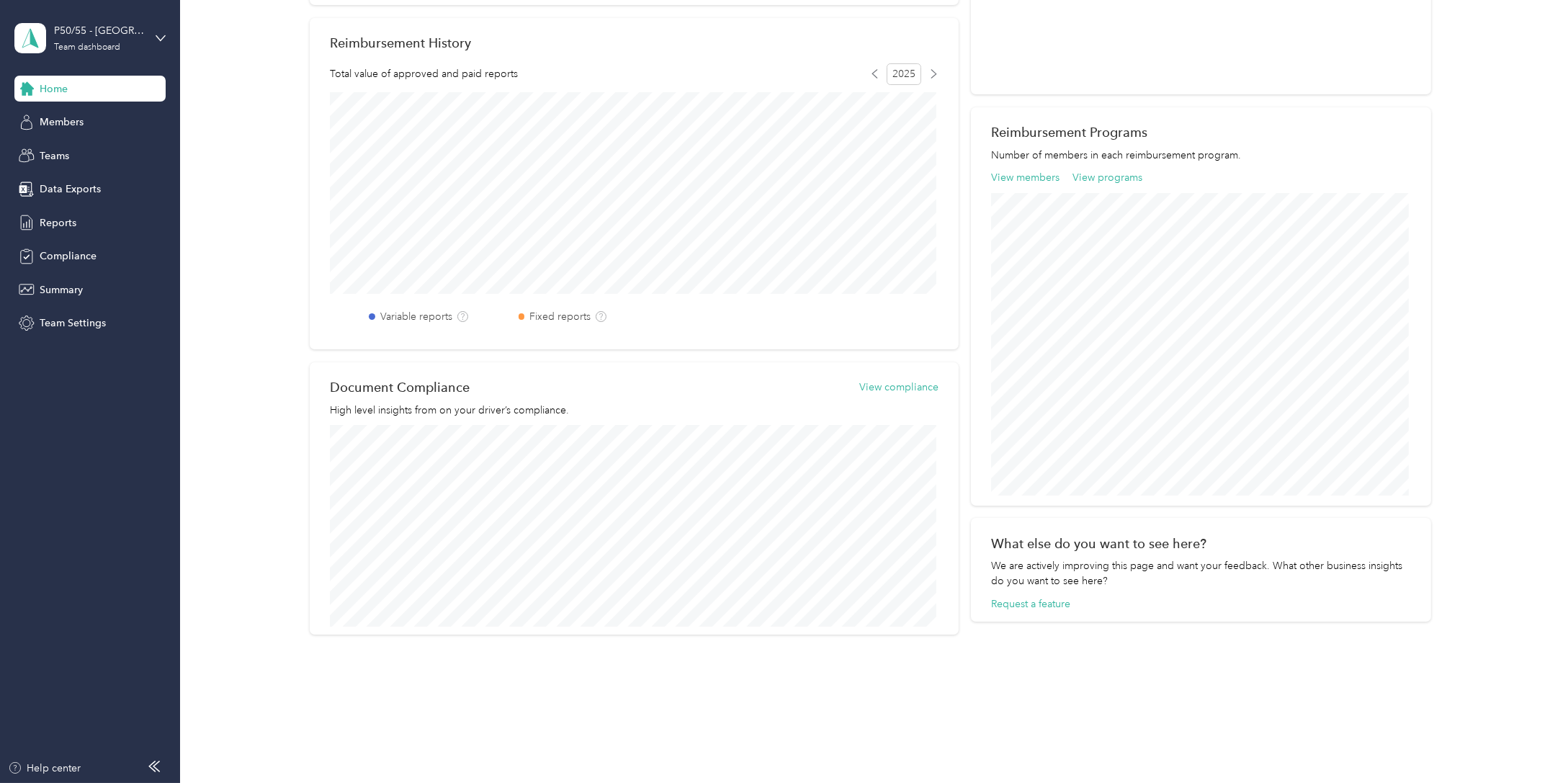
scroll to position [340, 0]
click at [100, 326] on span "Team Settings" at bounding box center [72, 323] width 66 height 15
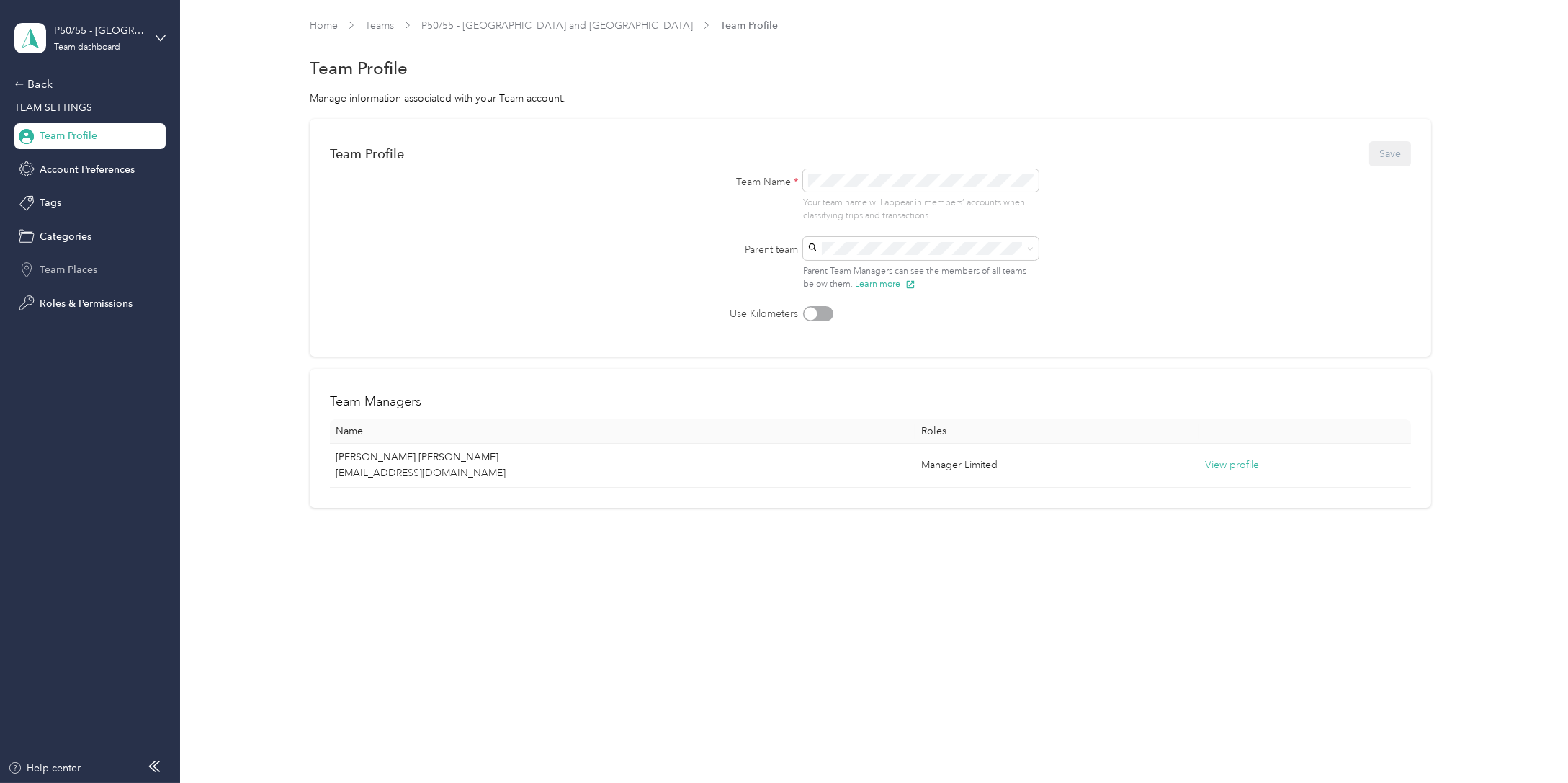
click at [68, 269] on span "Team Places" at bounding box center [68, 270] width 57 height 15
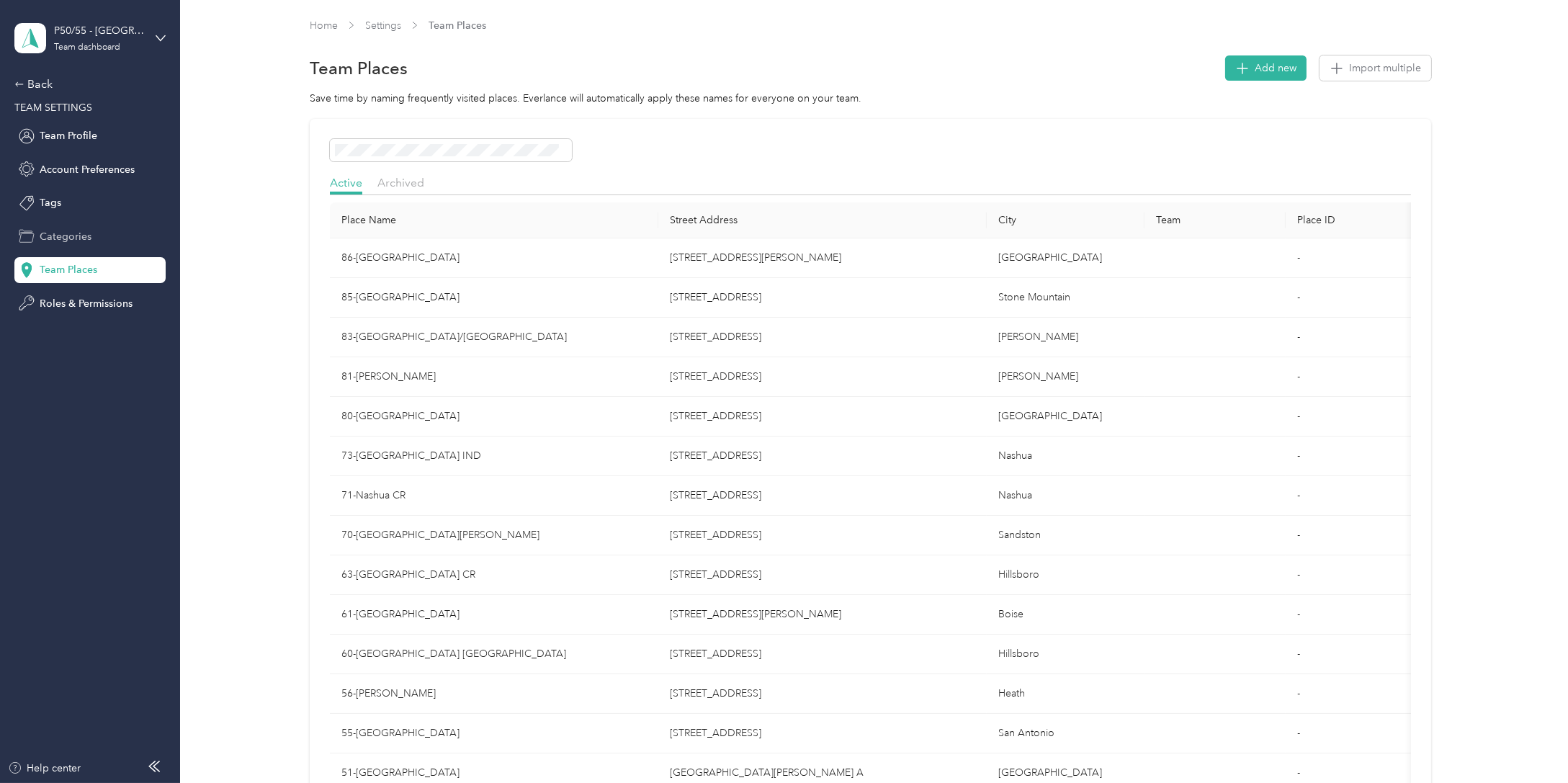
click at [72, 235] on span "Categories" at bounding box center [66, 236] width 52 height 15
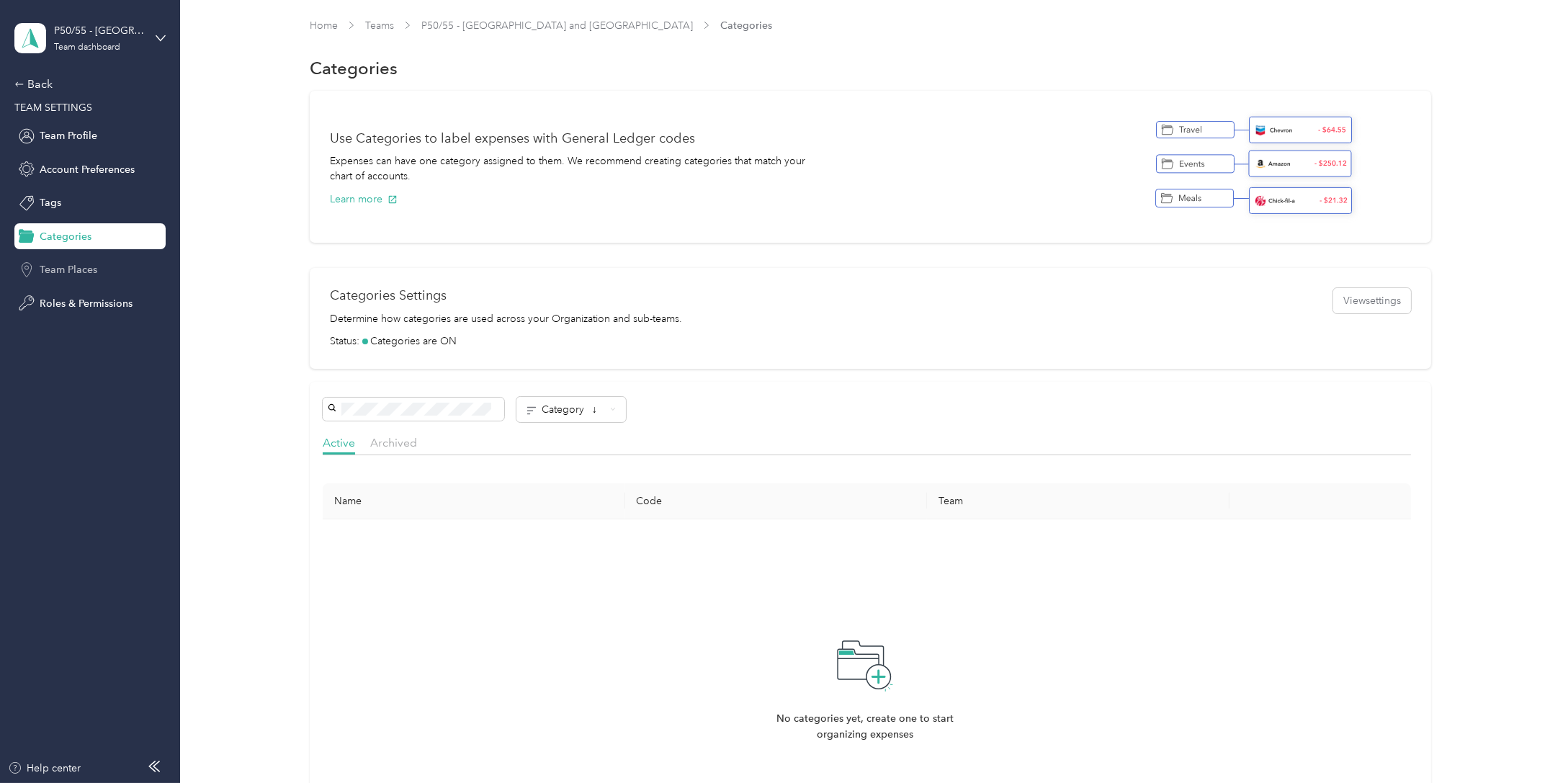
click at [78, 264] on span "Team Places" at bounding box center [68, 270] width 57 height 15
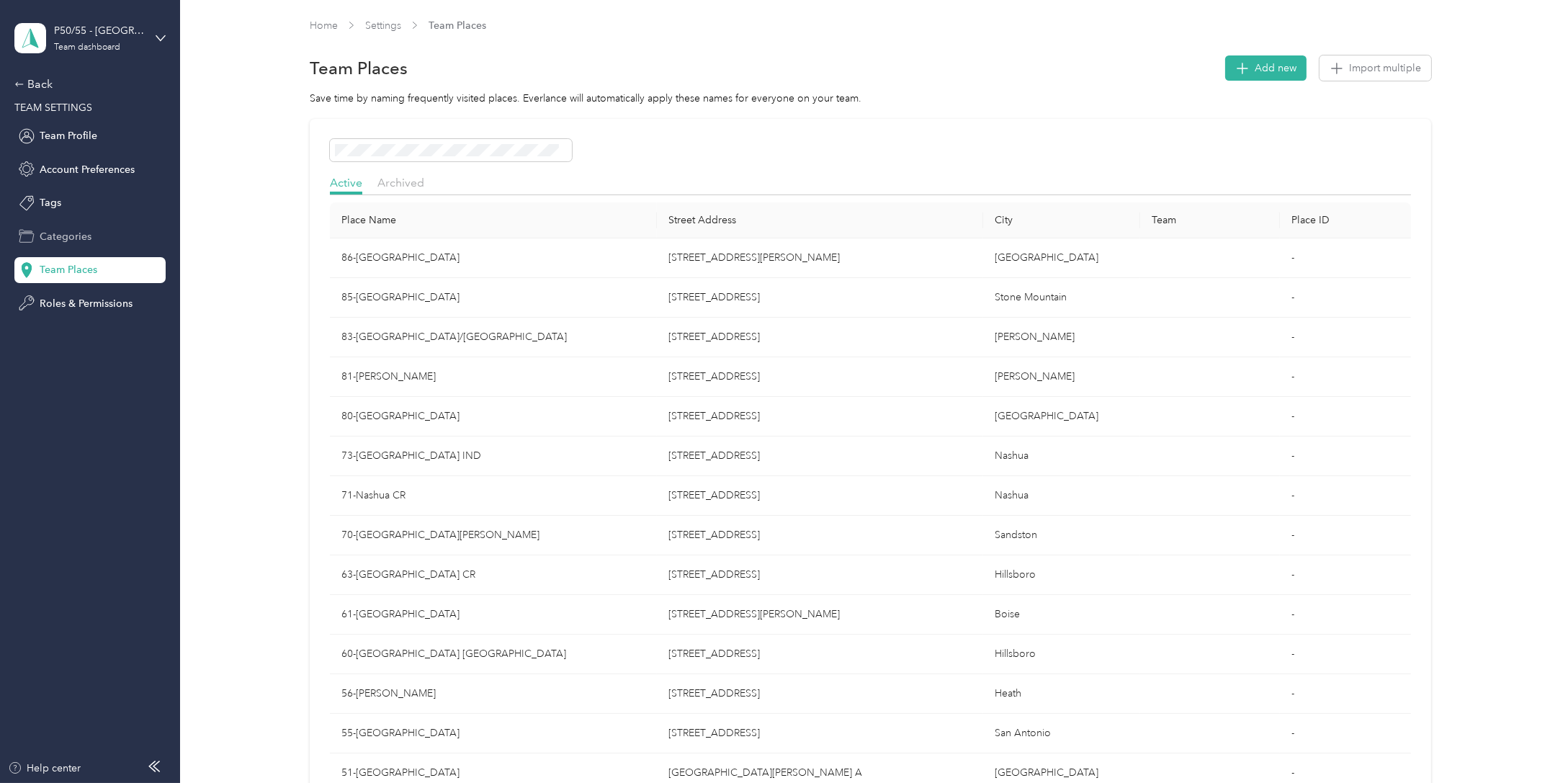
click at [77, 228] on div "Categories" at bounding box center [89, 236] width 151 height 26
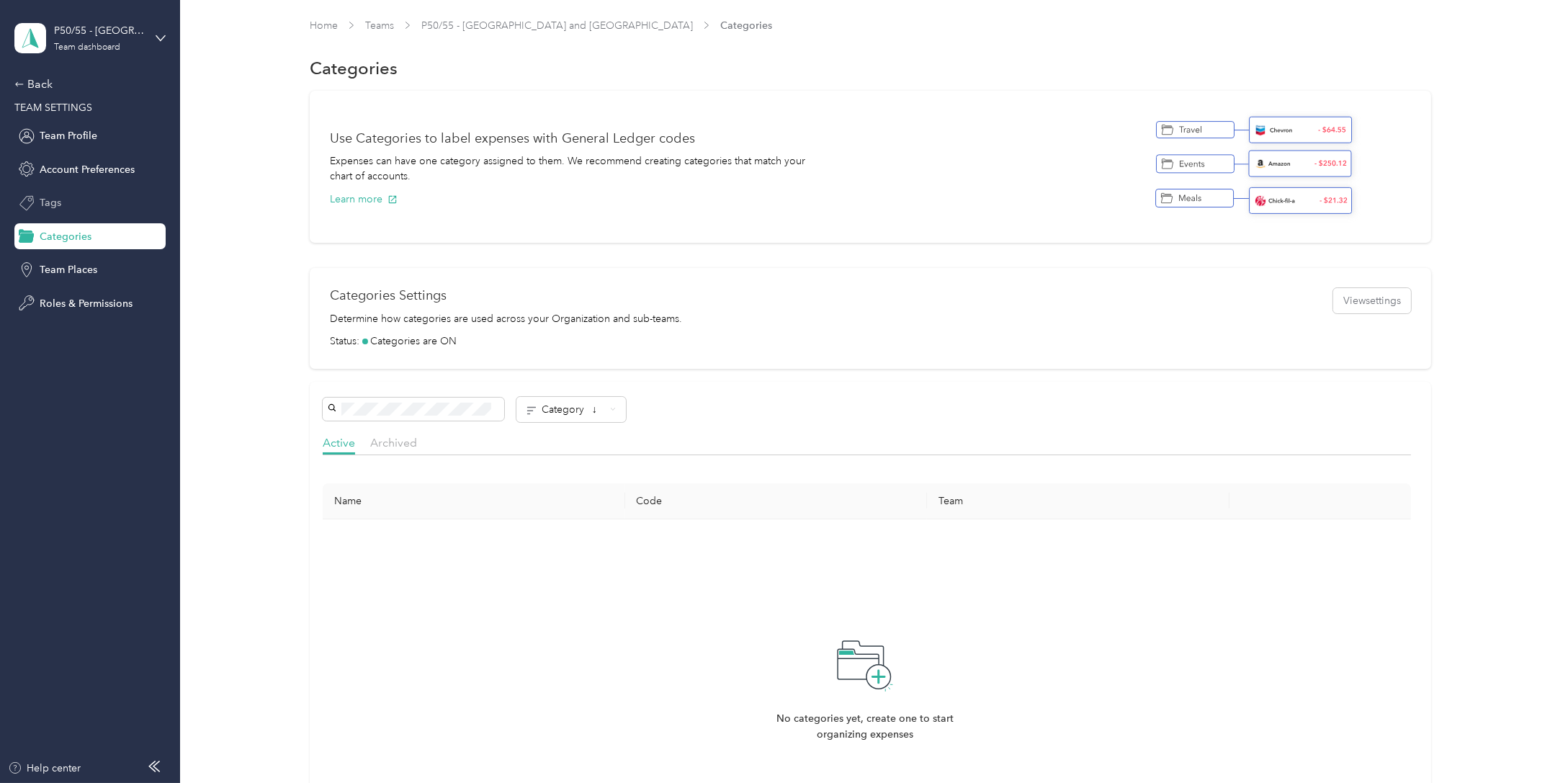
click at [52, 199] on span "Tags" at bounding box center [50, 203] width 22 height 15
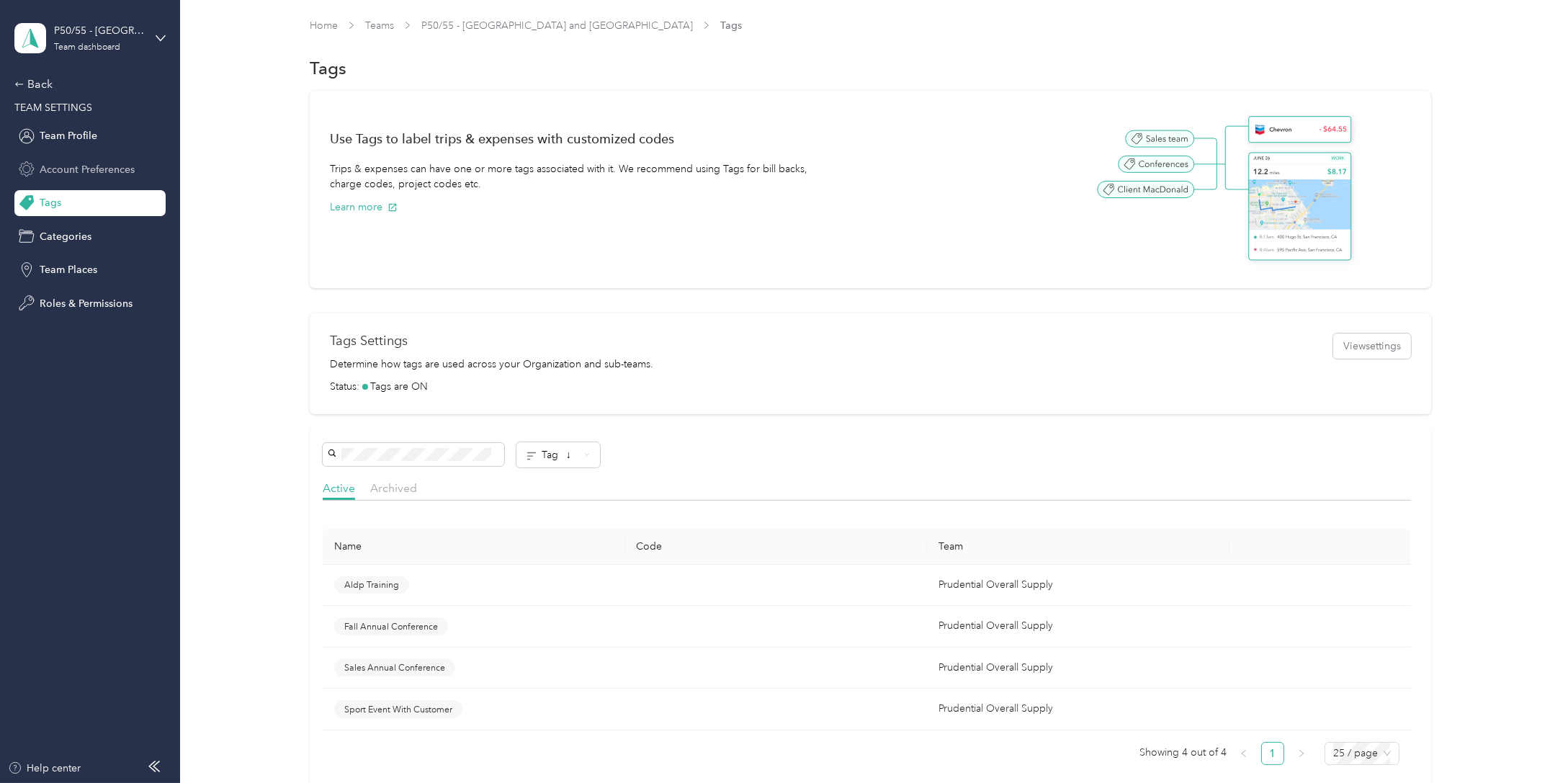
click at [53, 170] on span "Account Preferences" at bounding box center [87, 169] width 95 height 15
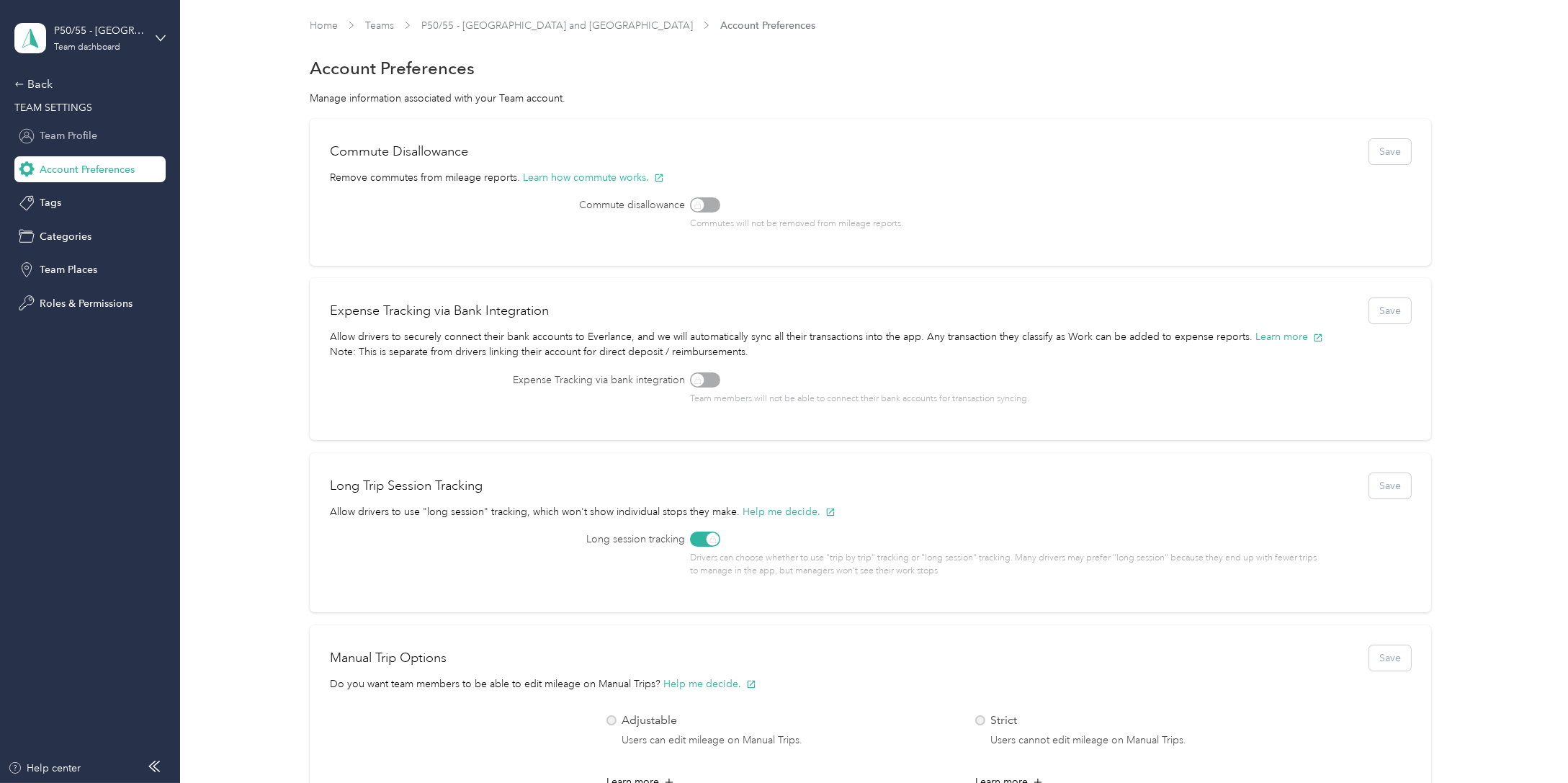
click at [71, 133] on span "Team Profile" at bounding box center [68, 136] width 57 height 15
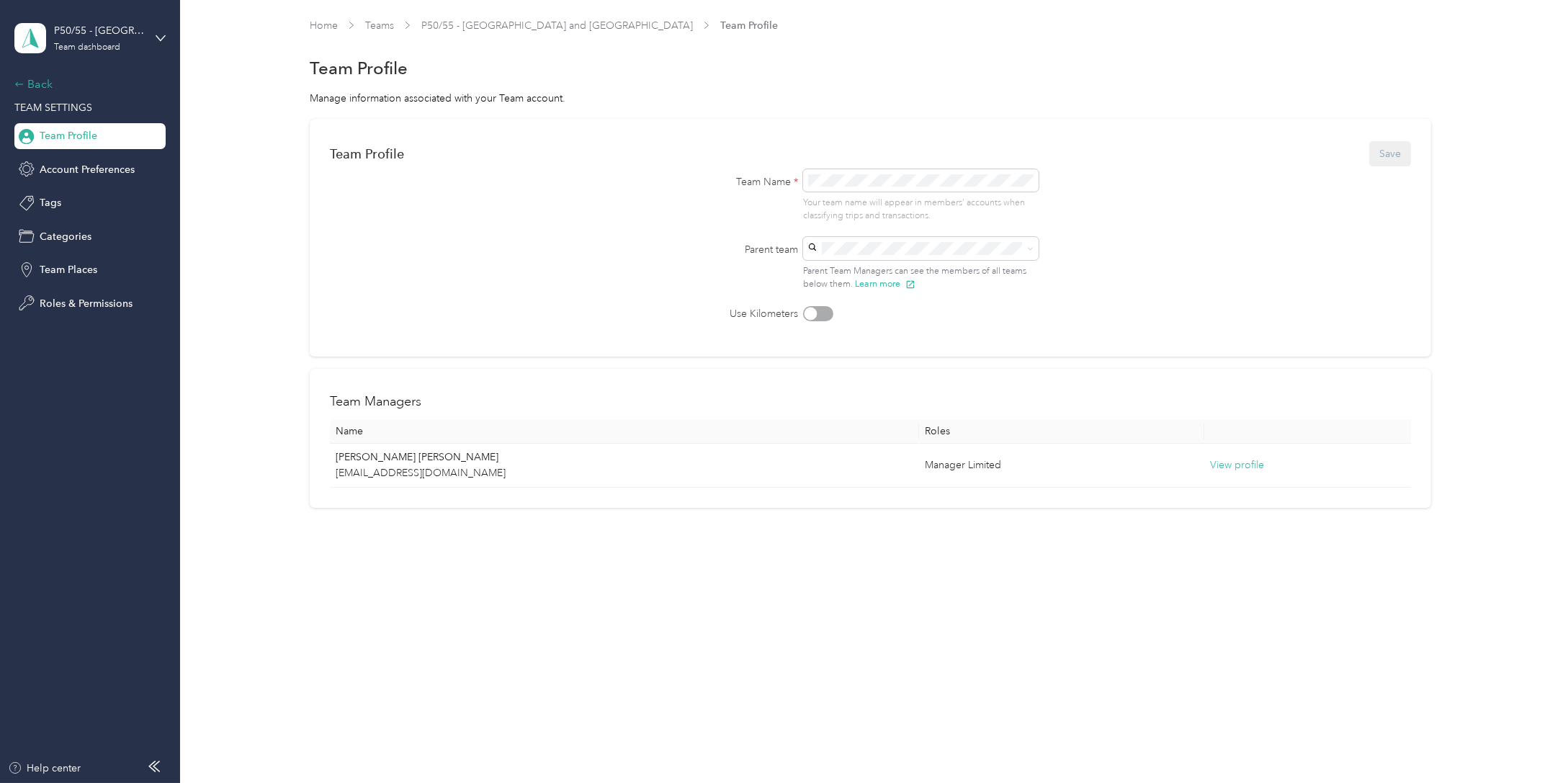
click at [40, 81] on div "Back" at bounding box center [86, 83] width 144 height 17
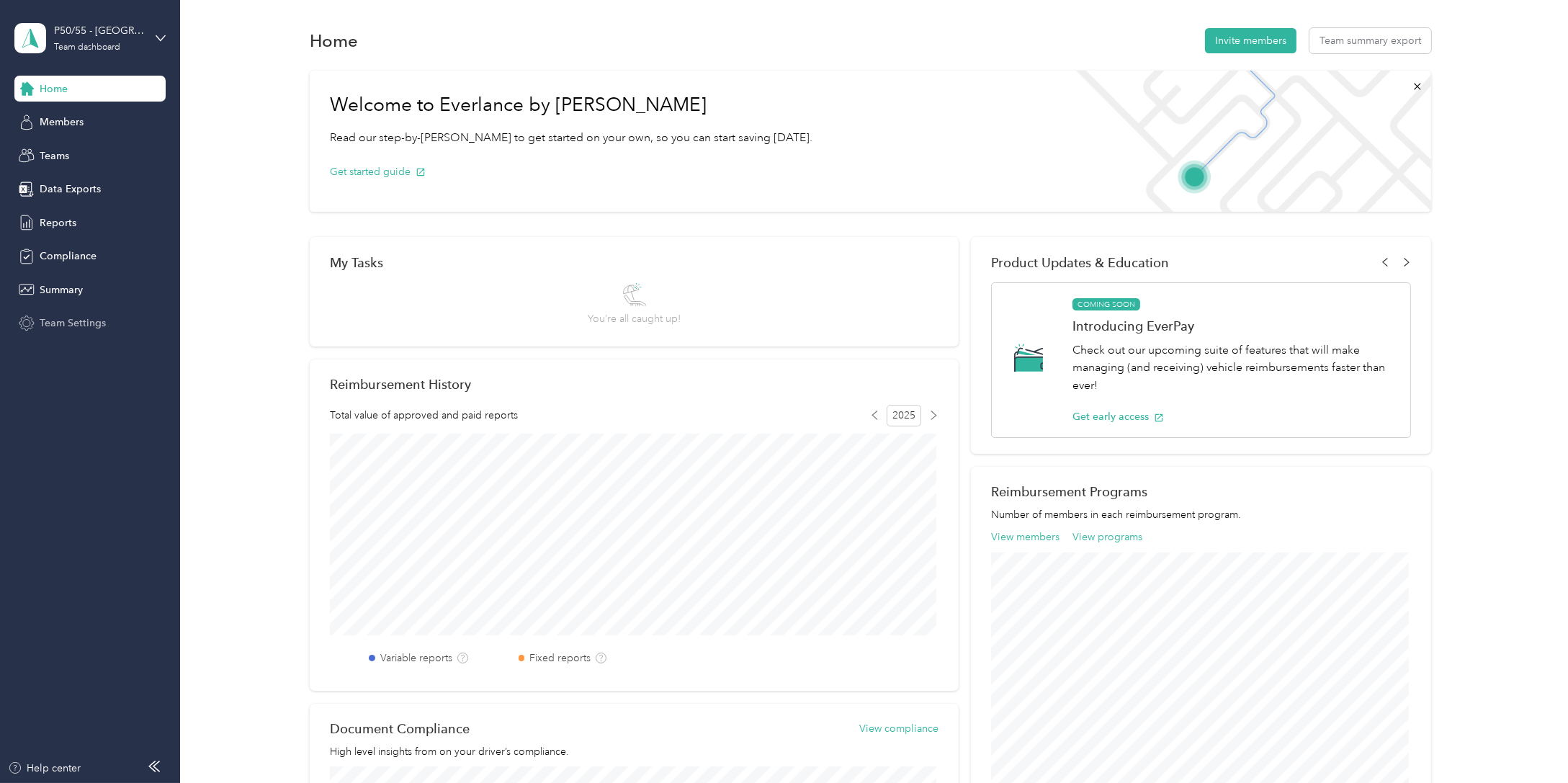
click at [76, 324] on span "Team Settings" at bounding box center [72, 323] width 66 height 15
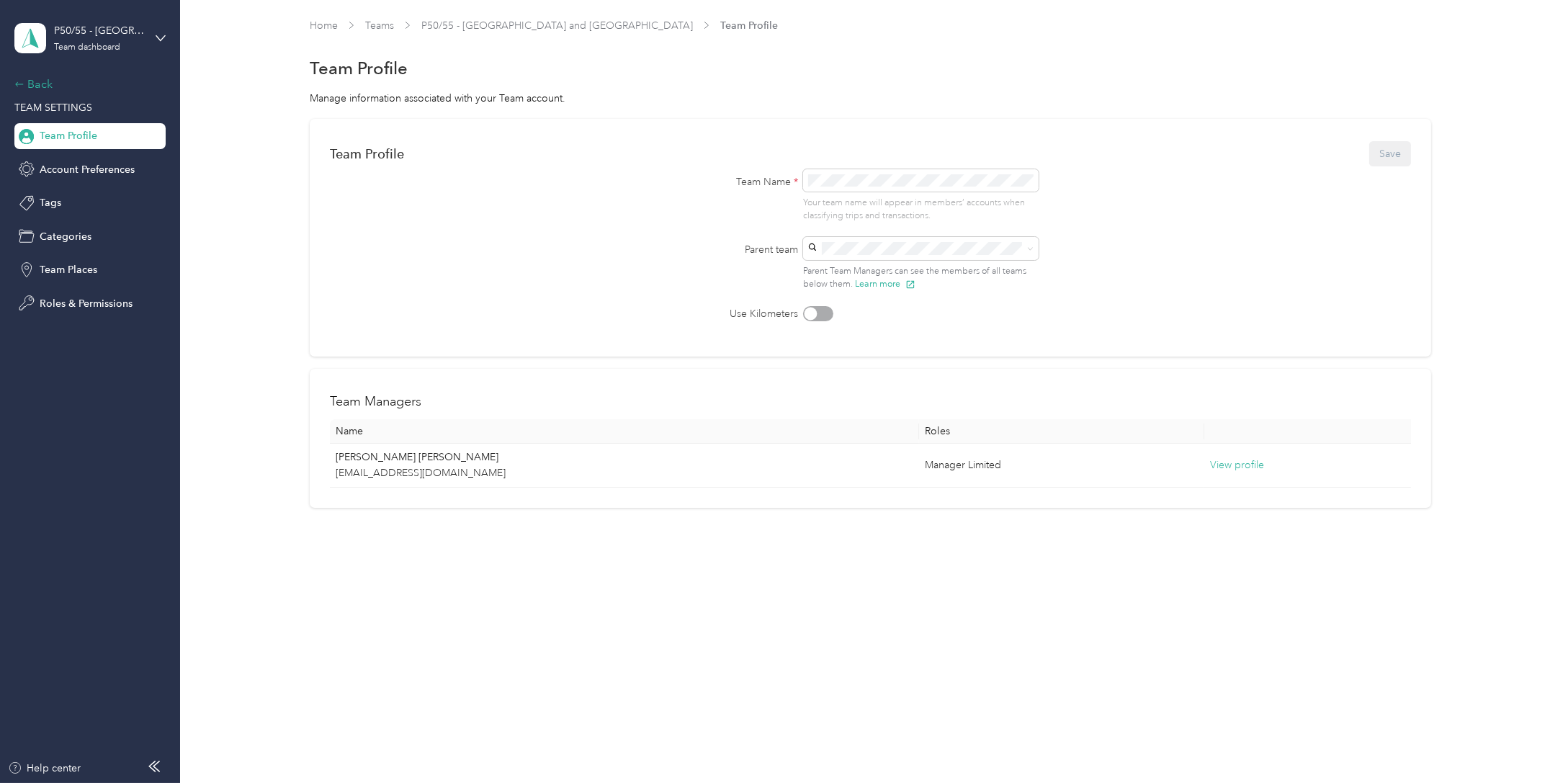
click at [44, 84] on div "Back" at bounding box center [86, 83] width 144 height 17
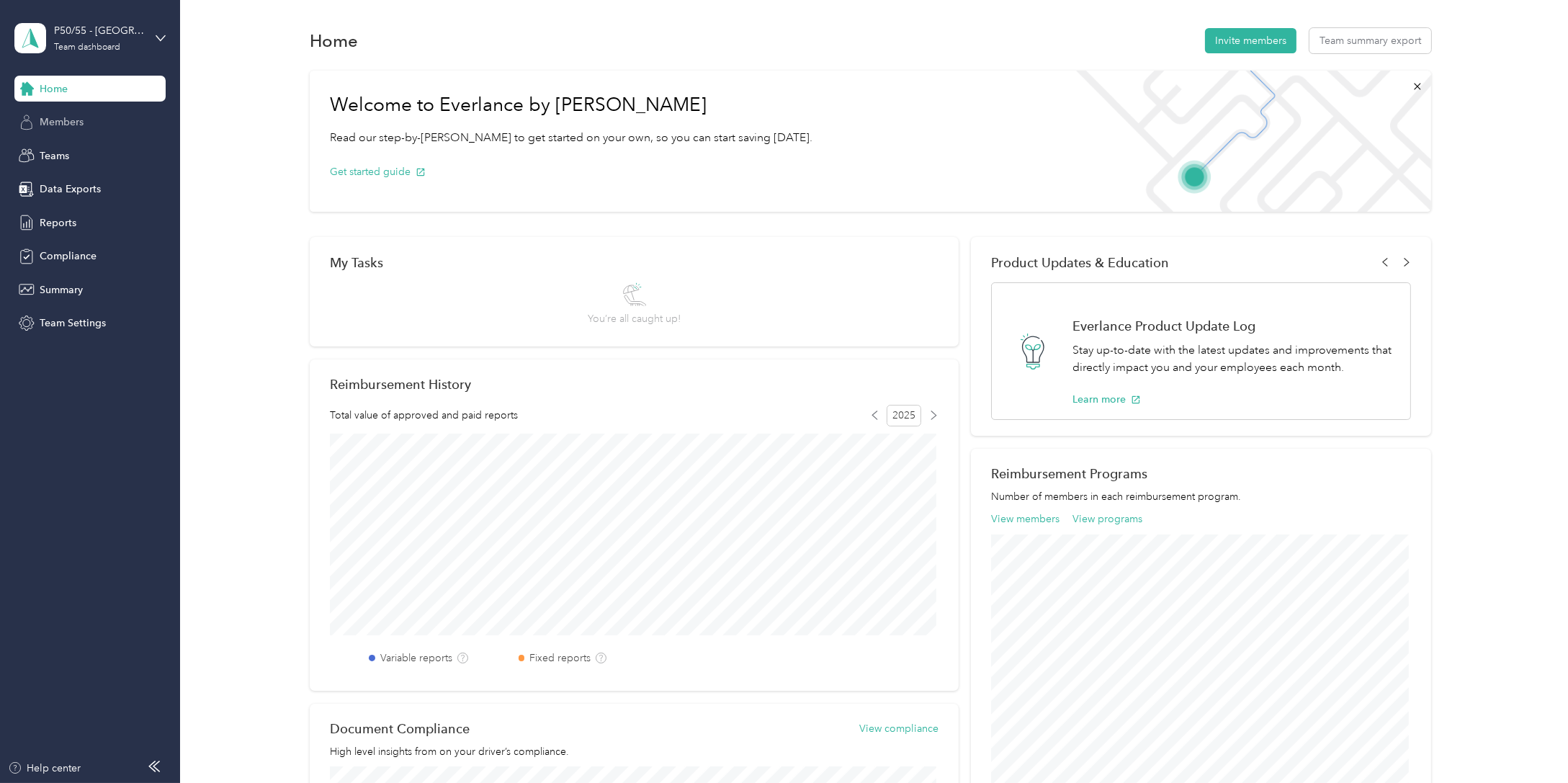
click at [79, 121] on span "Members" at bounding box center [61, 122] width 44 height 15
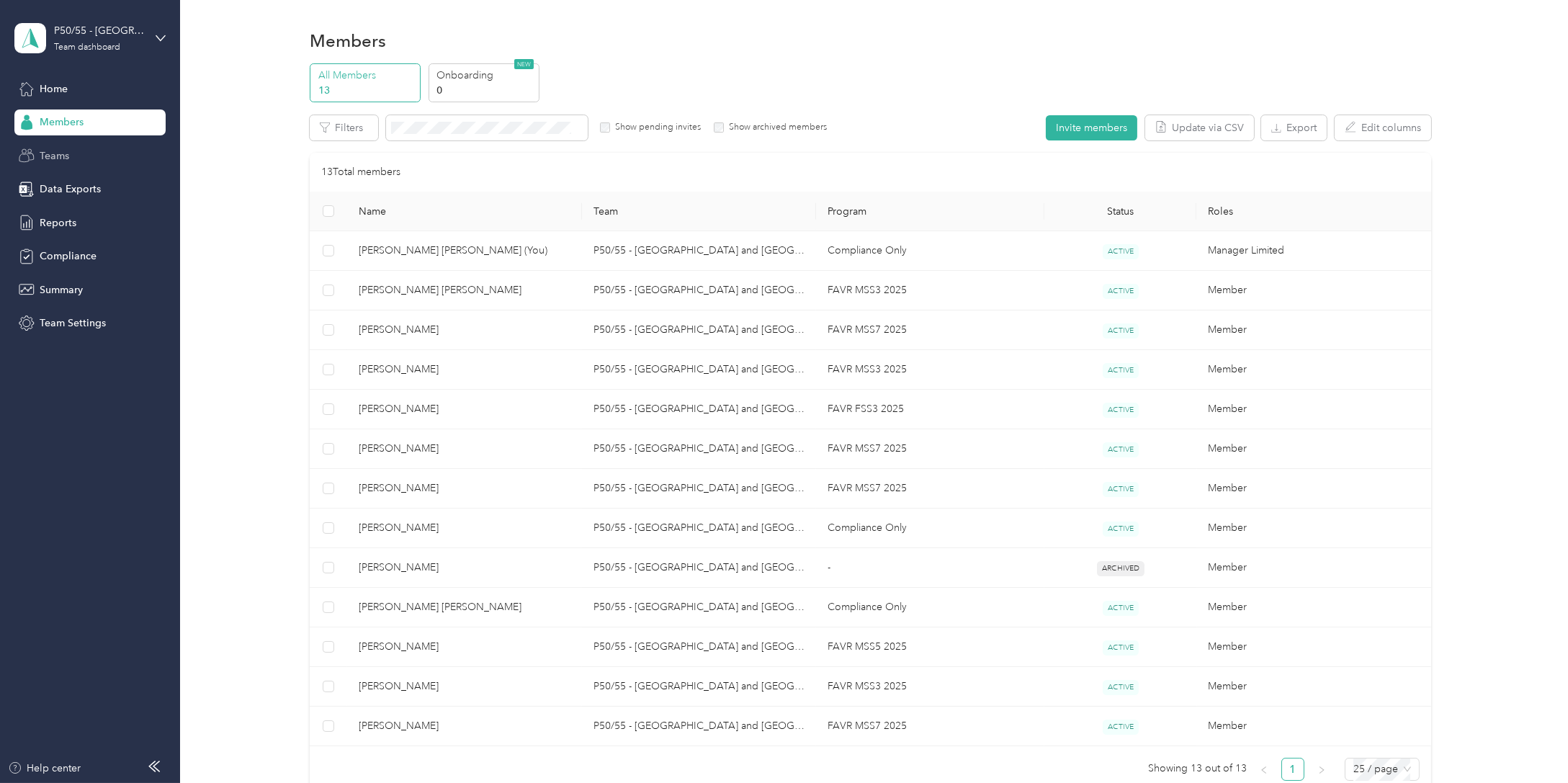
click at [63, 153] on span "Teams" at bounding box center [54, 156] width 30 height 15
